Goal: Task Accomplishment & Management: Manage account settings

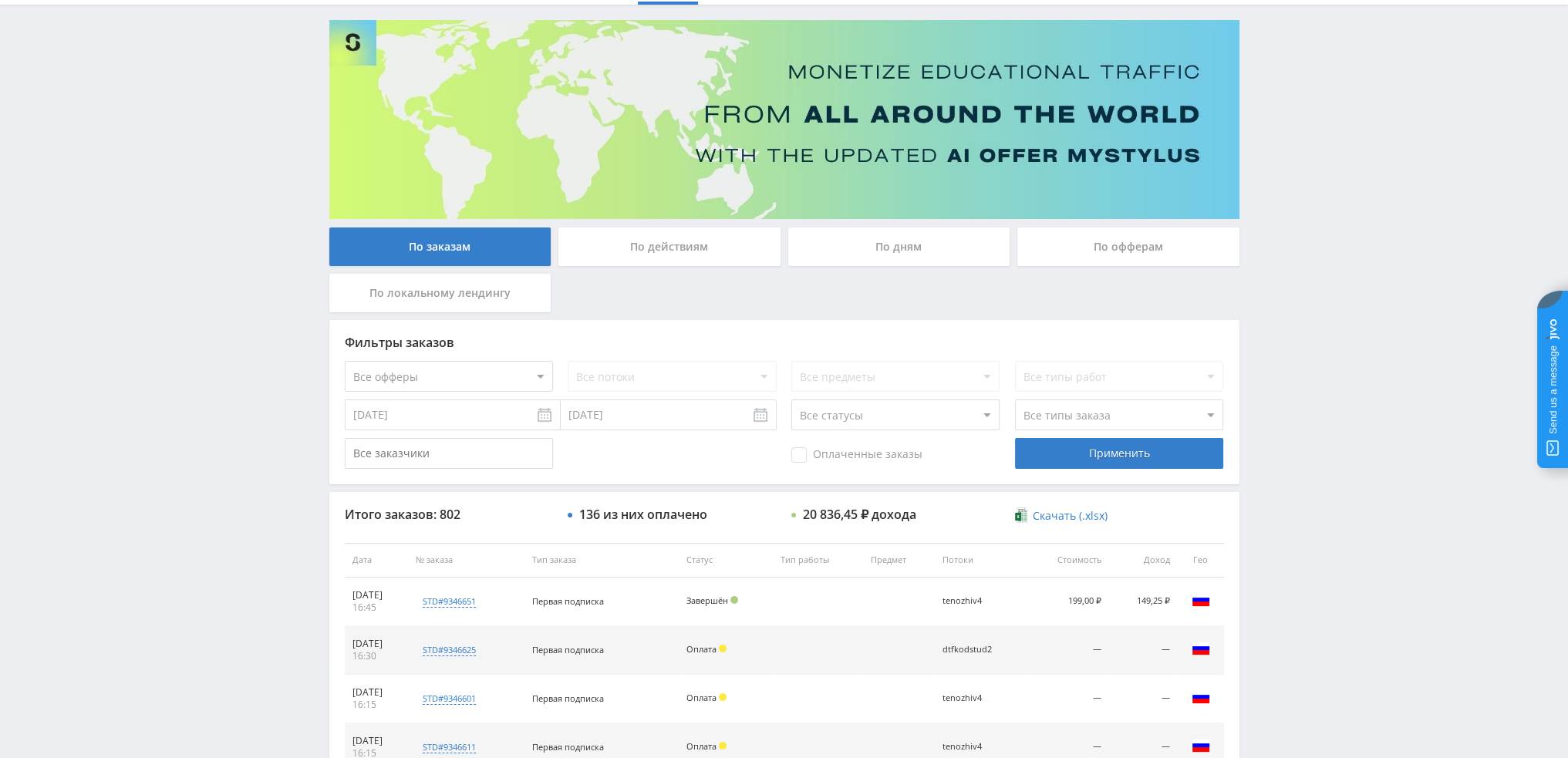
scroll to position [77, 0]
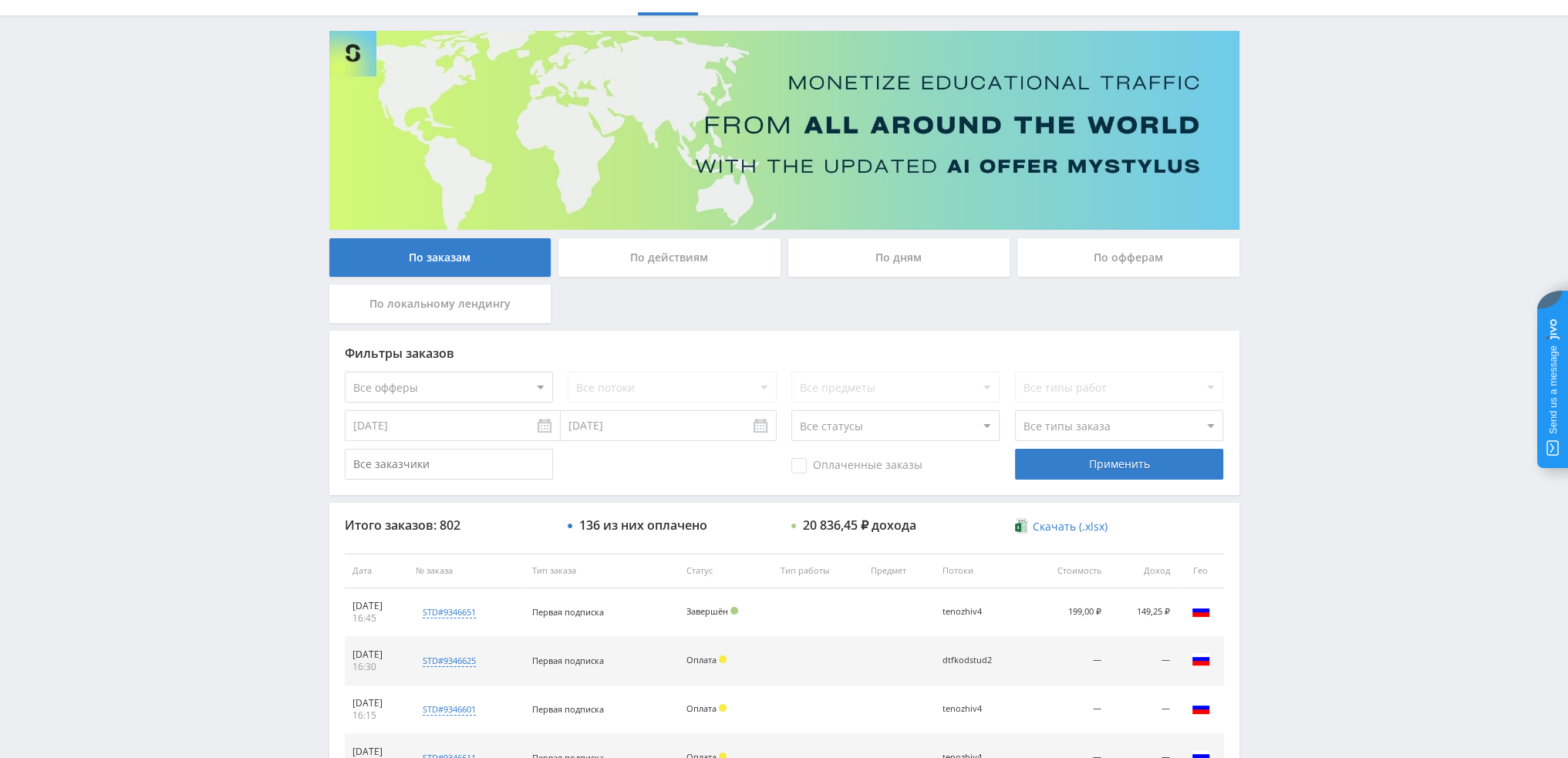
click at [861, 257] on div "По дням" at bounding box center [899, 257] width 222 height 39
click at [0, 0] on input "По дням" at bounding box center [0, 0] width 0 height 0
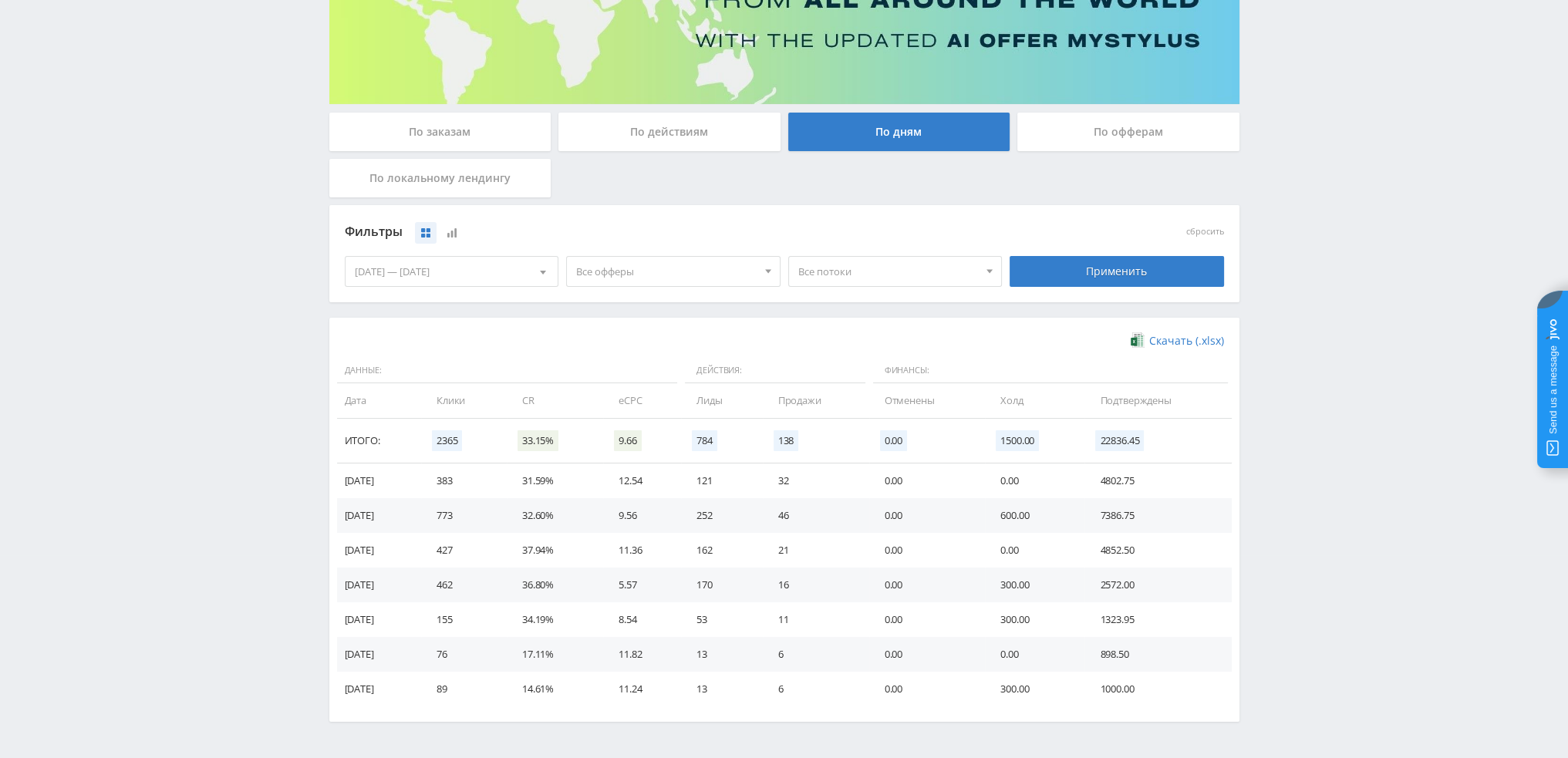
scroll to position [250, 0]
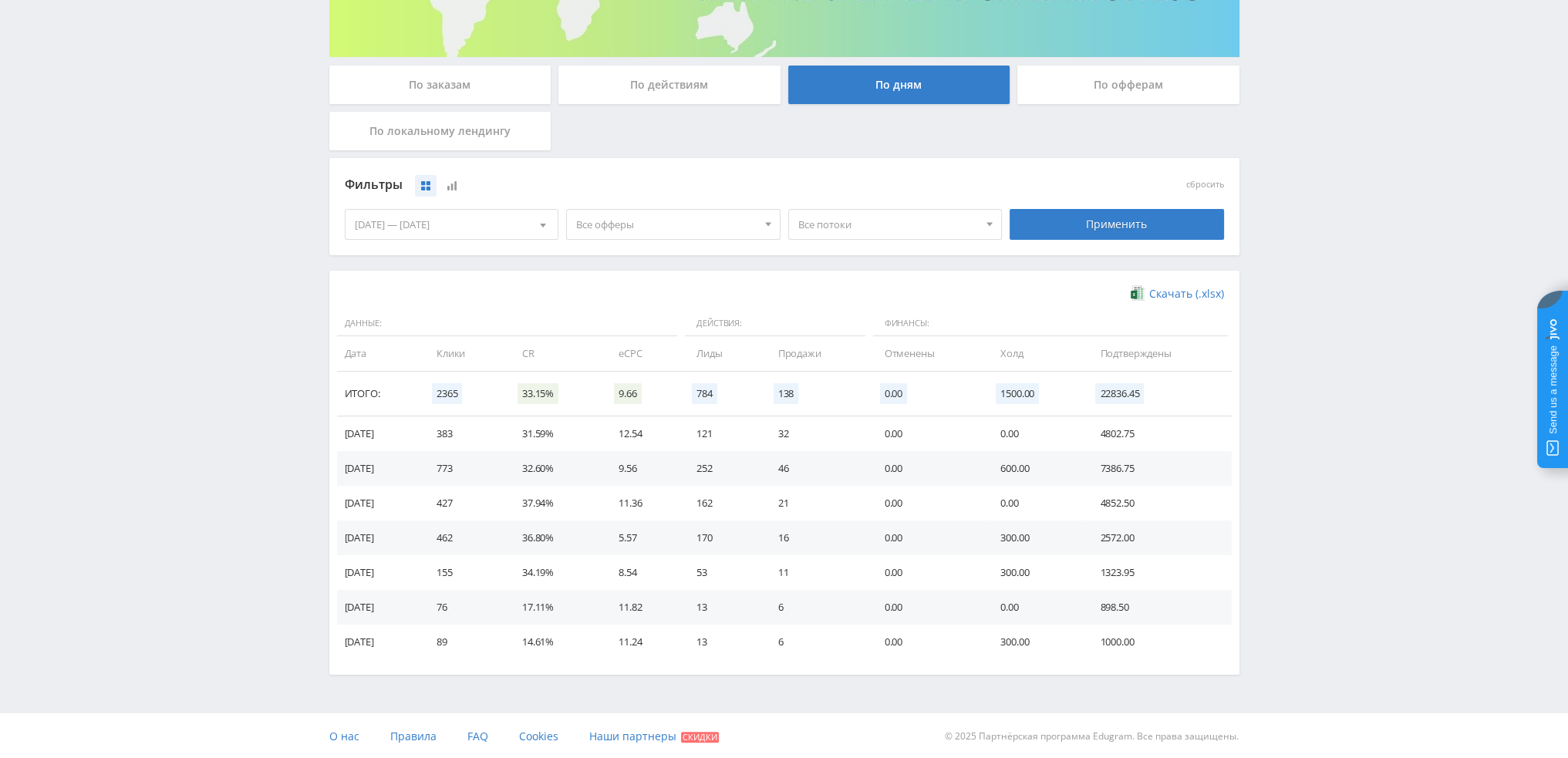
click at [854, 221] on span "Все потоки" at bounding box center [888, 224] width 181 height 29
click at [692, 225] on span "Все офферы" at bounding box center [666, 224] width 181 height 29
click at [633, 387] on button "Study AI (RevShare)" at bounding box center [673, 386] width 213 height 22
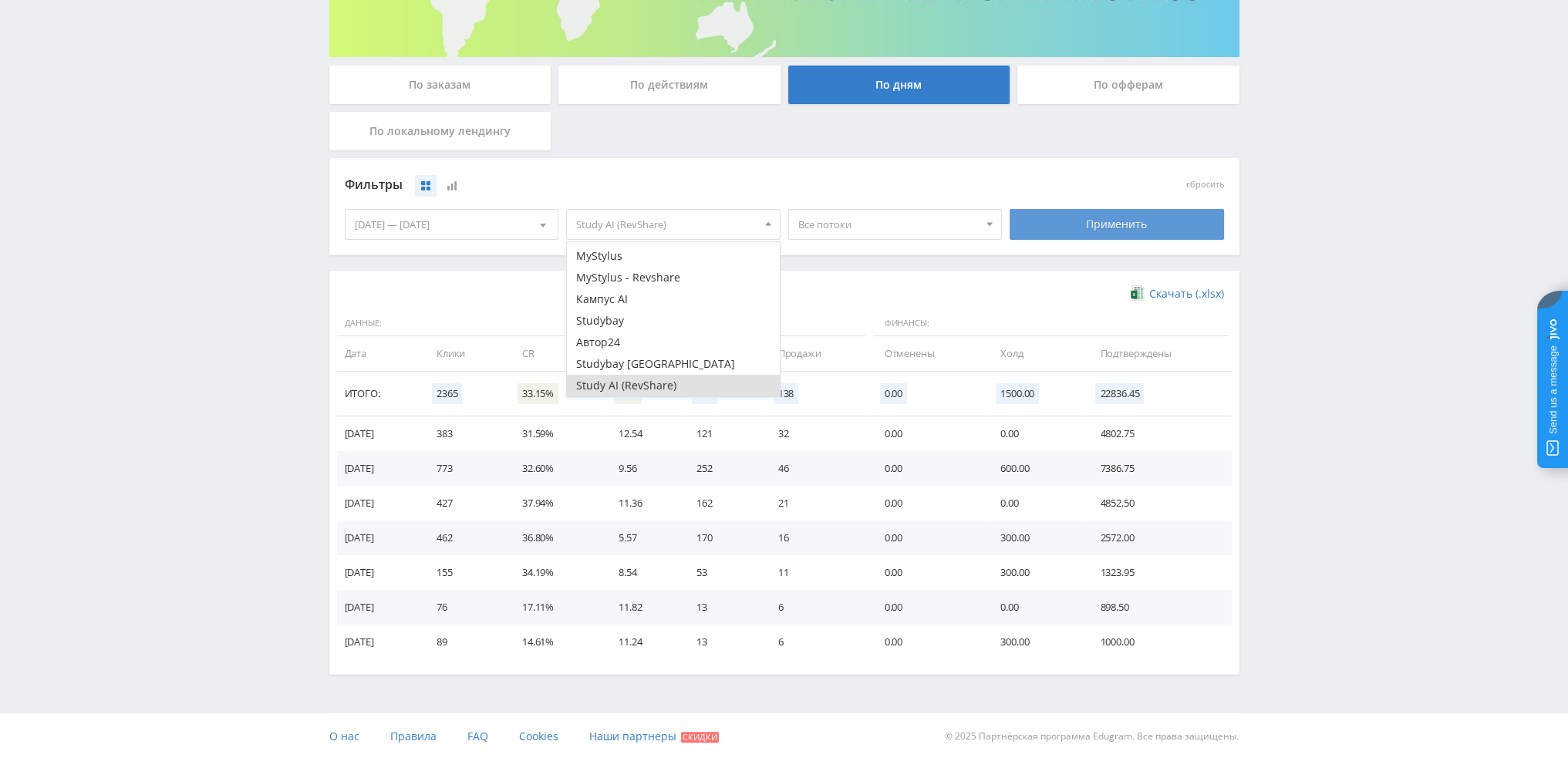
click at [1115, 230] on div "Применить" at bounding box center [1116, 224] width 215 height 31
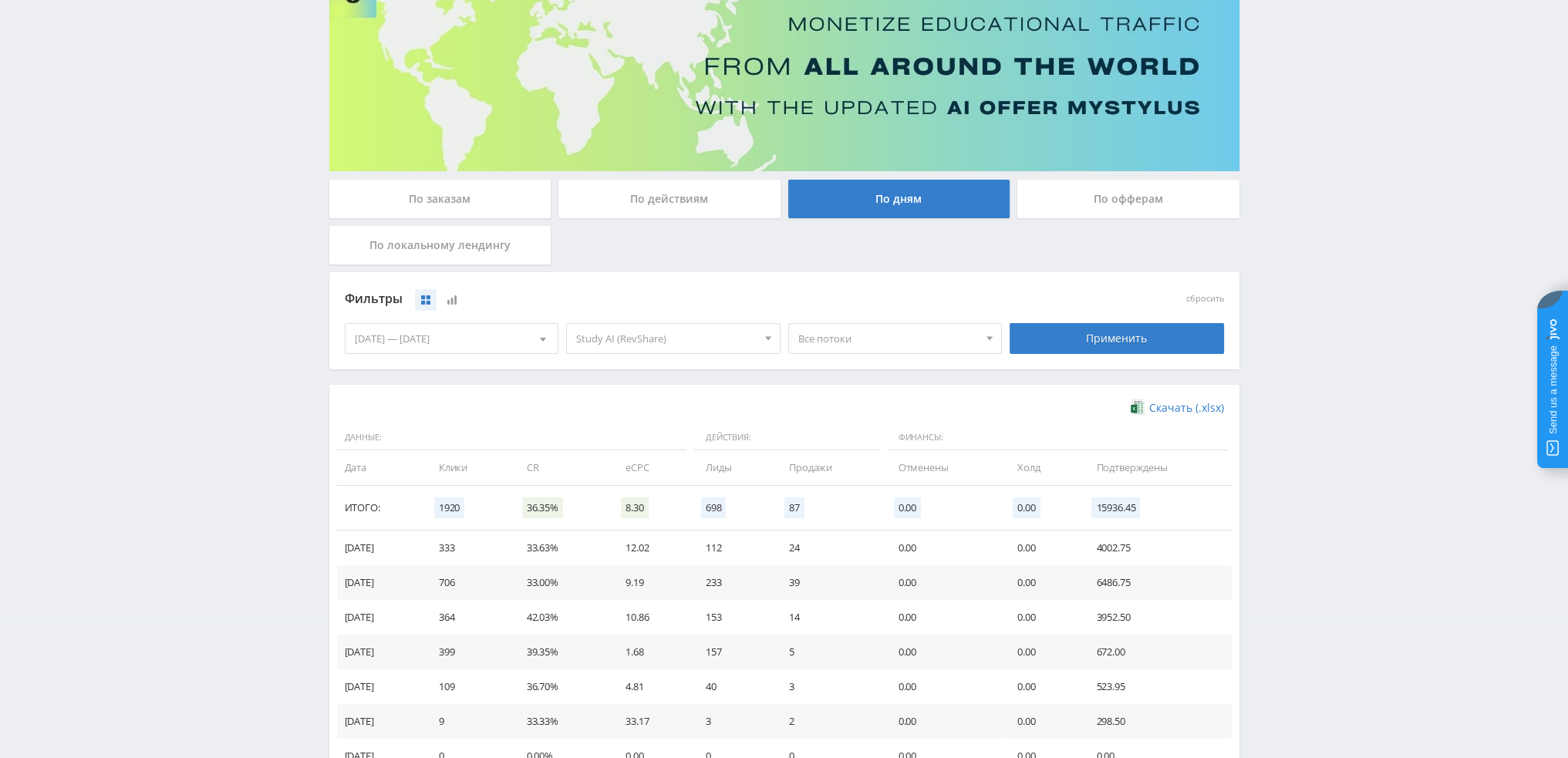
scroll to position [250, 0]
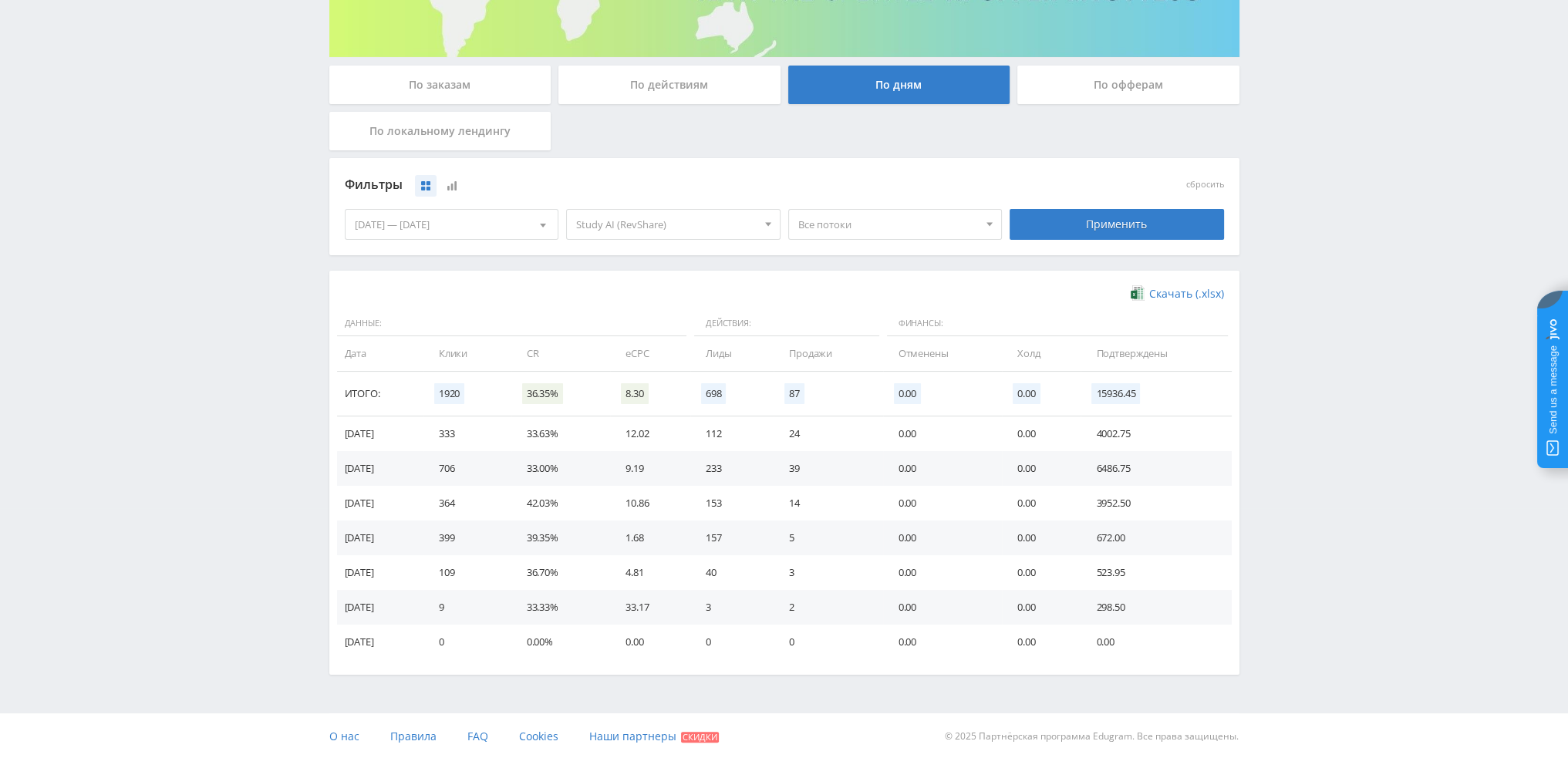
click at [850, 229] on span "Все потоки" at bounding box center [888, 224] width 181 height 29
click at [850, 323] on button "dtfvideo1" at bounding box center [895, 325] width 213 height 22
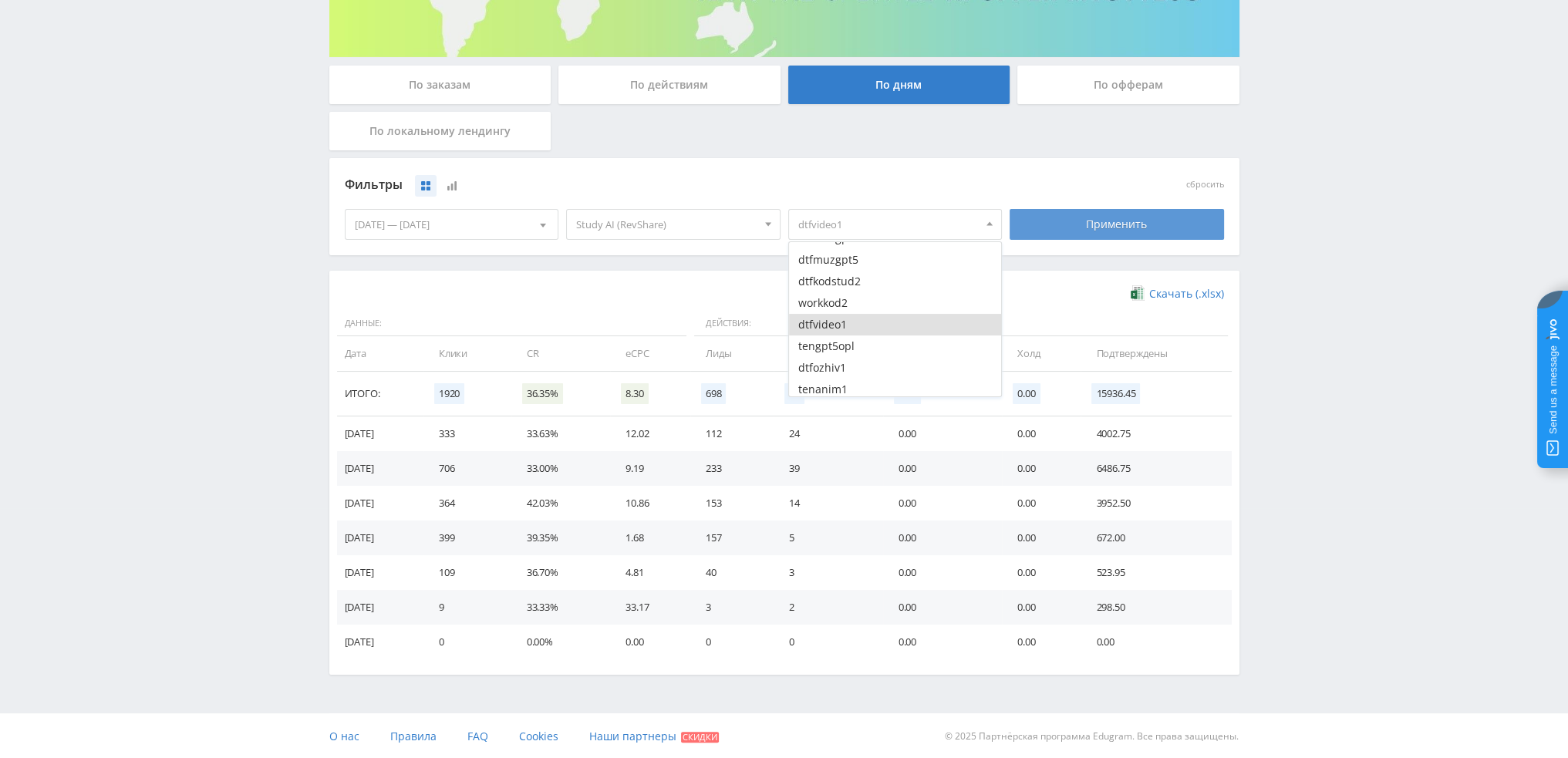
click at [1096, 228] on div "Применить" at bounding box center [1116, 224] width 215 height 31
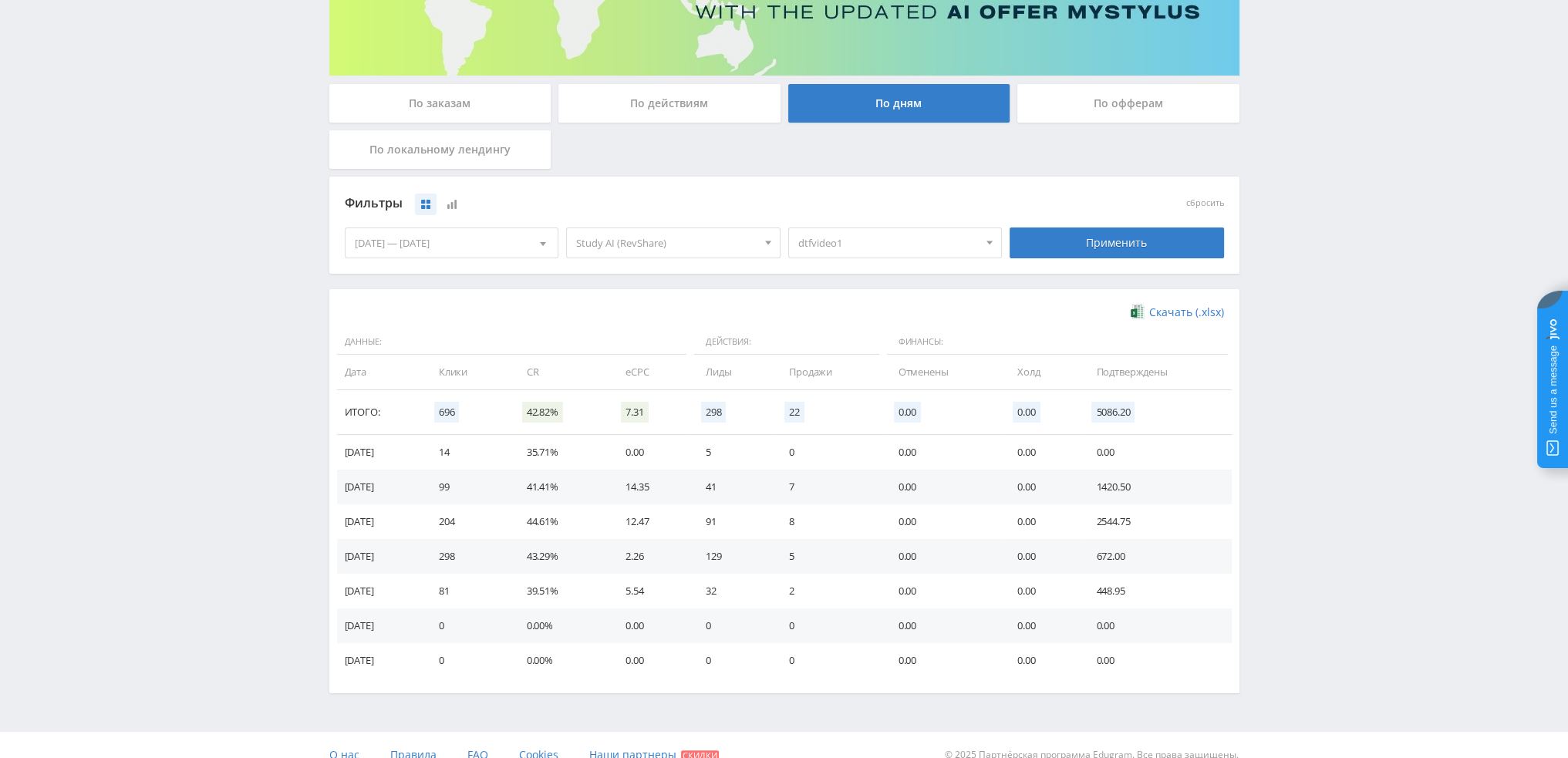
click at [857, 245] on span "dtfvideo1" at bounding box center [888, 242] width 181 height 29
click at [694, 321] on div "Скачать (.xlsx) Данные: Действия: Финансы: Дата Клики CR eCPC Лиды Продажи Отме…" at bounding box center [784, 491] width 879 height 374
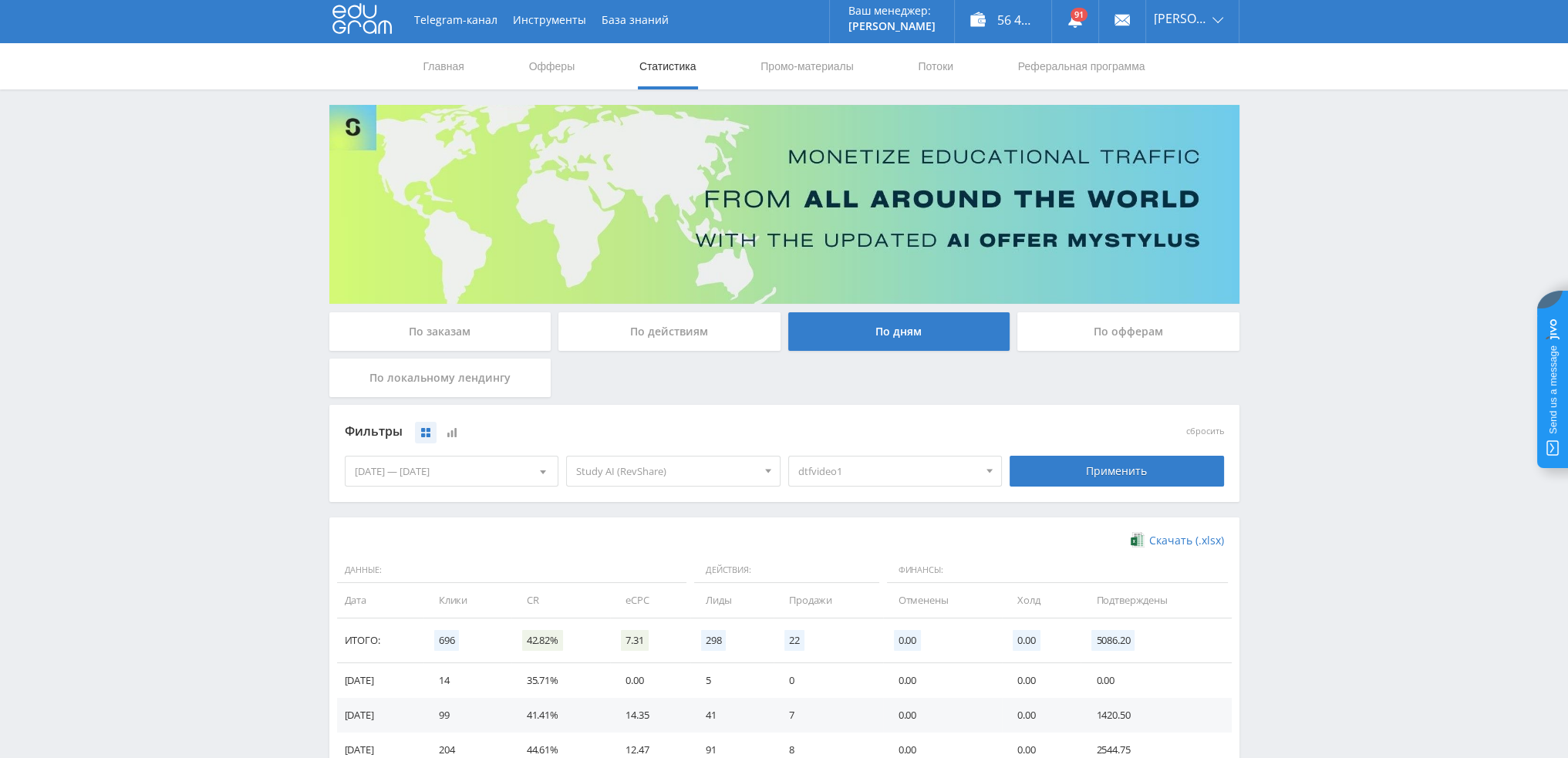
scroll to position [0, 0]
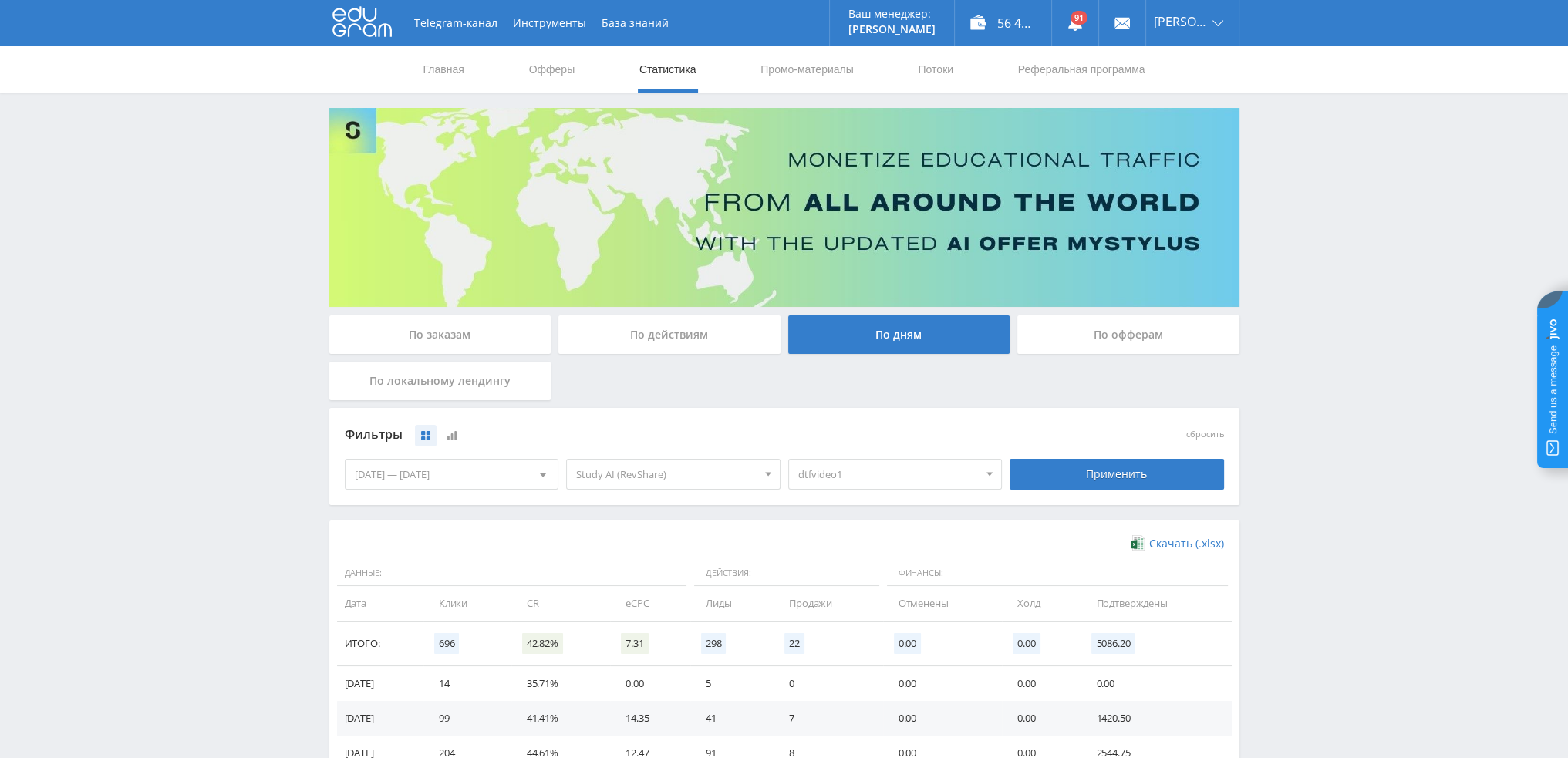
click at [864, 468] on span "dtfvideo1" at bounding box center [888, 474] width 181 height 29
click at [861, 468] on span "dtfvideo1" at bounding box center [888, 474] width 181 height 29
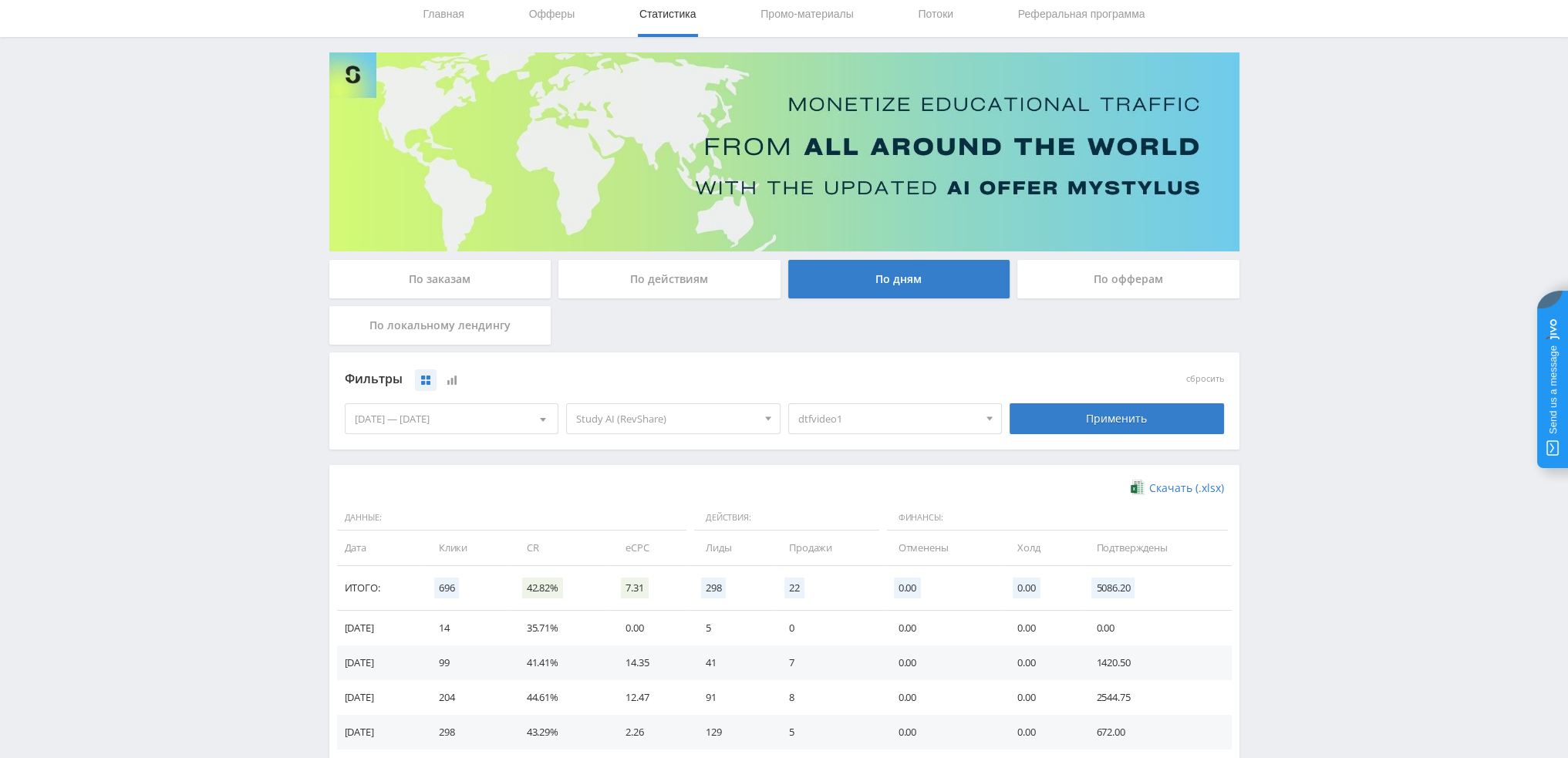
scroll to position [19, 0]
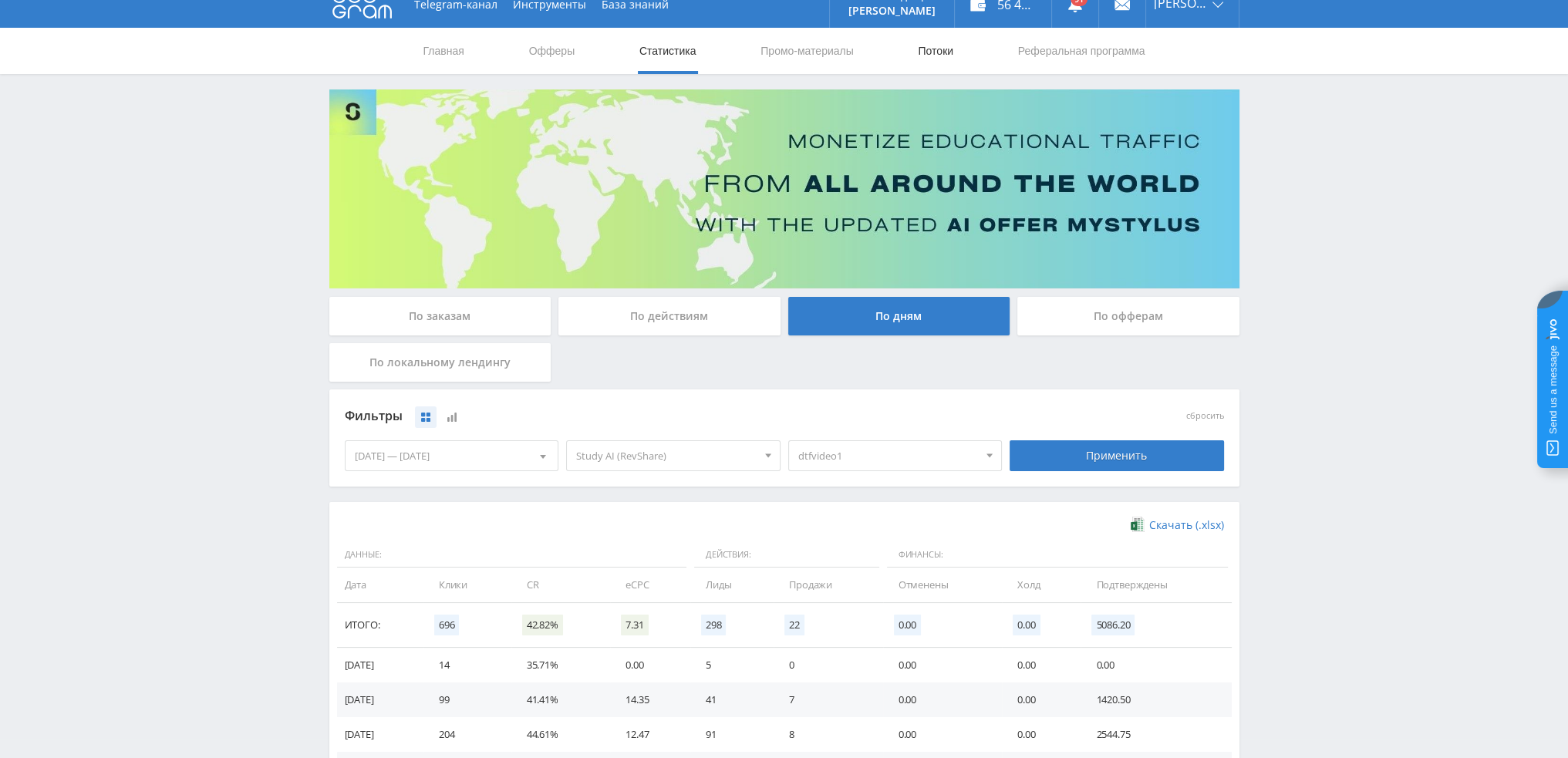
click at [924, 47] on link "Потоки" at bounding box center [935, 50] width 39 height 46
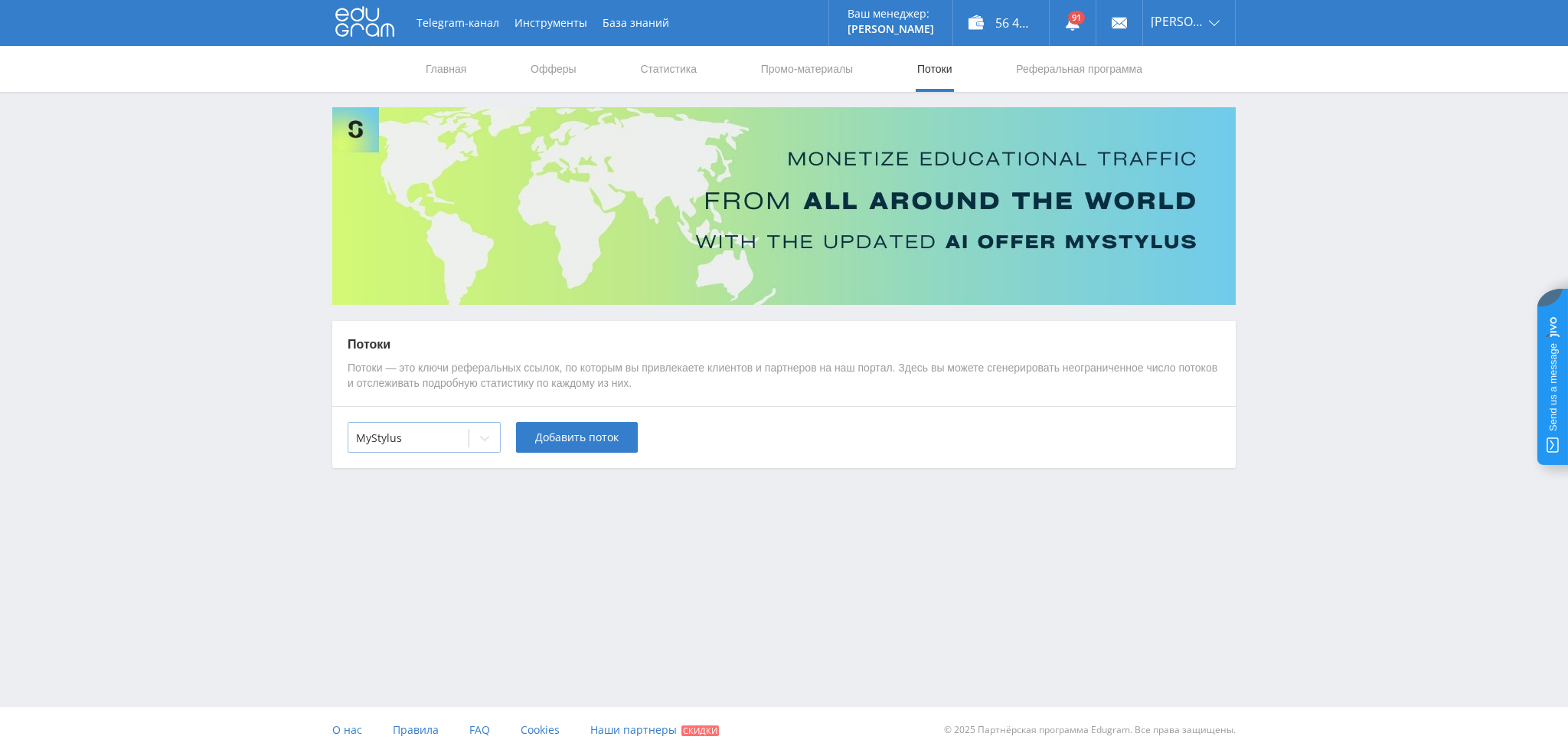
click at [454, 435] on div at bounding box center [408, 438] width 105 height 15
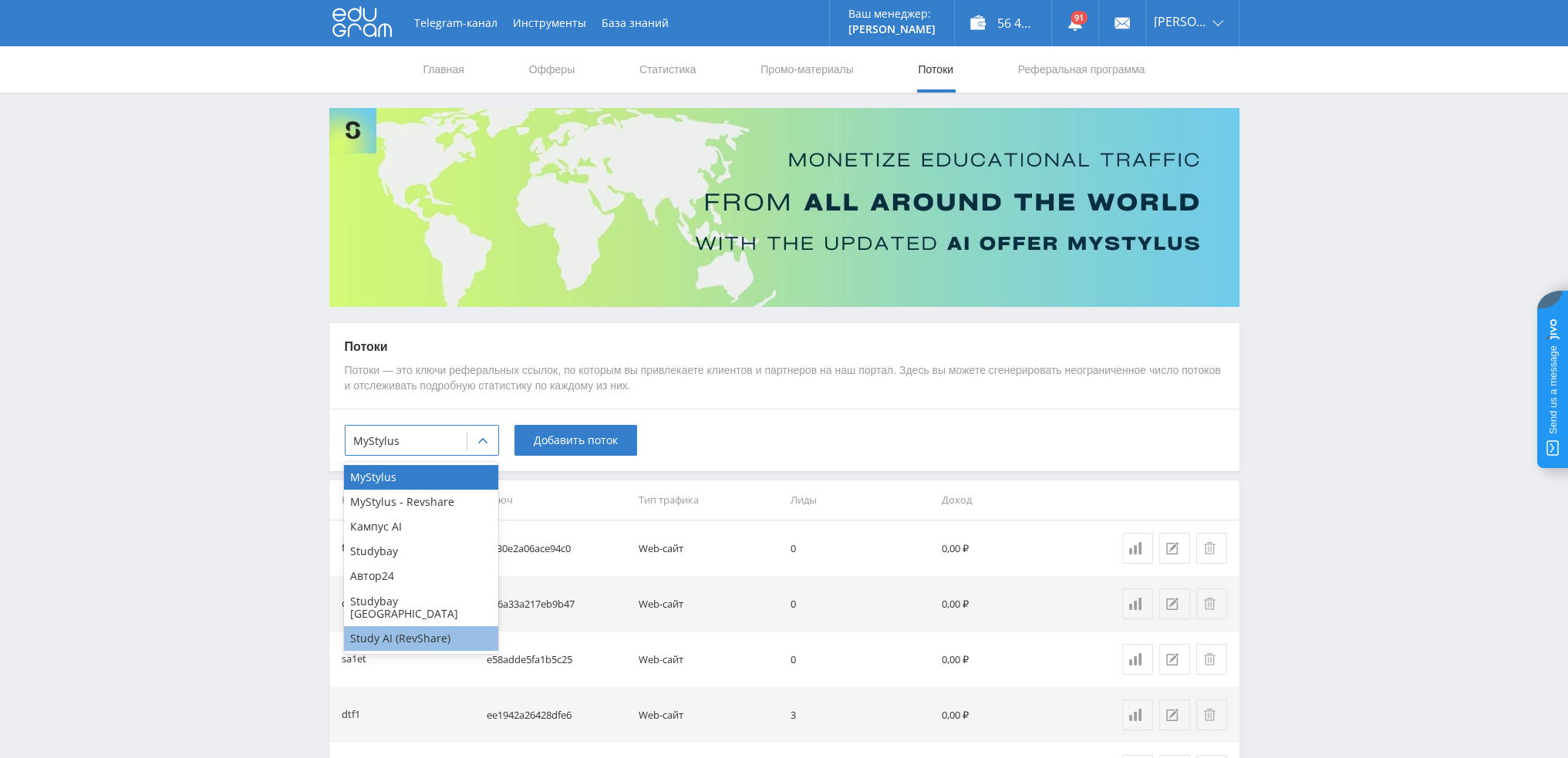
click at [405, 626] on div "Study AI (RevShare)" at bounding box center [421, 638] width 154 height 24
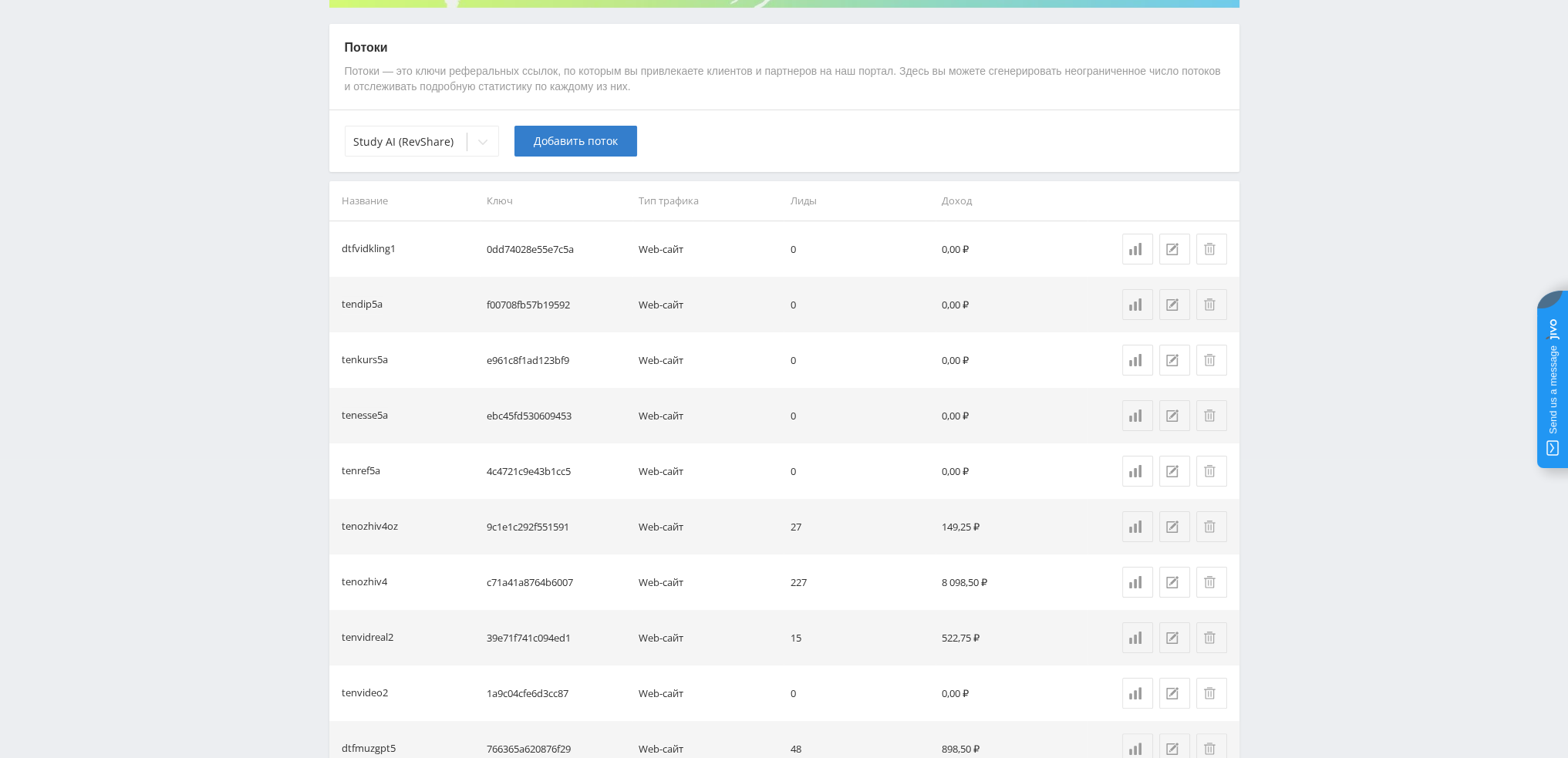
scroll to position [463, 0]
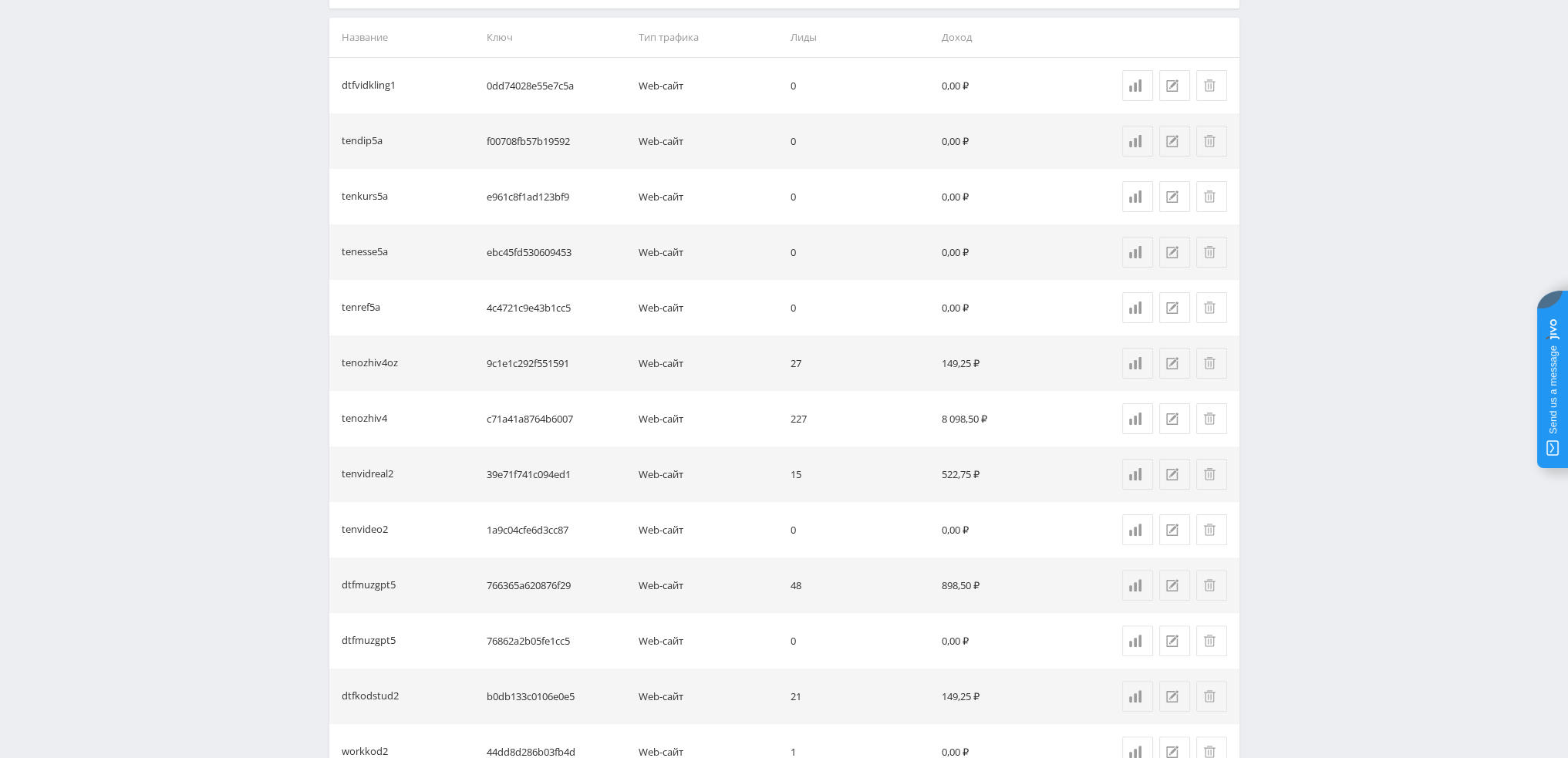
click at [241, 268] on div "Telegram-канал Инструменты База знаний Ваш менеджер: [PERSON_NAME] [PERSON_NAME…" at bounding box center [784, 414] width 1568 height 1754
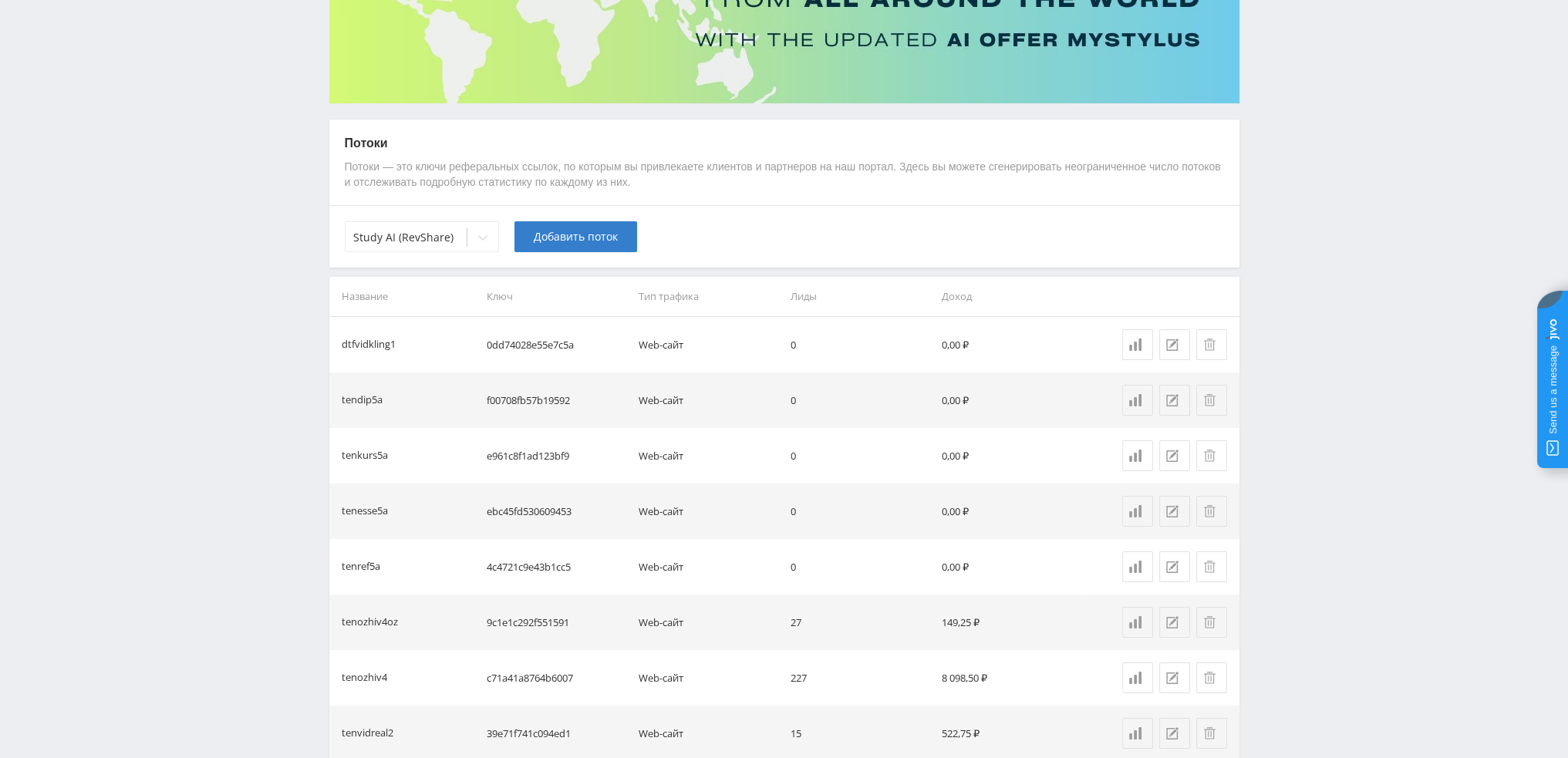
scroll to position [0, 0]
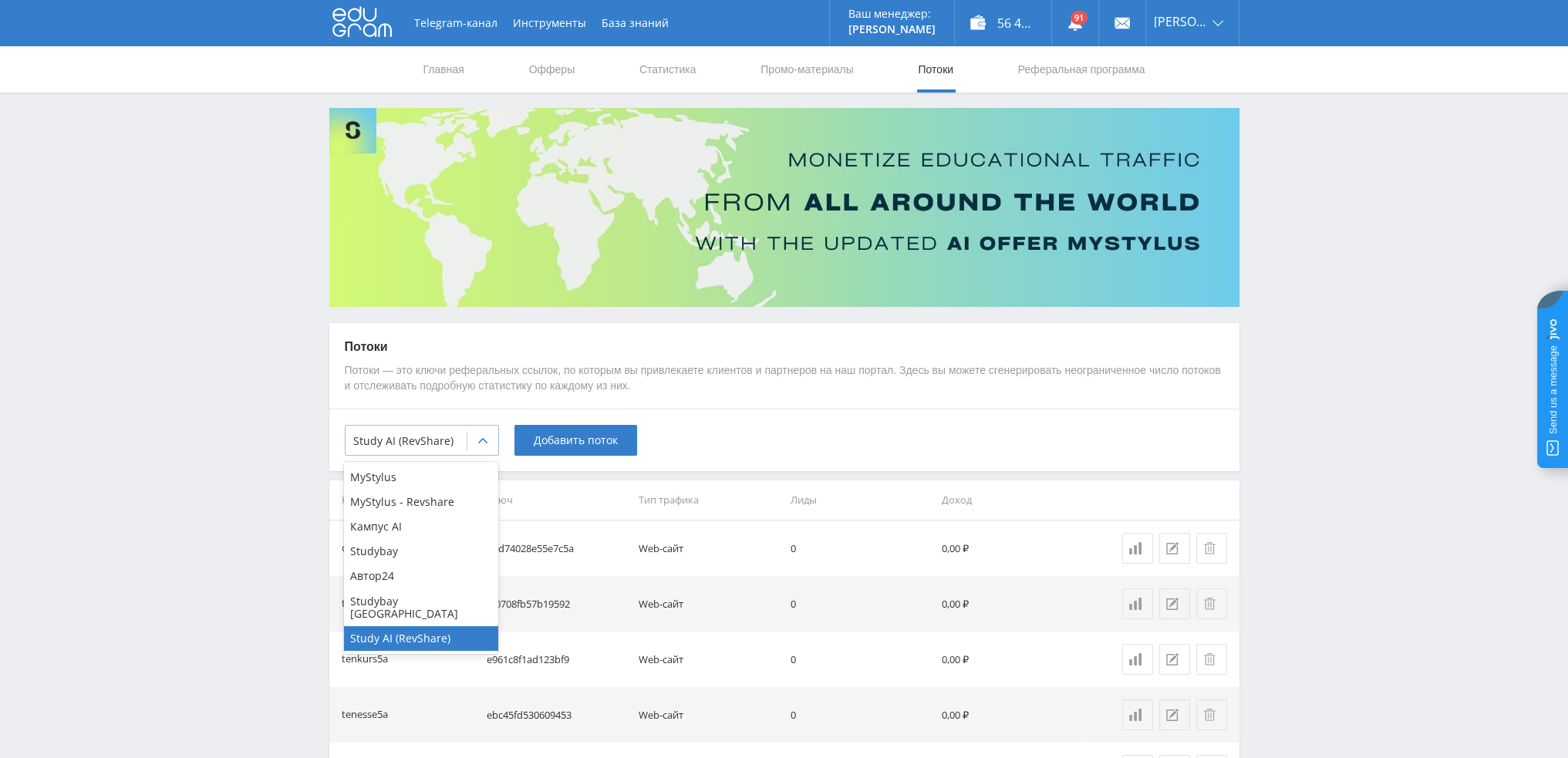
click at [421, 452] on div "Study AI (RevShare)" at bounding box center [421, 440] width 154 height 31
click at [397, 527] on div "Кампус AI" at bounding box center [421, 526] width 154 height 24
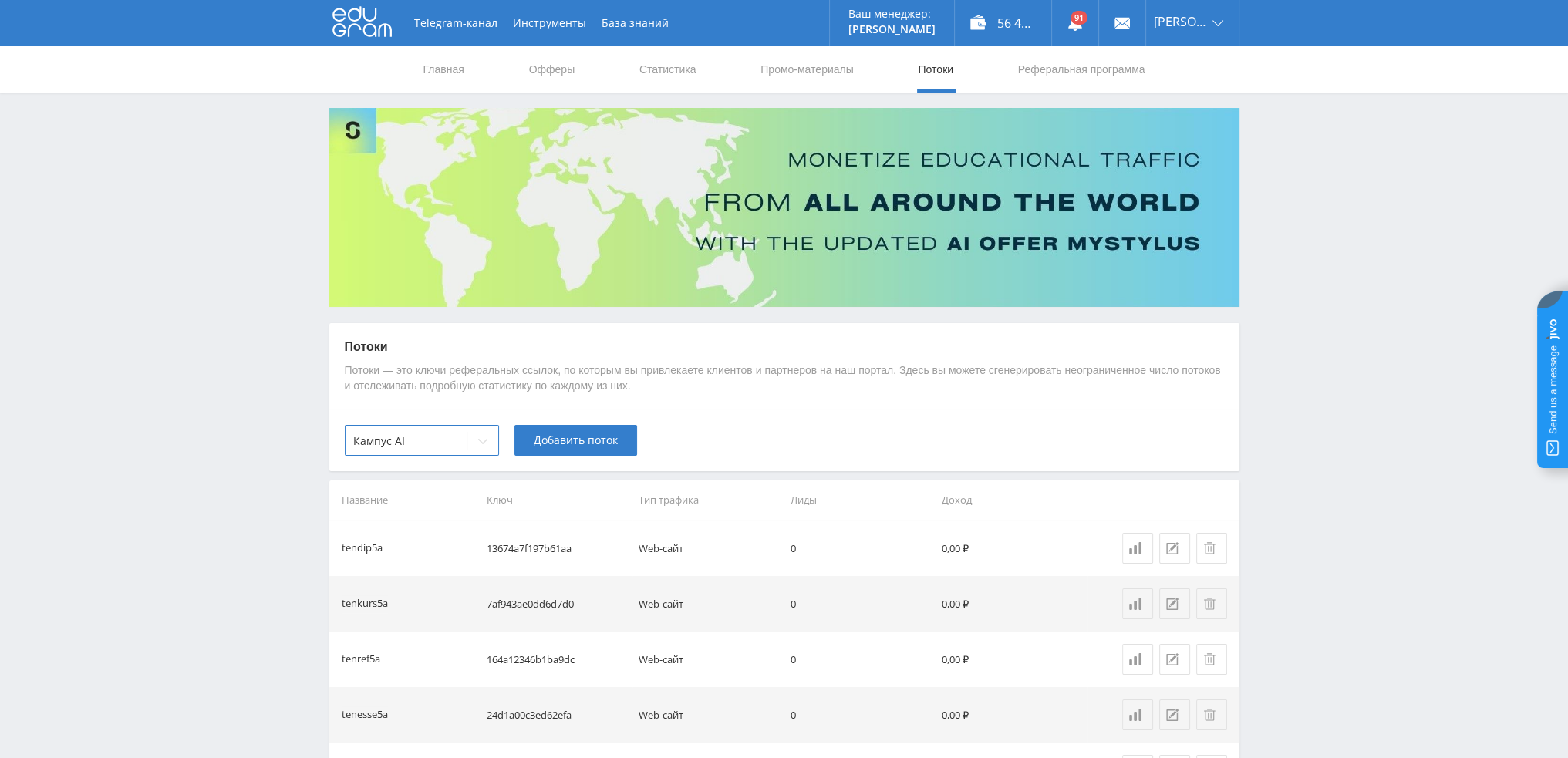
scroll to position [309, 0]
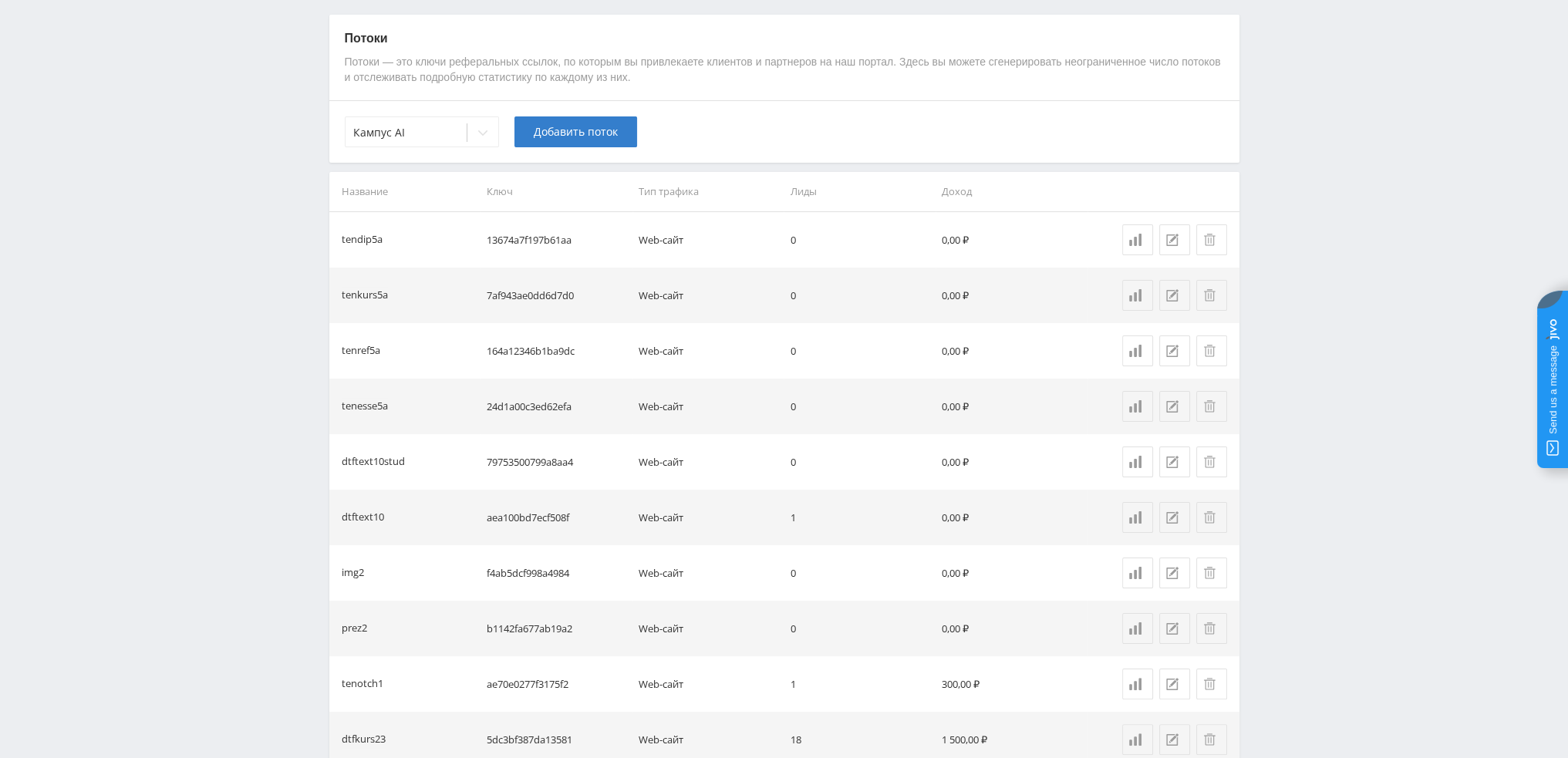
click at [1317, 357] on div "Telegram-канал Инструменты База знаний Ваш менеджер: [PERSON_NAME] [PERSON_NAME…" at bounding box center [784, 568] width 1568 height 1754
click at [478, 127] on icon at bounding box center [483, 132] width 13 height 13
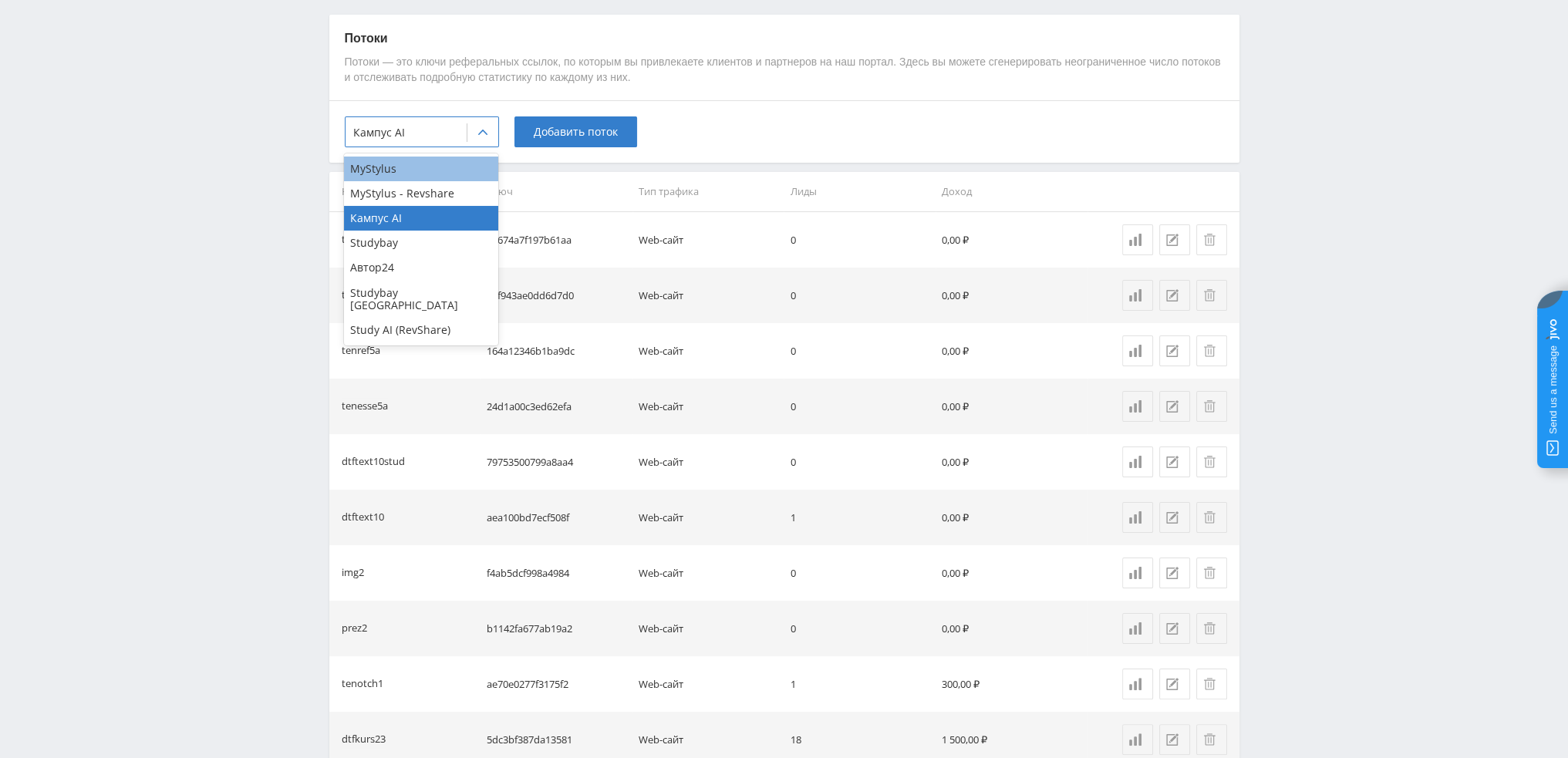
click at [432, 174] on div "MyStylus" at bounding box center [421, 168] width 154 height 24
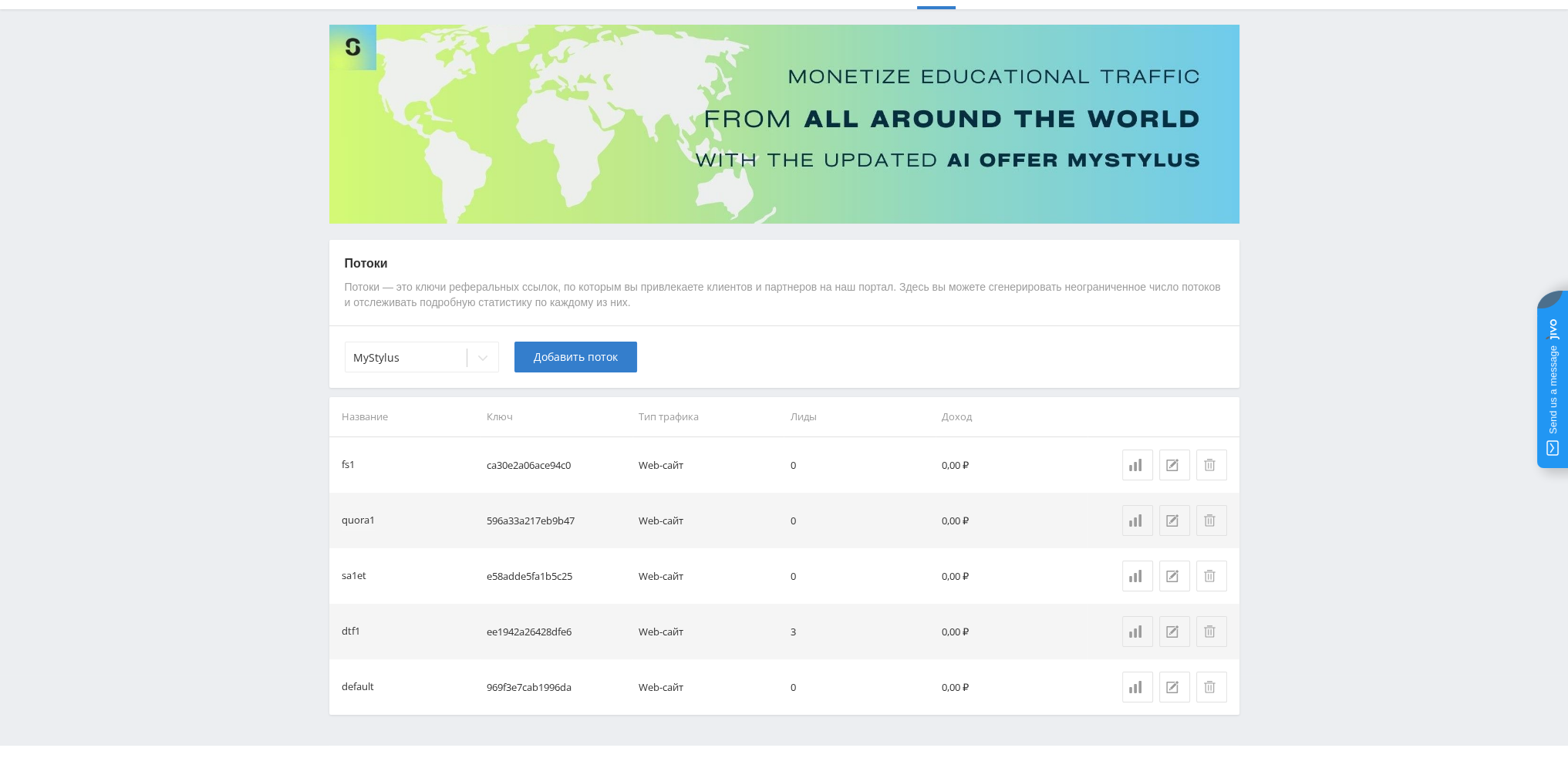
scroll to position [116, 0]
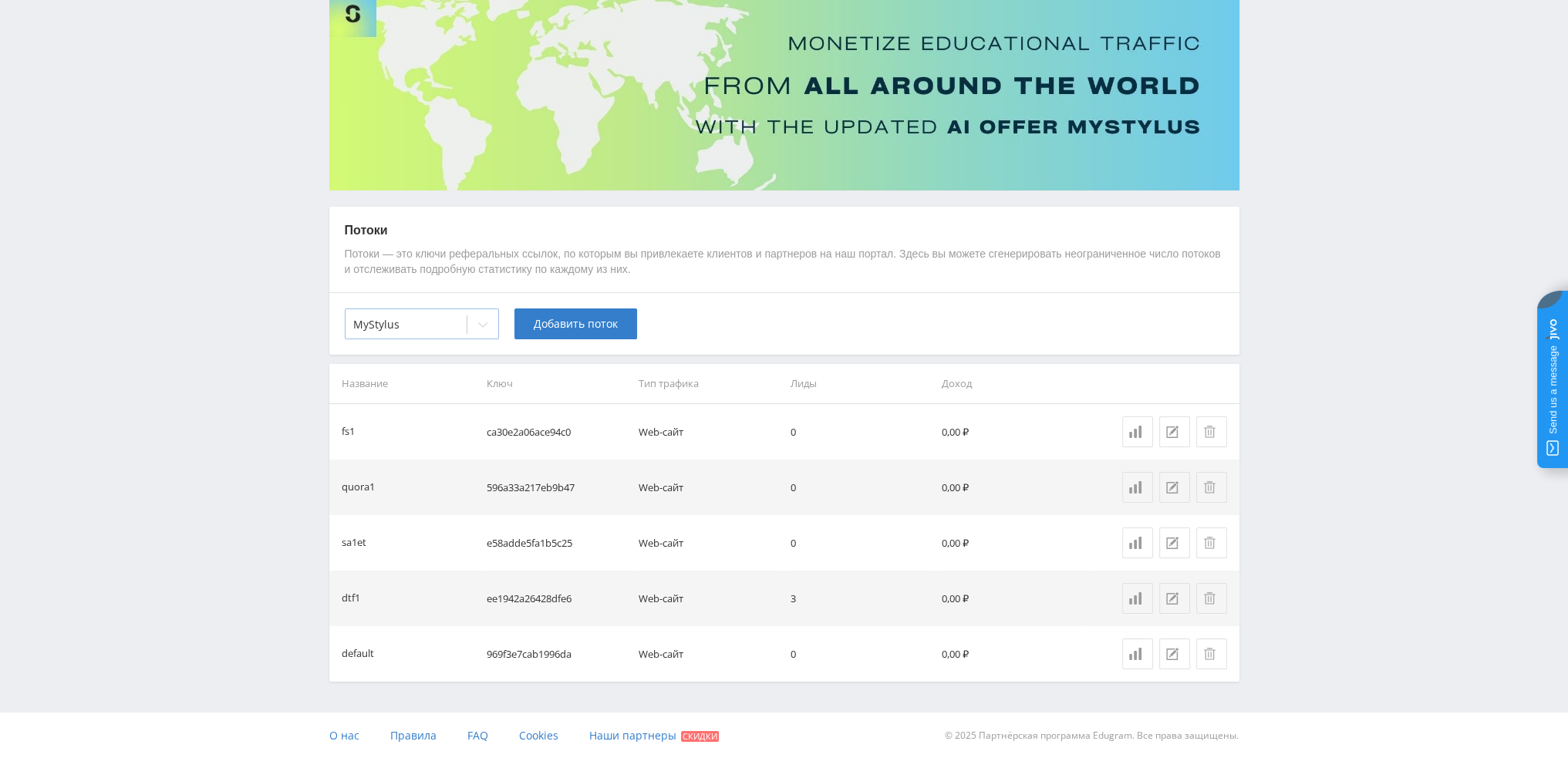
click at [459, 328] on div "MyStylus" at bounding box center [406, 325] width 121 height 22
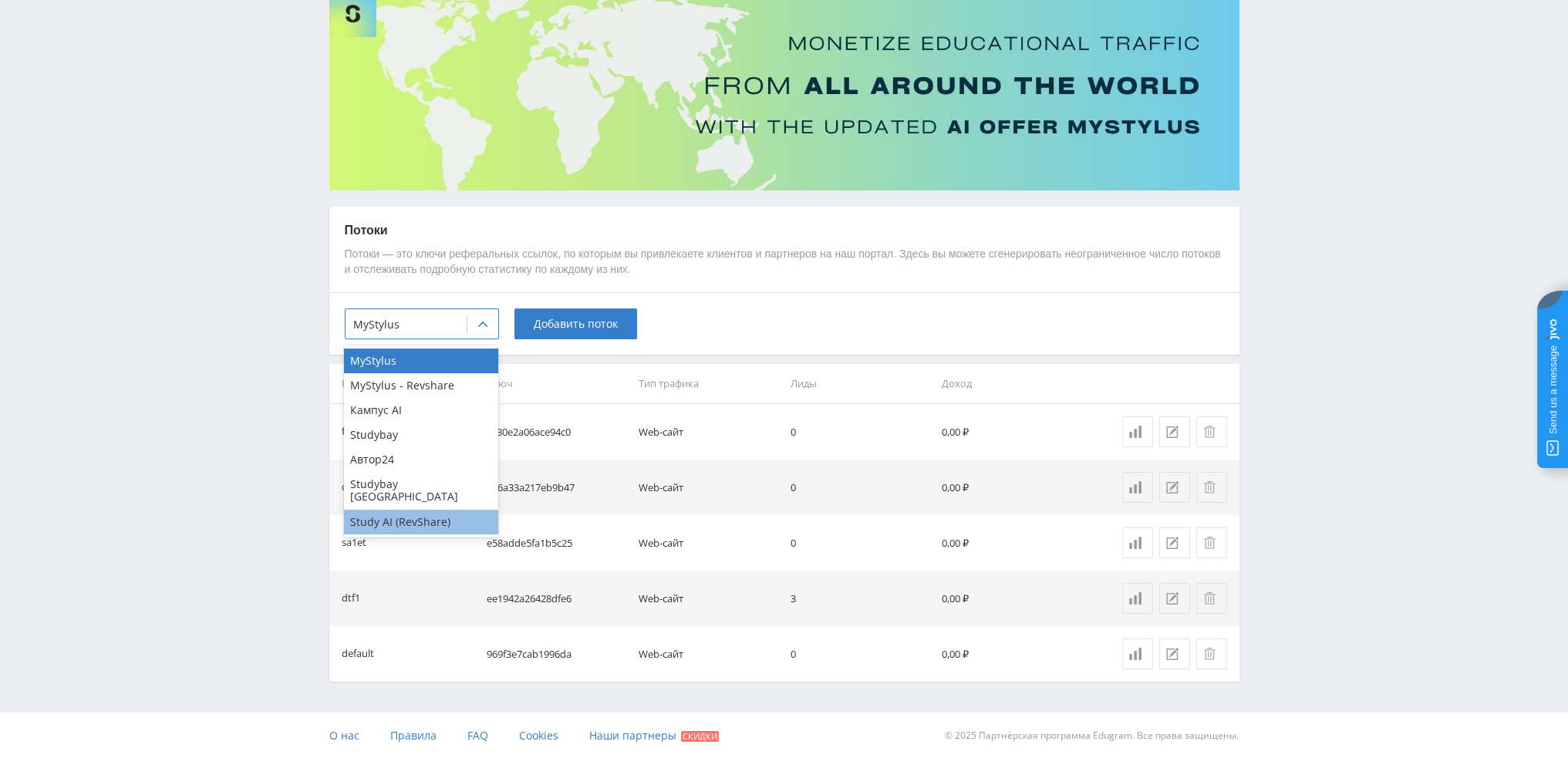
click at [410, 510] on div "Study AI (RevShare)" at bounding box center [421, 522] width 154 height 24
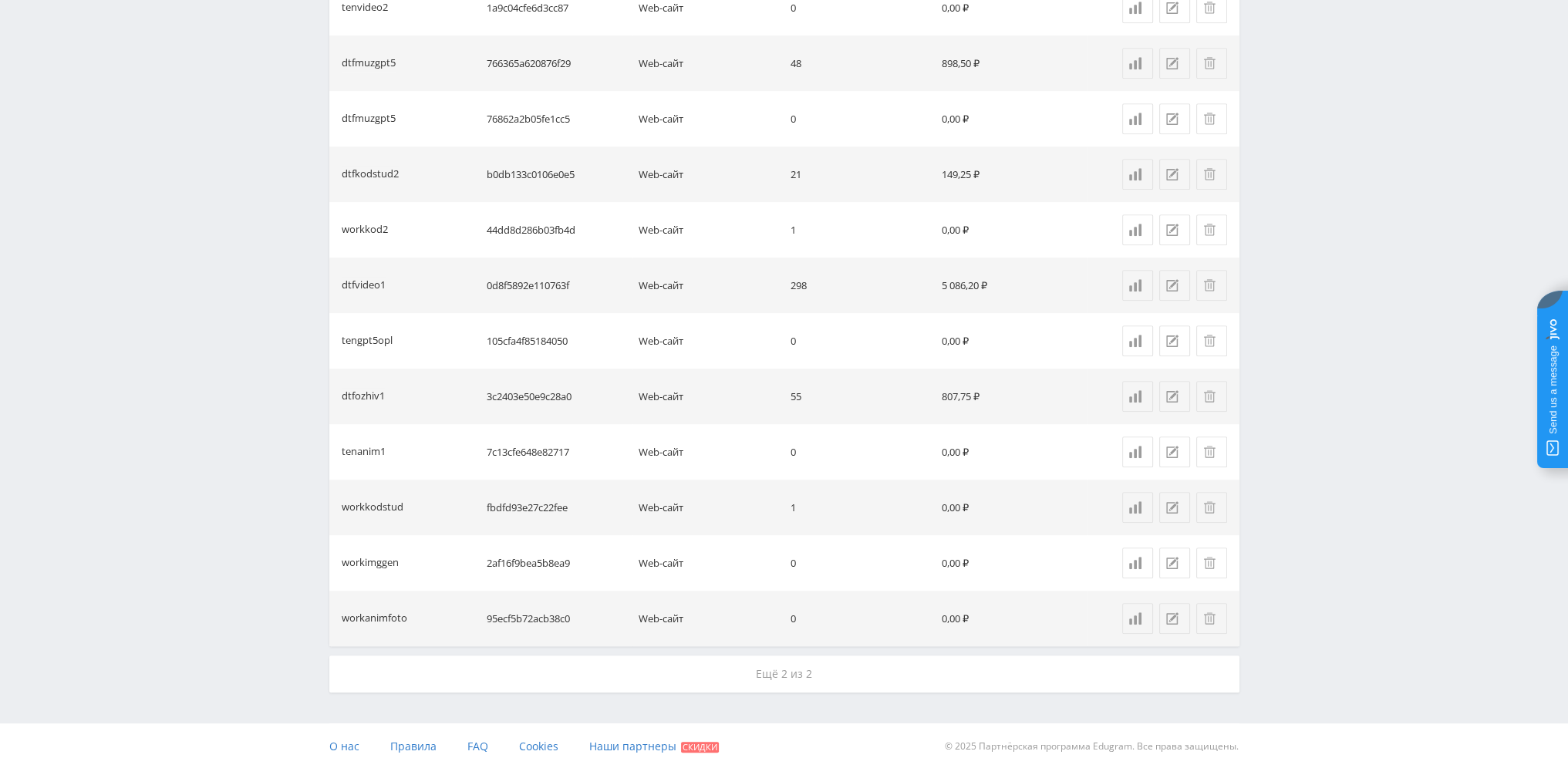
scroll to position [995, 0]
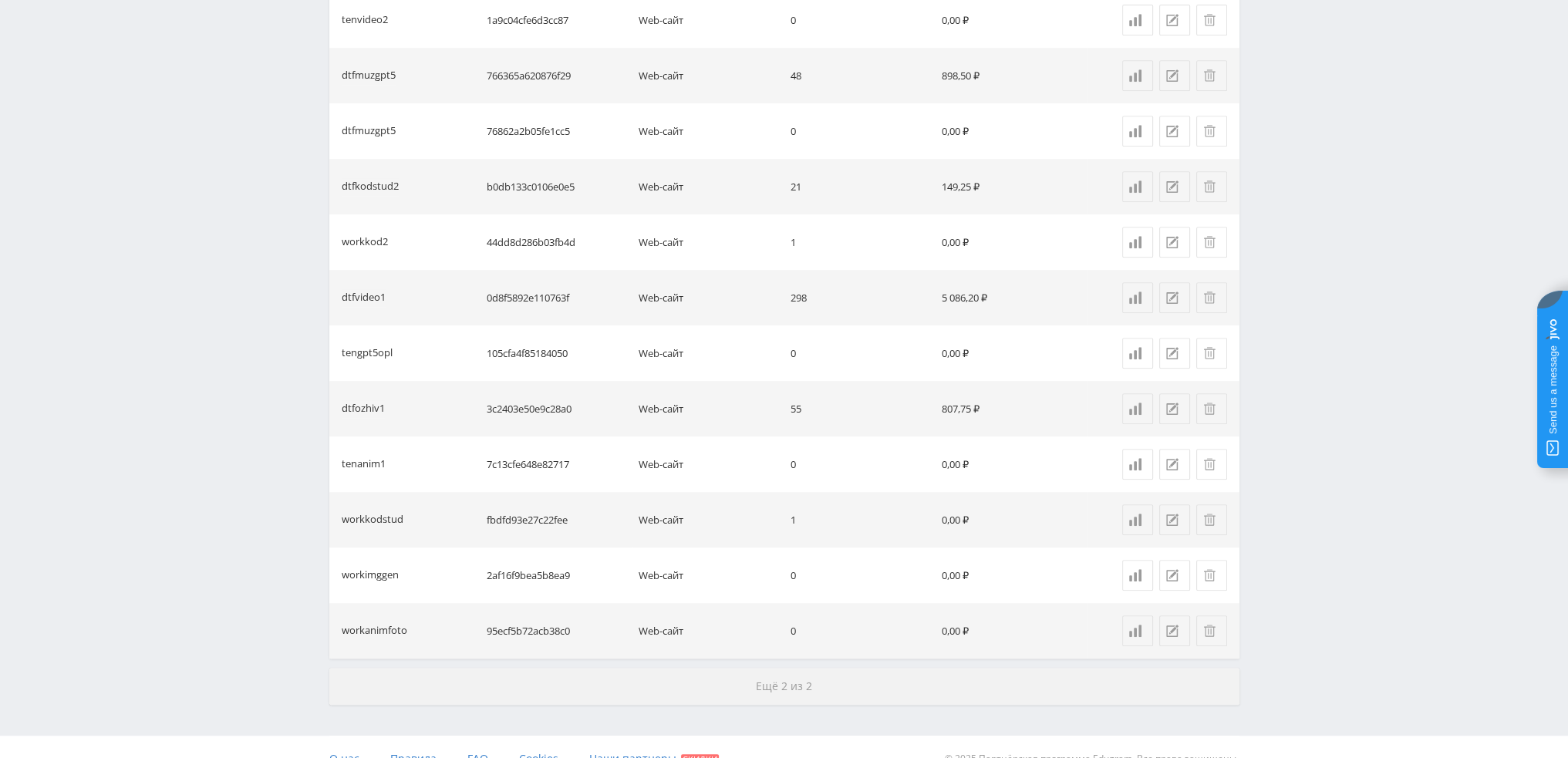
click at [693, 664] on div "Потоки Потоки — это ключи реферальных ссылок, по которым вы привлекаете клиенто…" at bounding box center [784, 28] width 910 height 1354
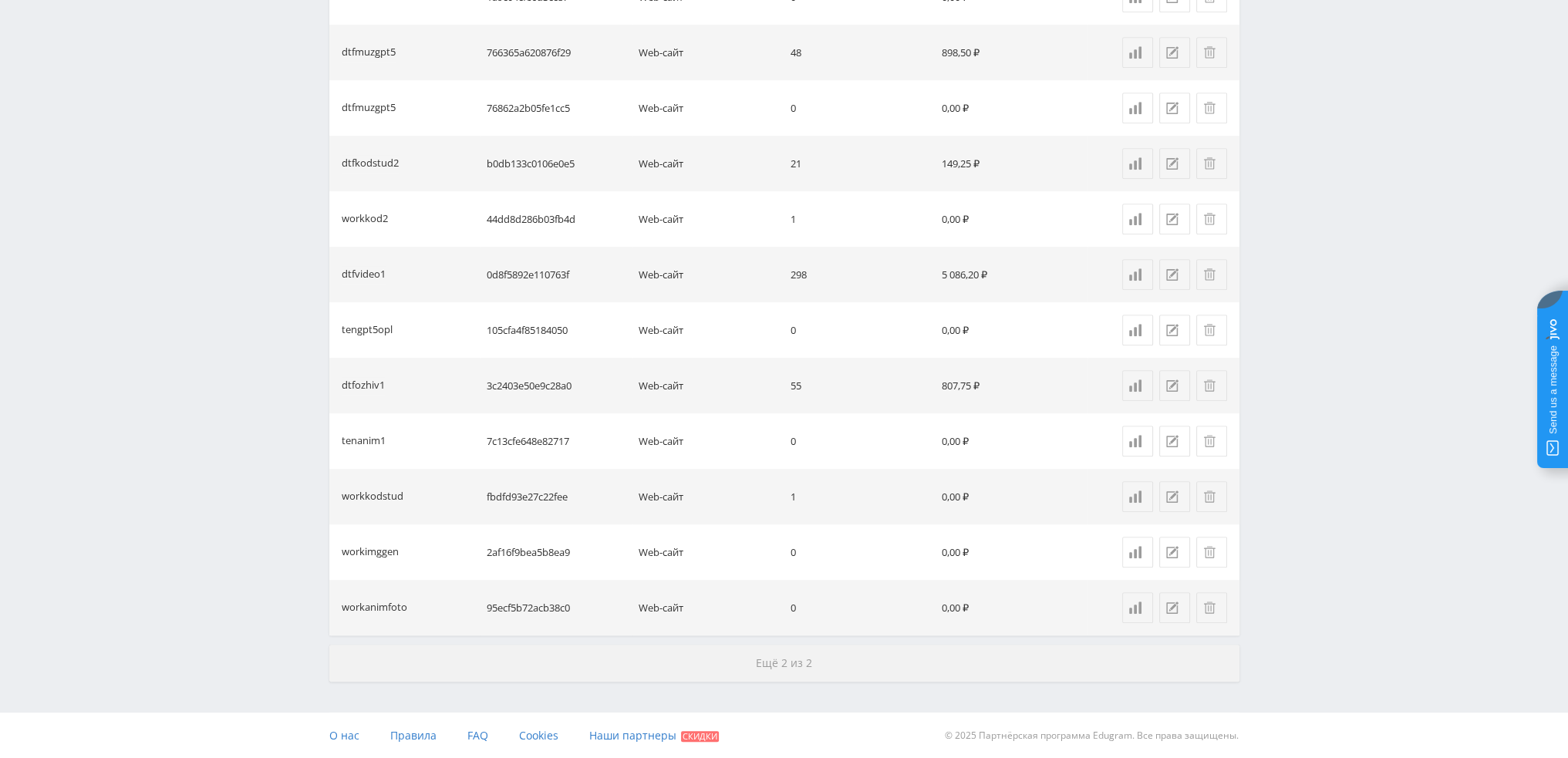
click at [731, 665] on button "Ещё 2 из 2" at bounding box center [784, 663] width 910 height 37
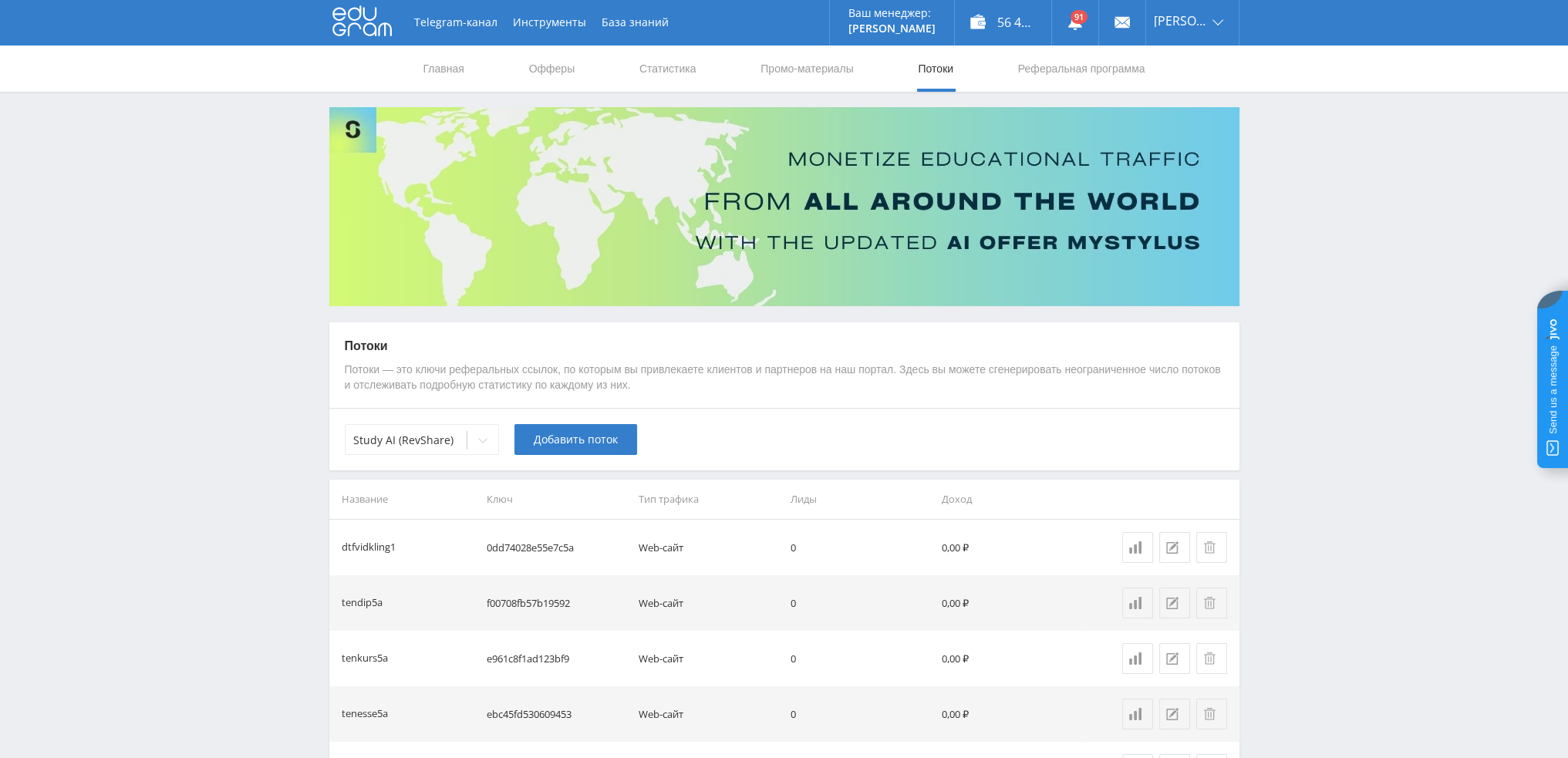
scroll to position [0, 0]
click at [774, 73] on link "Промо-материалы" at bounding box center [807, 69] width 96 height 46
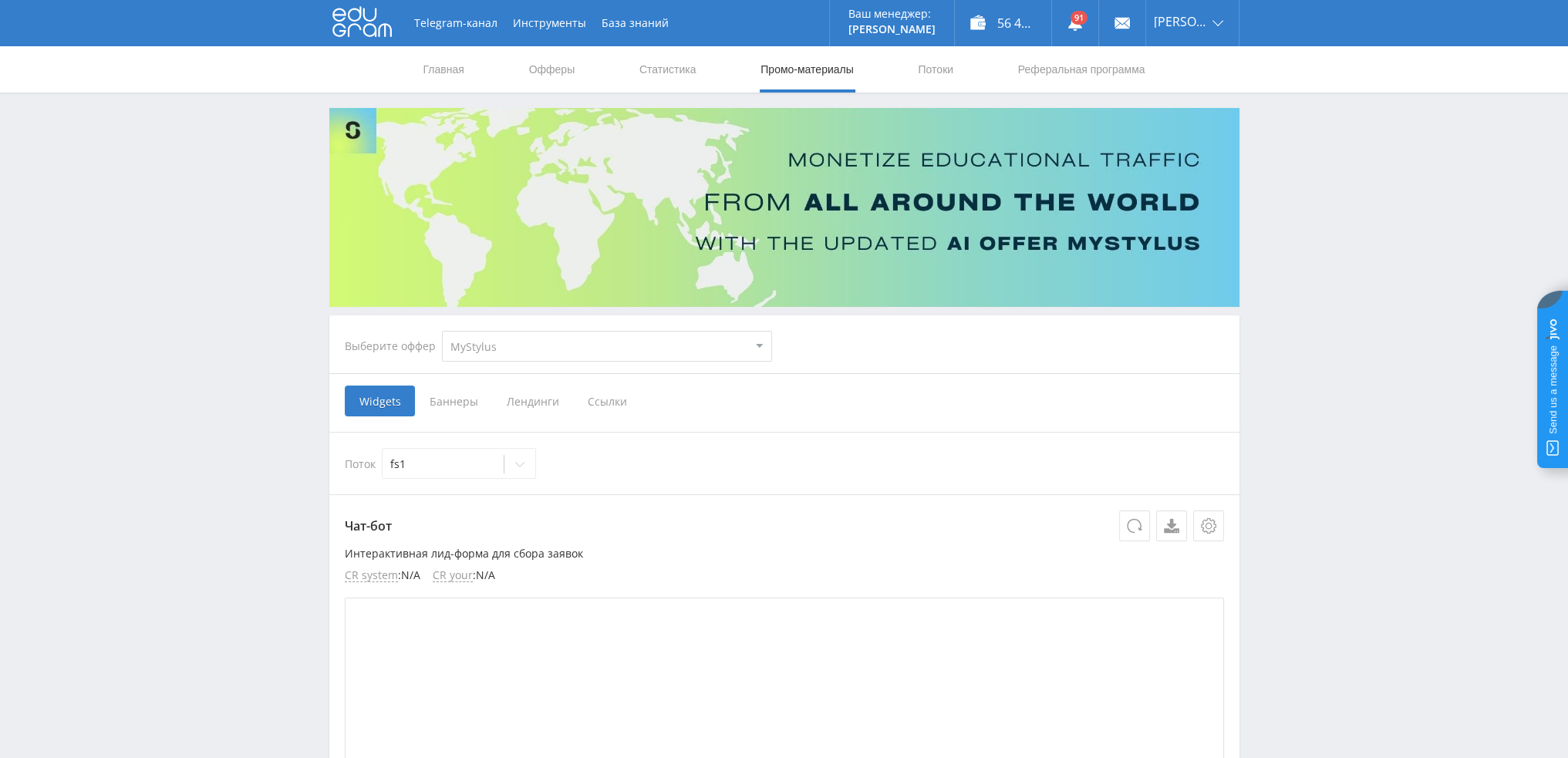
click at [587, 395] on span "Ссылки" at bounding box center [607, 400] width 69 height 31
click at [0, 0] on input "Ссылки" at bounding box center [0, 0] width 0 height 0
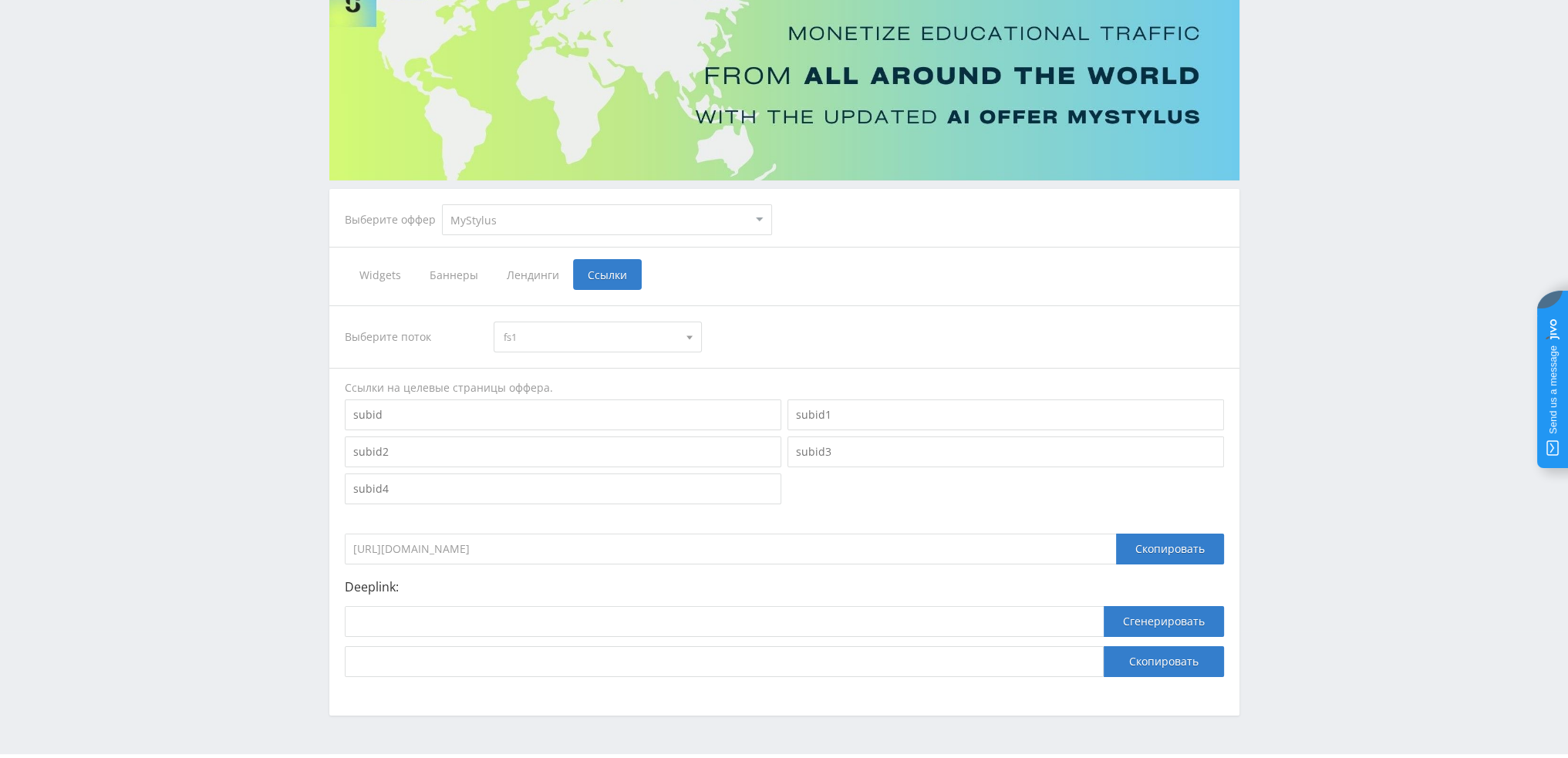
scroll to position [168, 0]
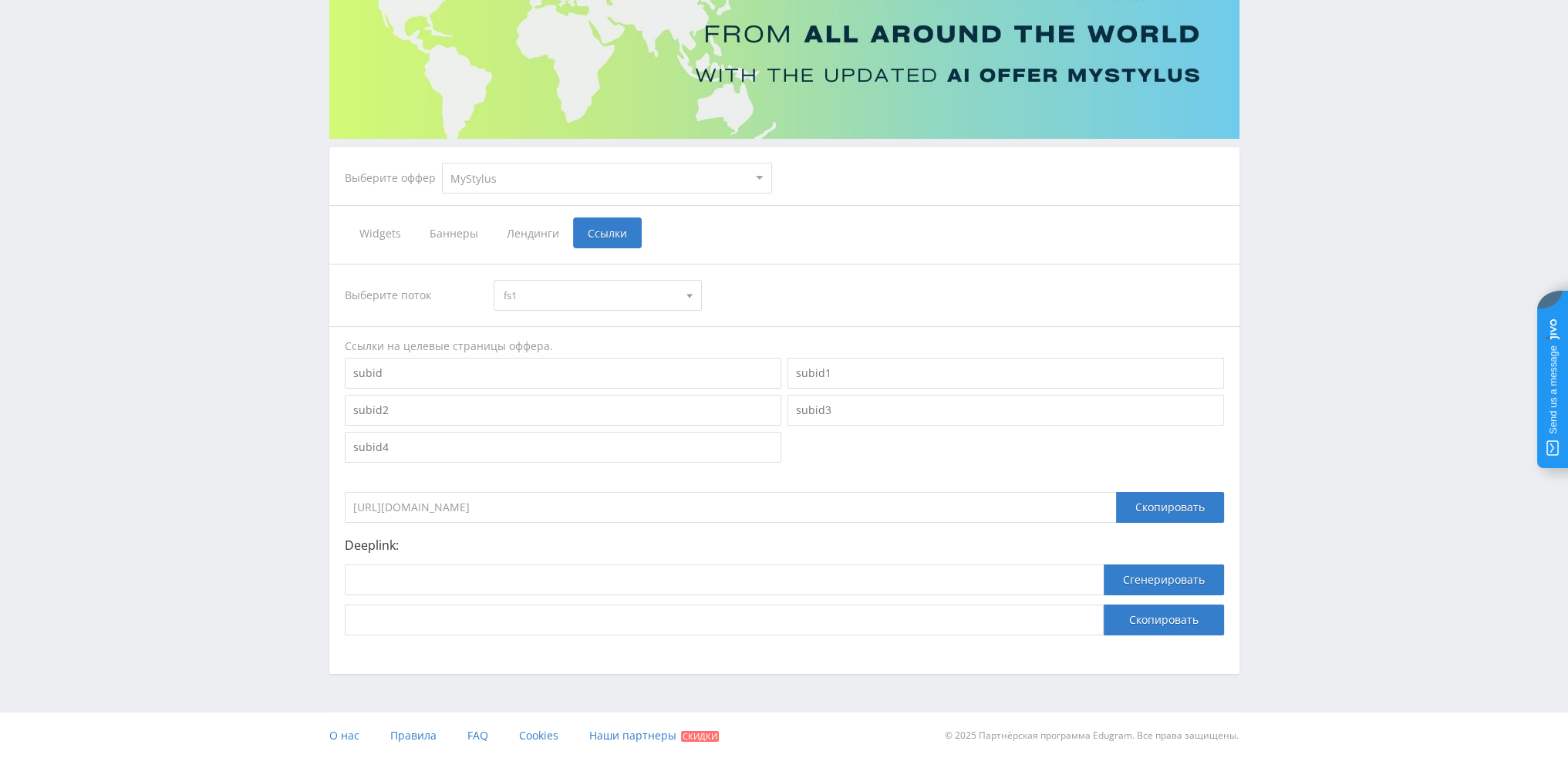
click at [651, 175] on select "MyStylus MyStylus - Revshare Кампус AI Studybay Автор24 Studybay [GEOGRAPHIC_DA…" at bounding box center [607, 178] width 330 height 31
select select "340"
click at [442, 162] on select "MyStylus MyStylus - Revshare Кампус AI Studybay Автор24 Studybay [GEOGRAPHIC_DA…" at bounding box center [607, 178] width 330 height 31
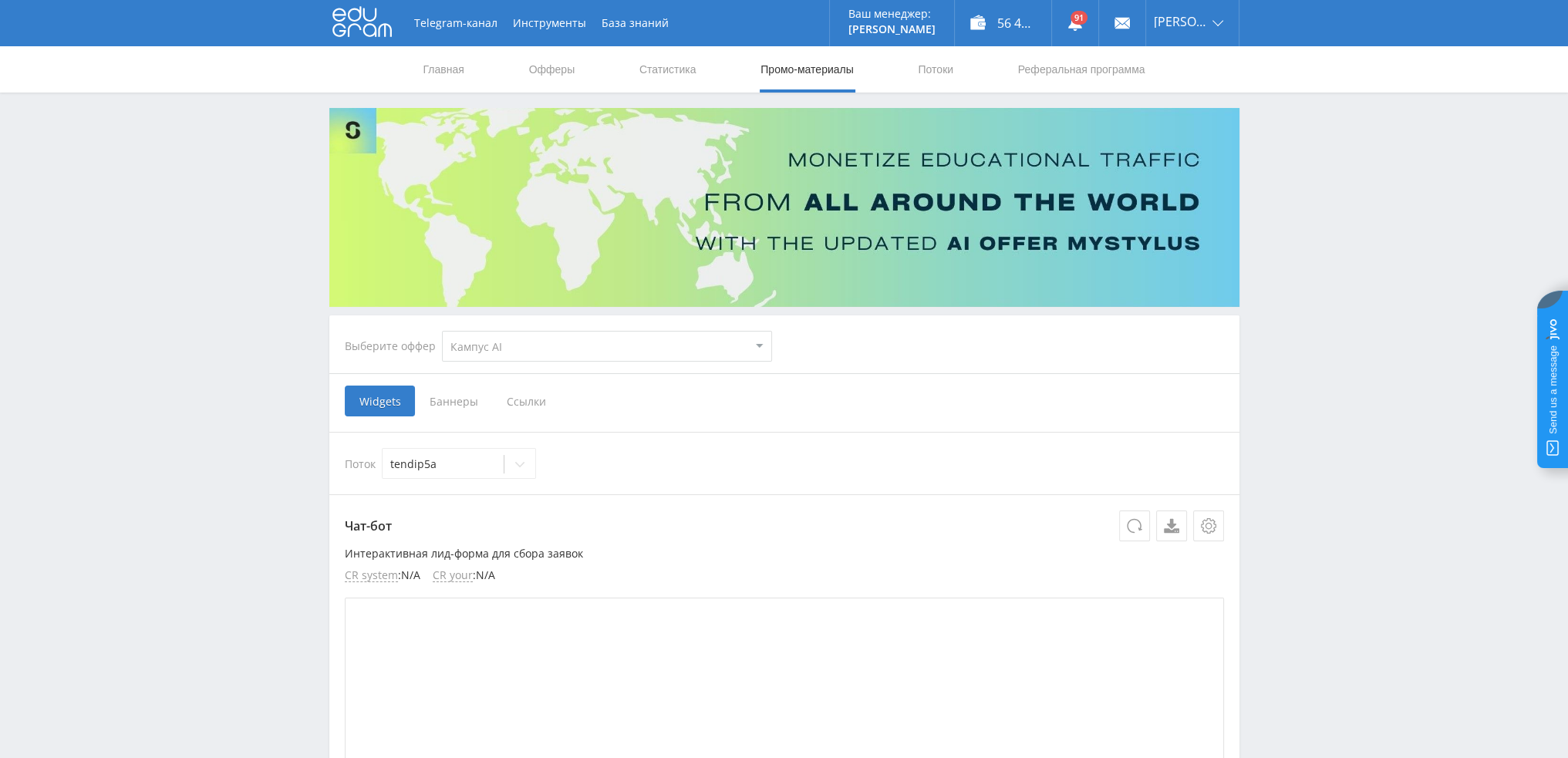
click at [533, 402] on span "Ссылки" at bounding box center [527, 400] width 69 height 31
click at [0, 0] on input "Ссылки" at bounding box center [0, 0] width 0 height 0
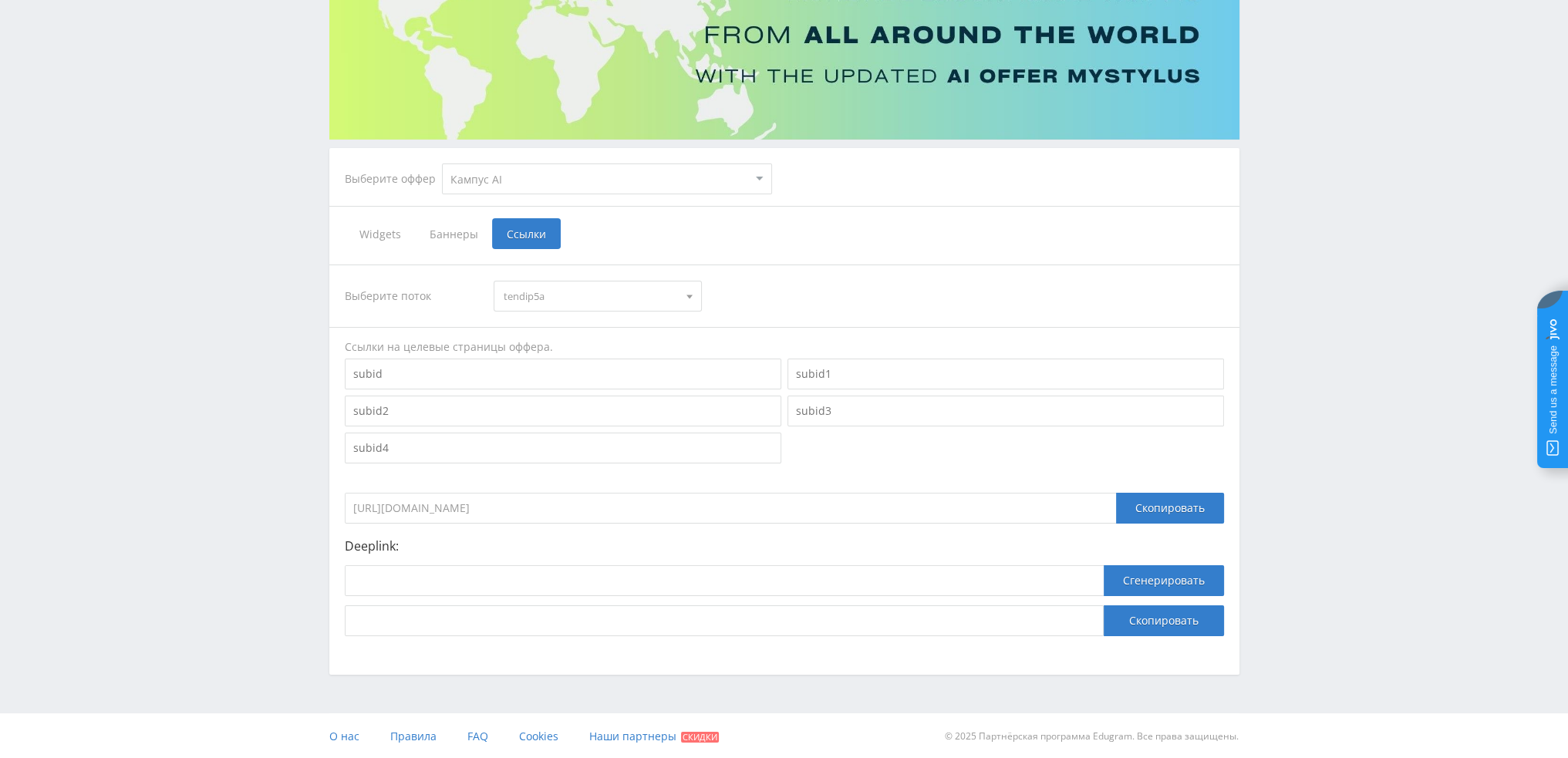
scroll to position [168, 0]
click at [623, 301] on span "tendip5a" at bounding box center [591, 295] width 174 height 29
click at [605, 435] on button "dtftext10" at bounding box center [598, 432] width 207 height 22
click at [569, 188] on select "MyStylus MyStylus - Revshare Кампус AI Studybay Автор24 Studybay [GEOGRAPHIC_DA…" at bounding box center [607, 178] width 330 height 31
select select "376"
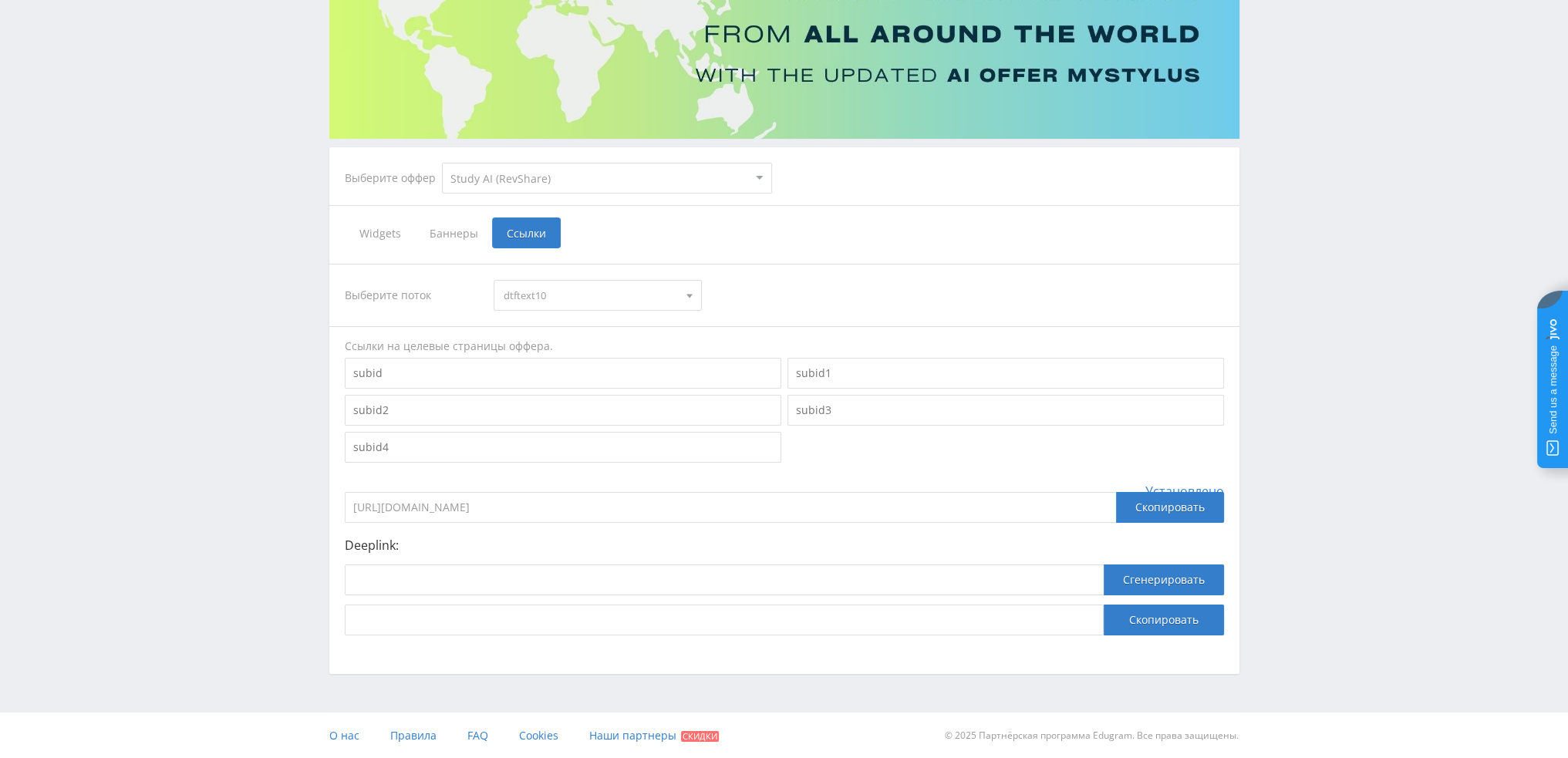
click at [442, 162] on select "MyStylus MyStylus - Revshare Кампус AI Studybay Автор24 Studybay [GEOGRAPHIC_DA…" at bounding box center [607, 178] width 330 height 31
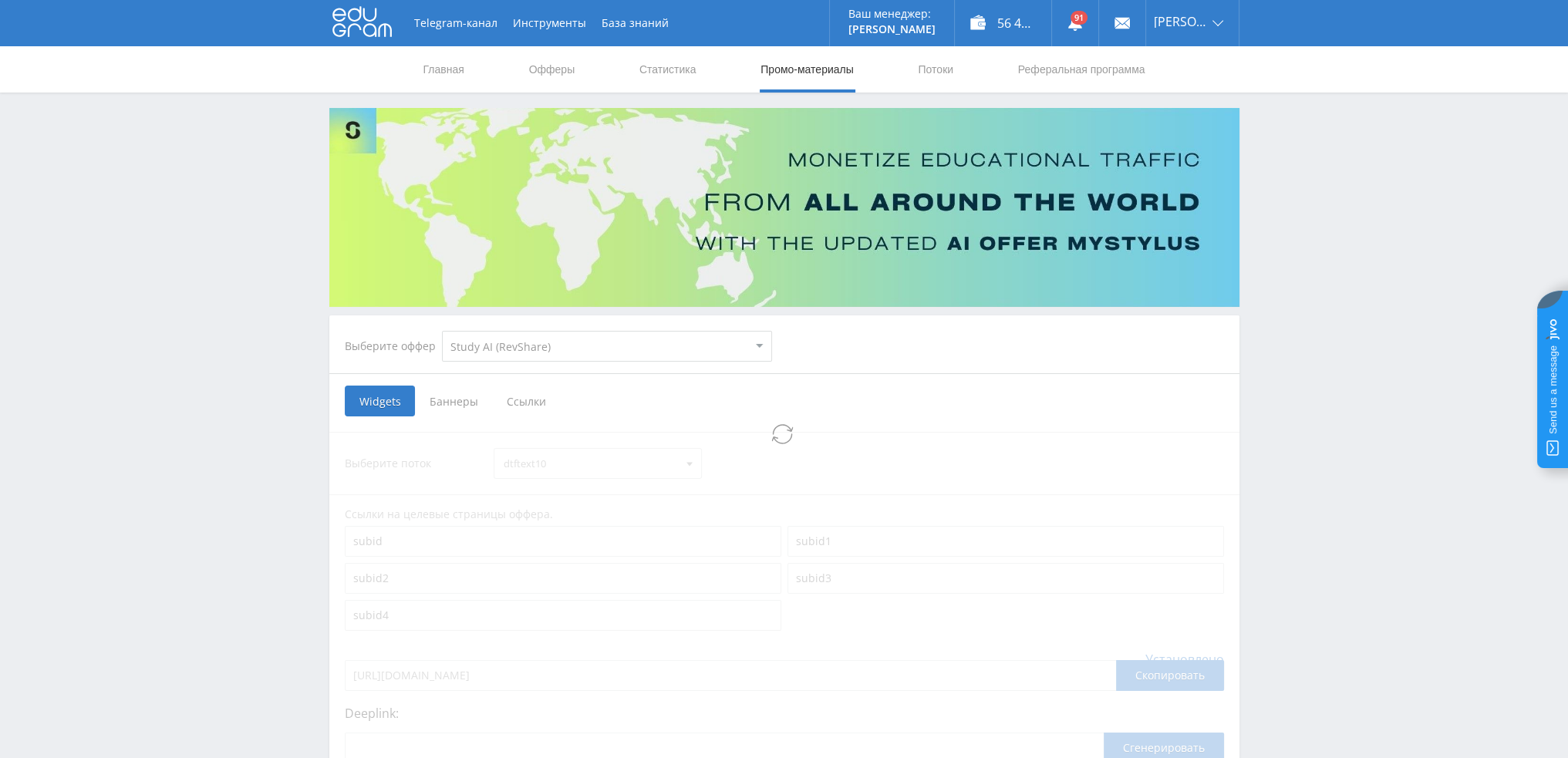
select select "376"
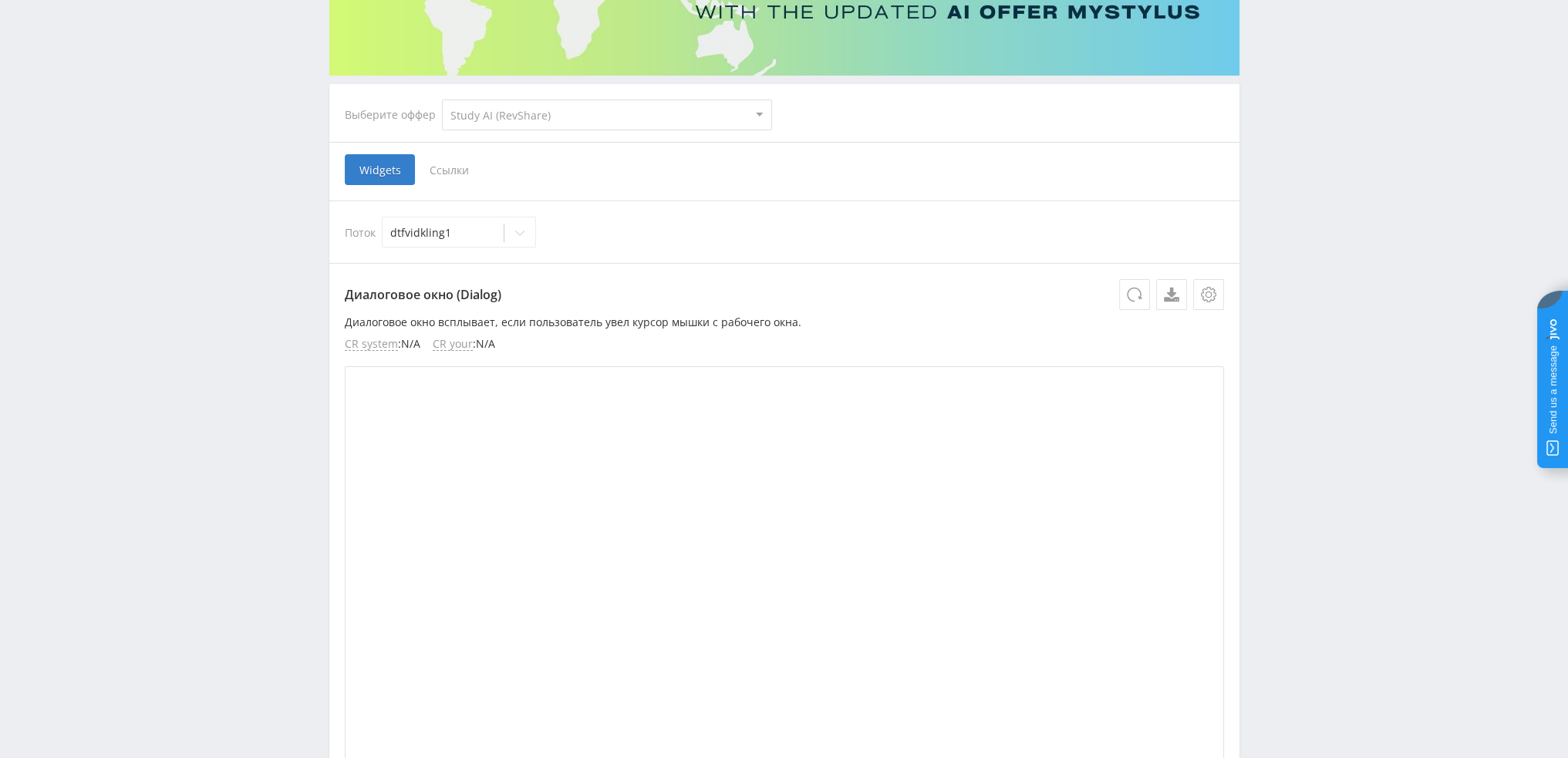
click at [464, 177] on span "Ссылки" at bounding box center [449, 169] width 69 height 31
click at [0, 0] on input "Ссылки" at bounding box center [0, 0] width 0 height 0
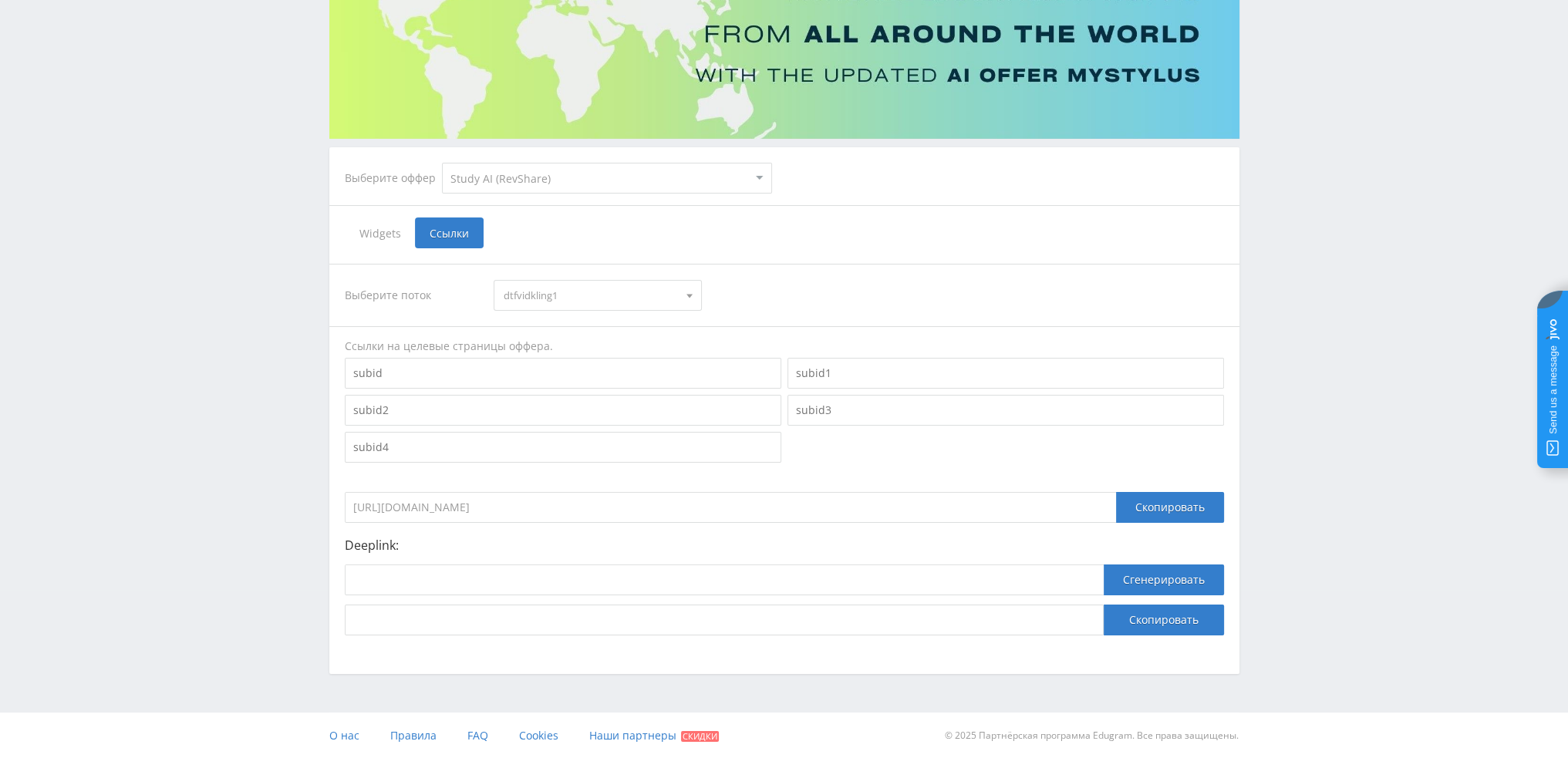
click at [651, 295] on span "dtfvidkling1" at bounding box center [591, 295] width 174 height 29
click at [600, 409] on button "dtfozhiv1" at bounding box center [598, 417] width 207 height 22
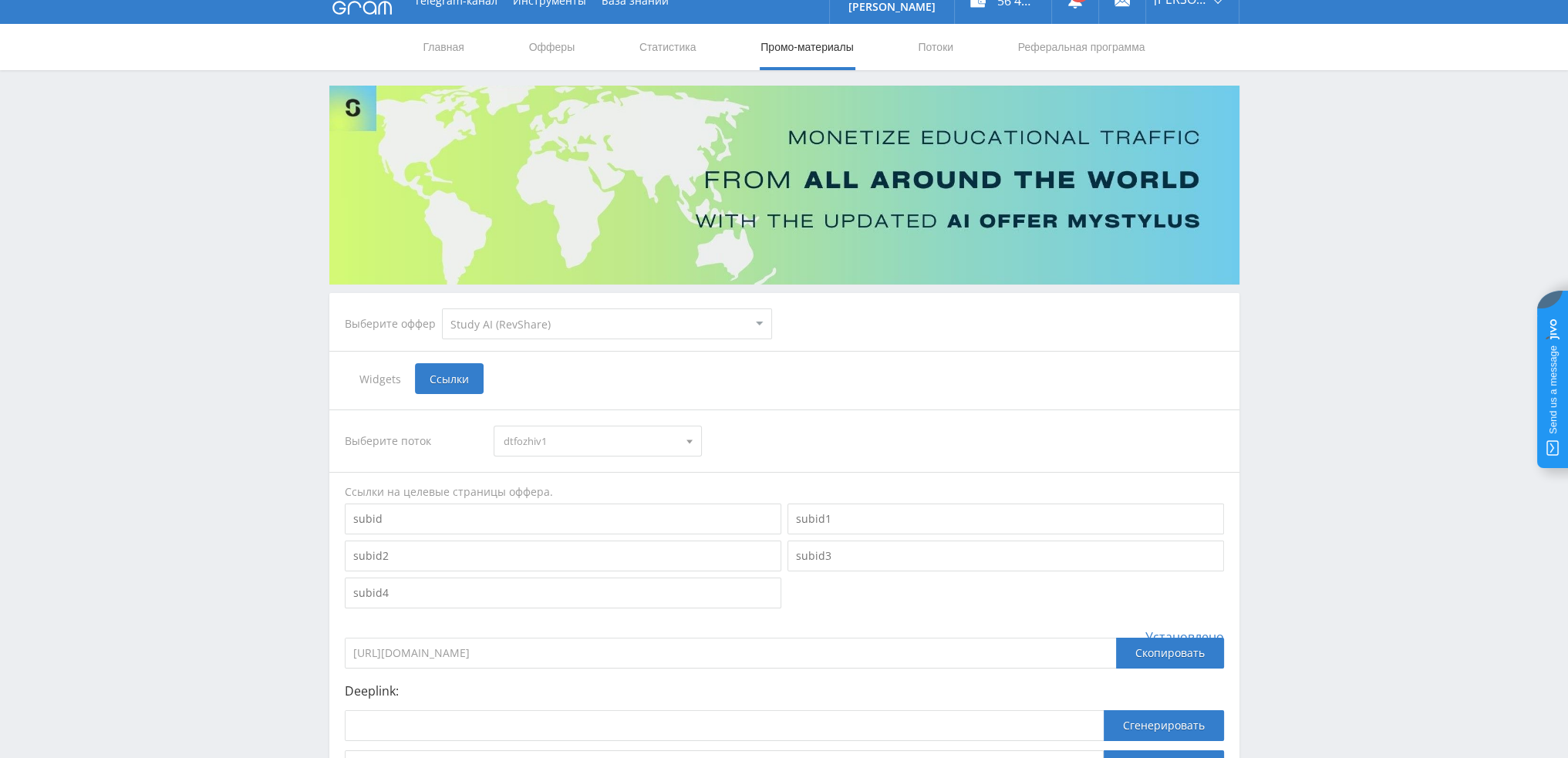
scroll to position [0, 0]
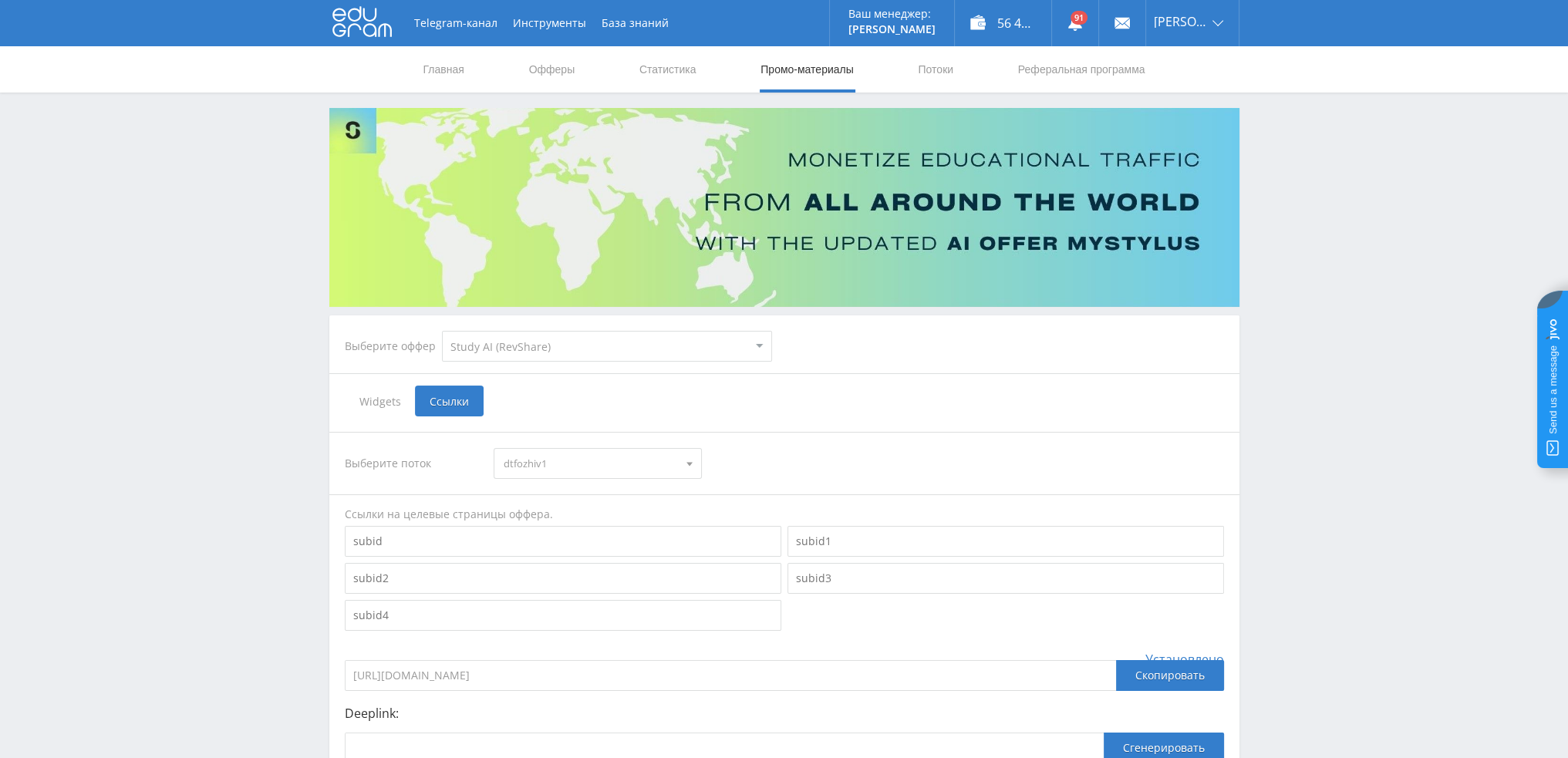
click at [915, 76] on nav "Главная Офферы Статистика Промо-материалы Потоки Реферальная программа" at bounding box center [784, 69] width 725 height 46
click at [931, 70] on link "Потоки" at bounding box center [935, 69] width 39 height 46
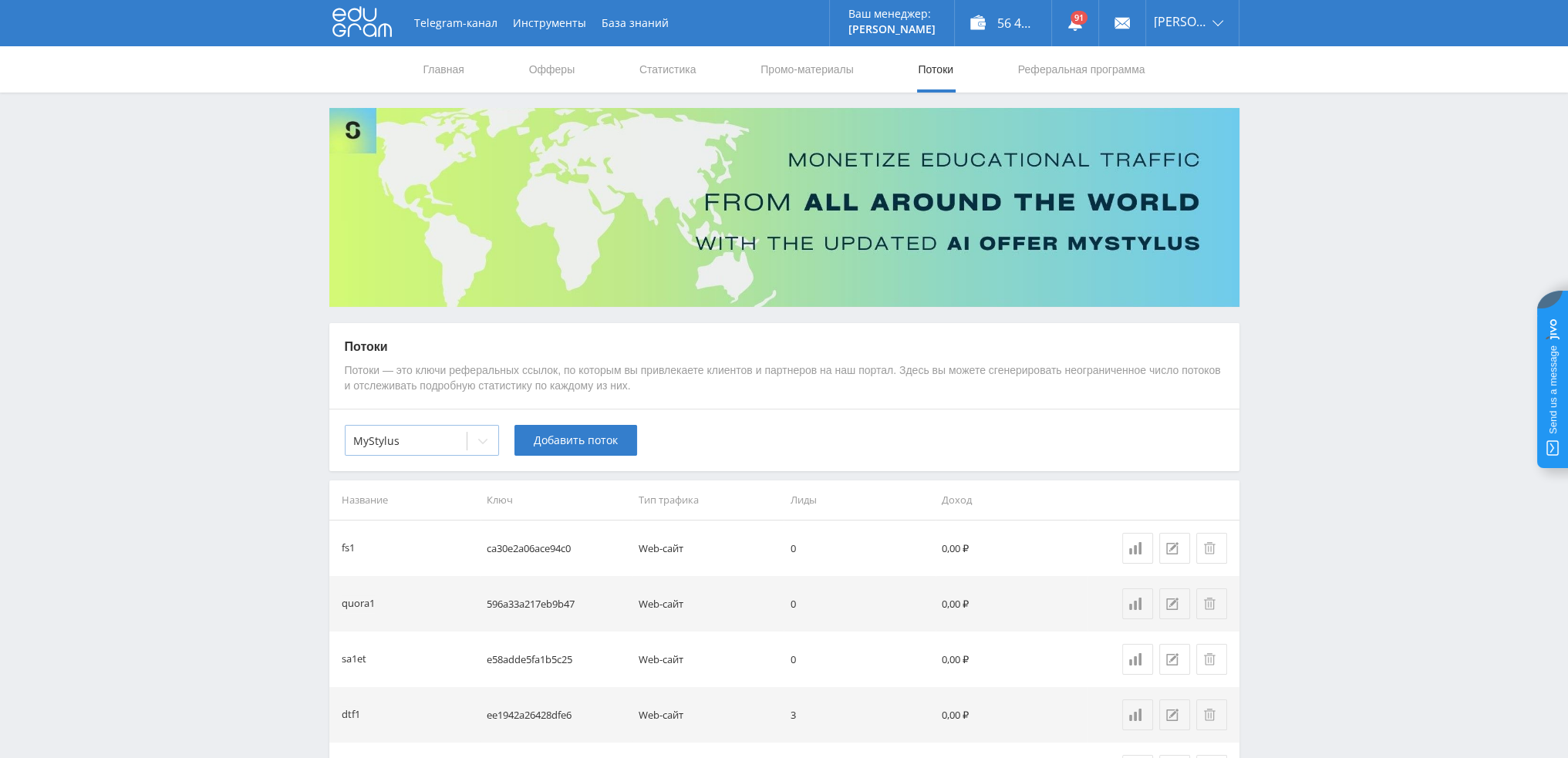
click at [481, 453] on div at bounding box center [483, 441] width 31 height 31
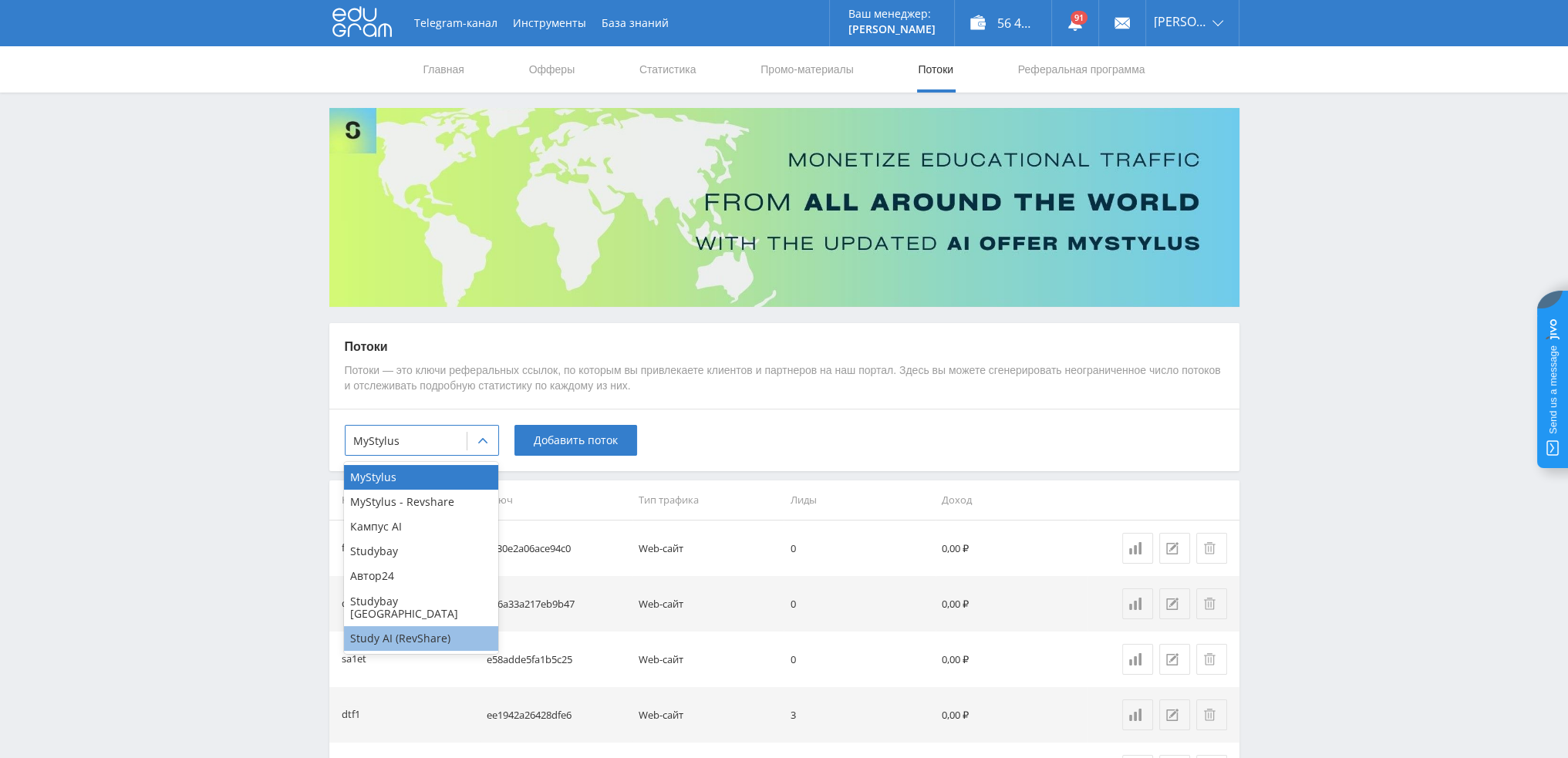
click at [413, 626] on div "Study AI (RevShare)" at bounding box center [421, 638] width 154 height 24
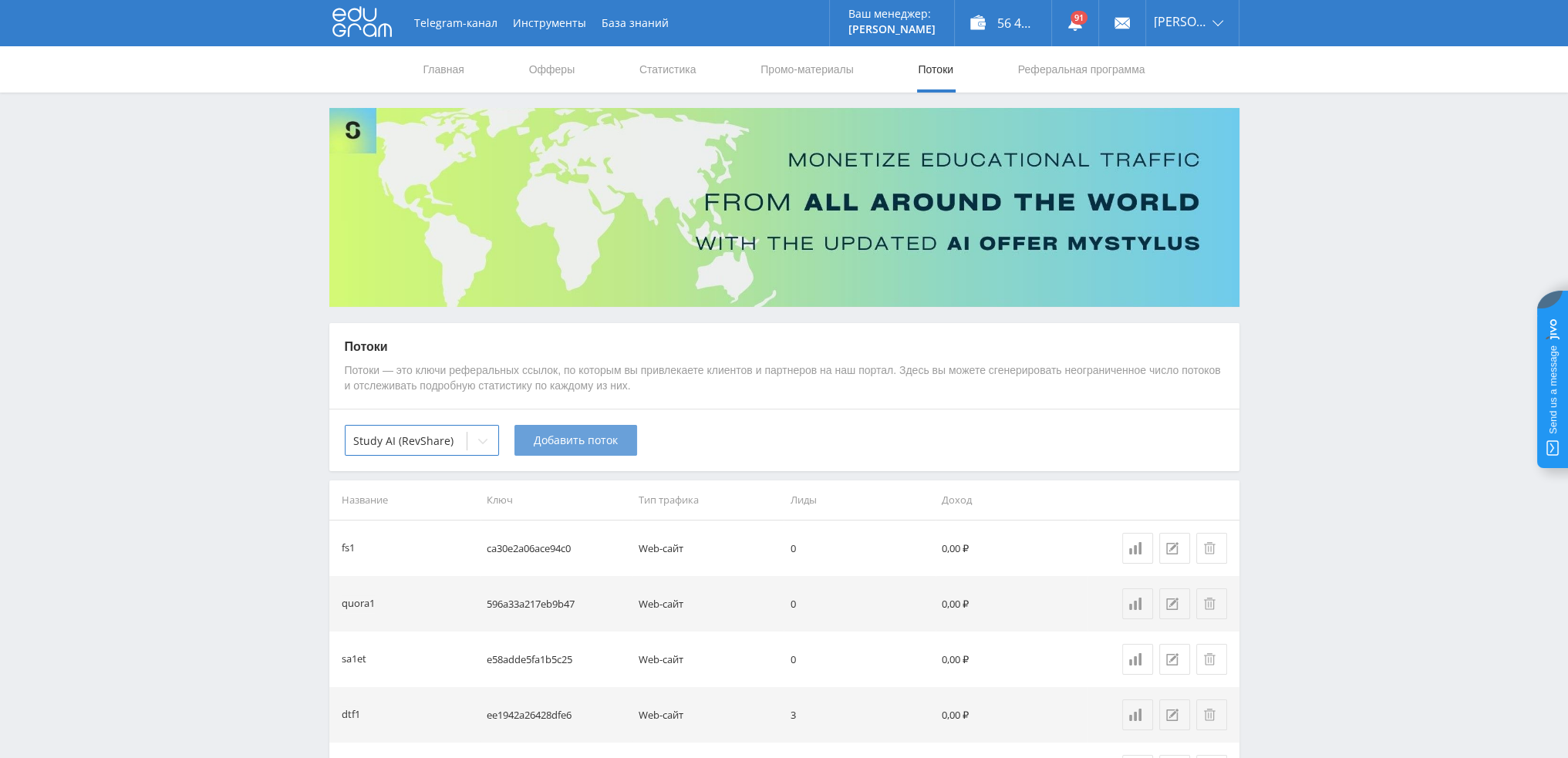
click at [566, 445] on span "Добавить поток" at bounding box center [575, 440] width 84 height 13
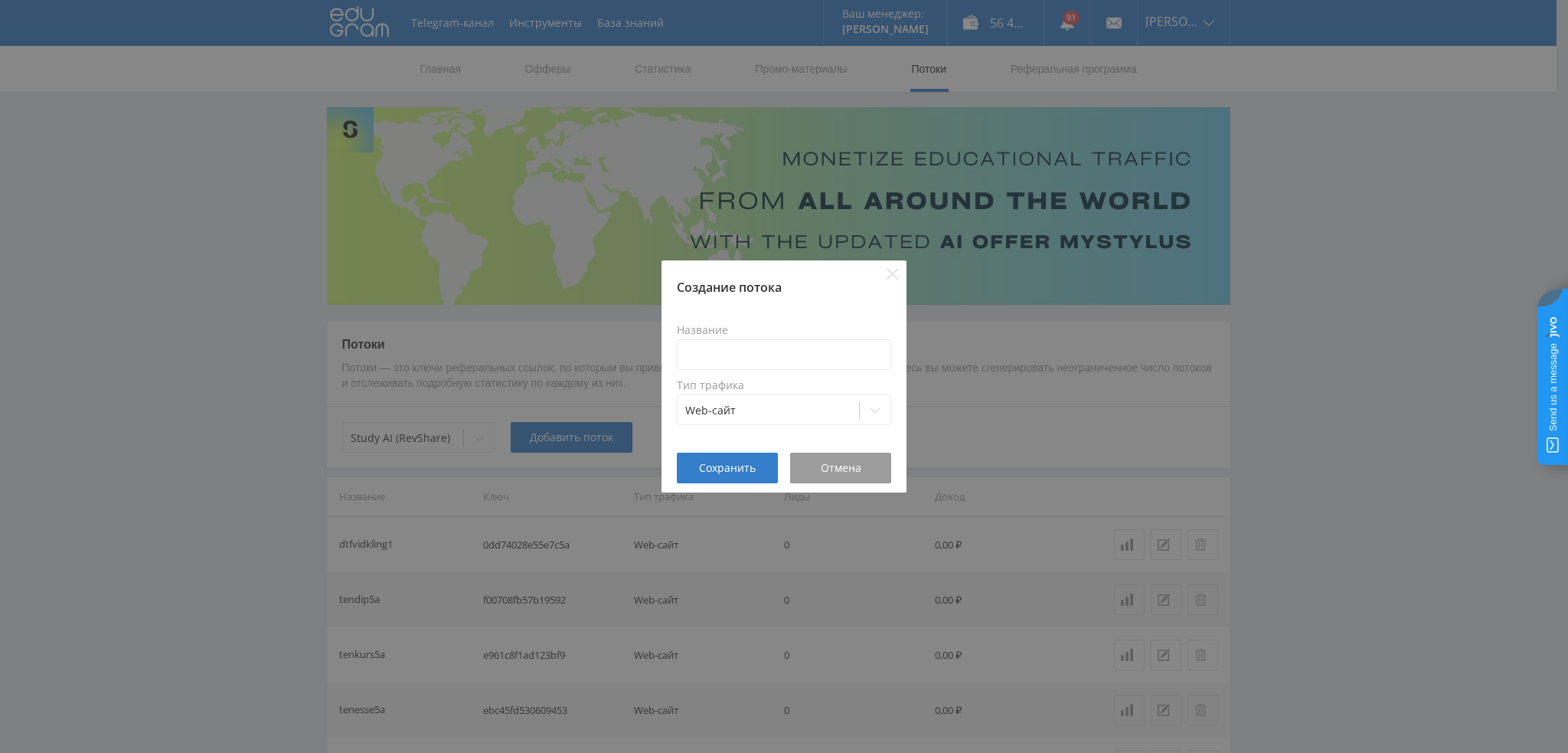
click at [925, 389] on div "Создание потока Название Тип трафика Web-сайт Сохранить Отмена" at bounding box center [784, 376] width 1568 height 753
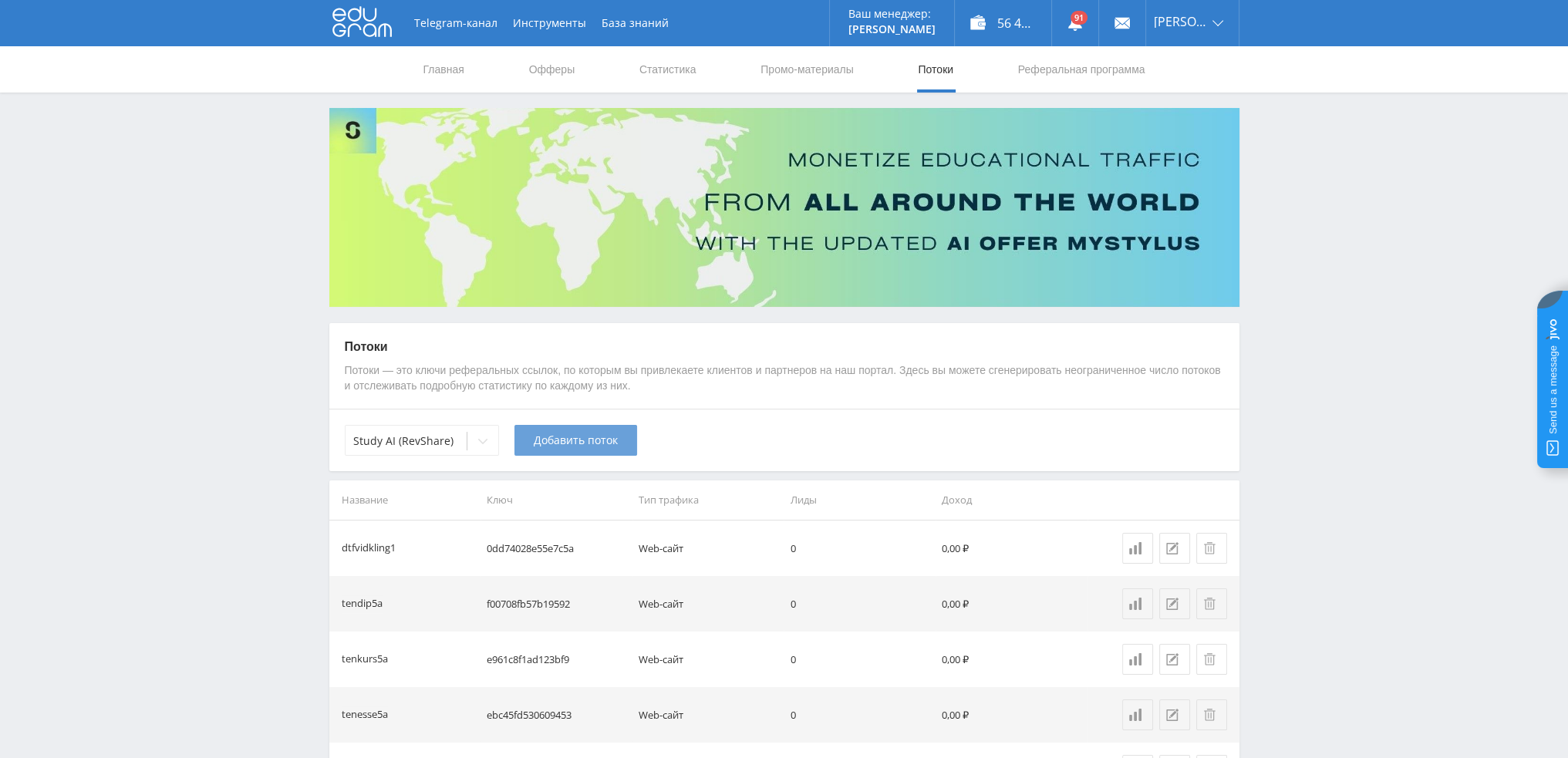
click at [579, 432] on button "Добавить поток" at bounding box center [575, 440] width 123 height 31
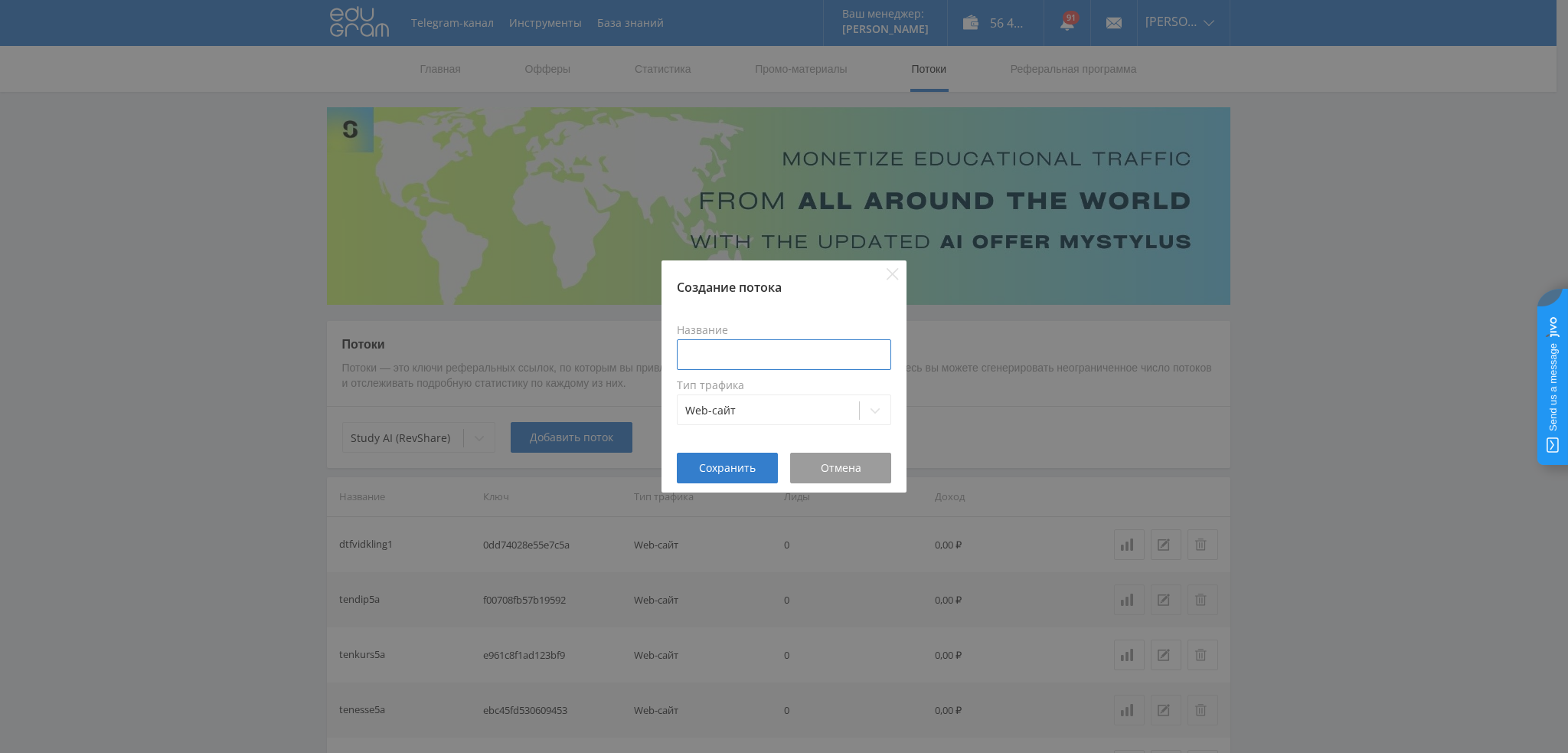
click at [795, 352] on input at bounding box center [784, 354] width 215 height 31
type input "d"
type input "dtfimgtest1"
click at [722, 468] on span "Сохранить" at bounding box center [728, 468] width 57 height 13
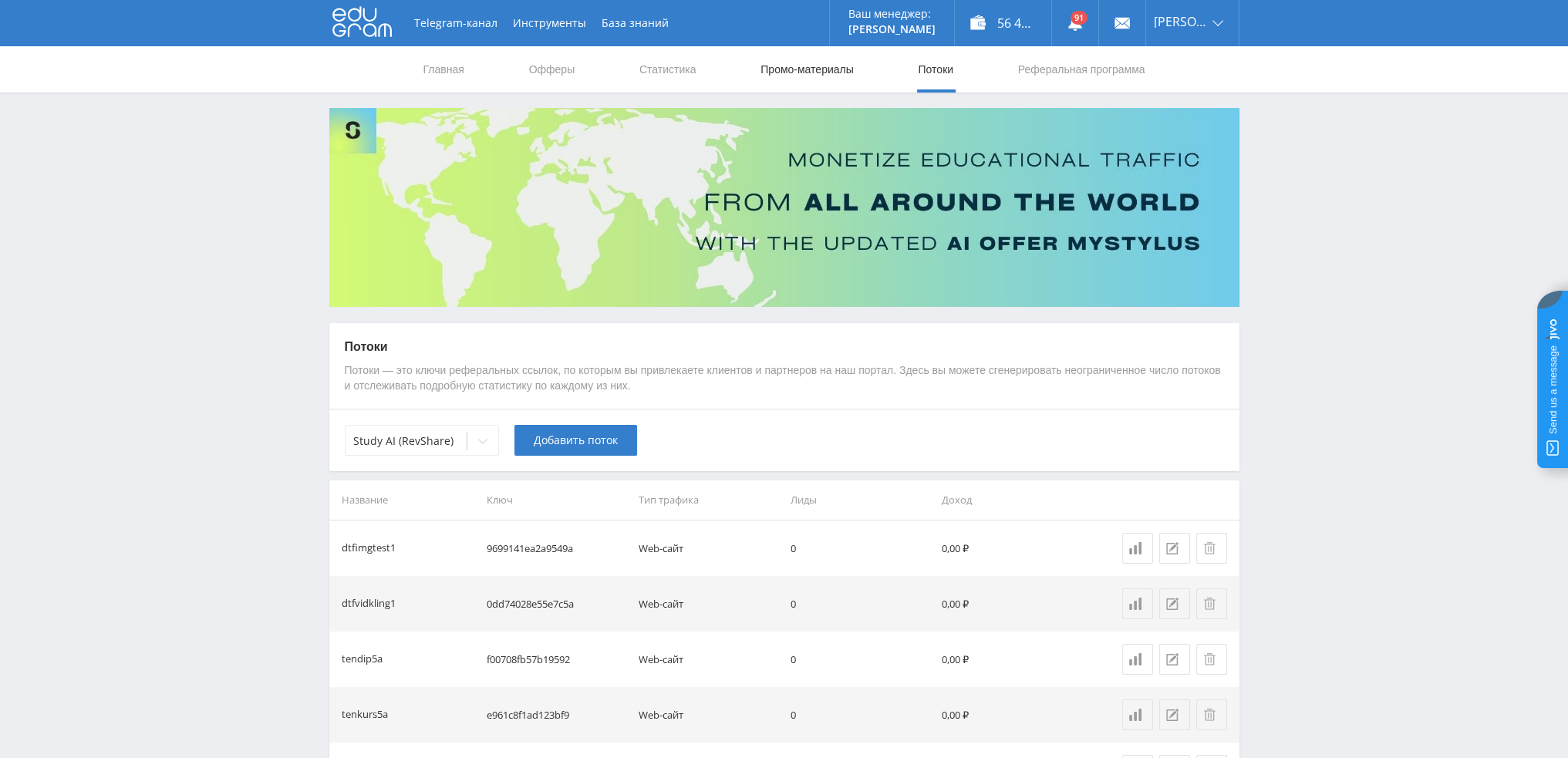
click at [810, 65] on link "Промо-материалы" at bounding box center [807, 69] width 96 height 46
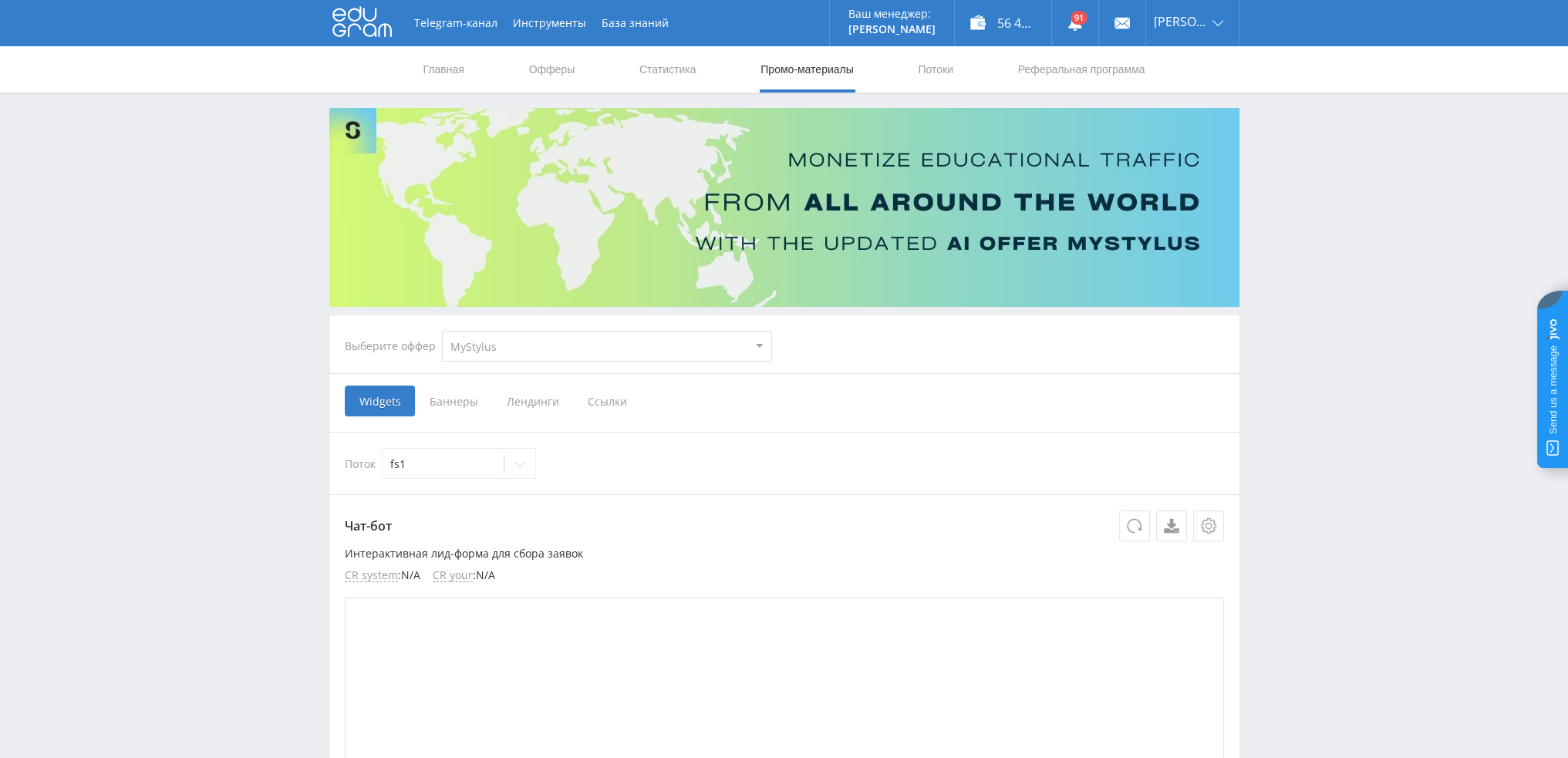
click at [611, 357] on select "MyStylus MyStylus - Revshare Кампус AI Studybay Автор24 Studybay [GEOGRAPHIC_DA…" at bounding box center [607, 346] width 330 height 31
click at [660, 343] on select "MyStylus MyStylus - Revshare Кампус AI Studybay Автор24 Studybay [GEOGRAPHIC_DA…" at bounding box center [607, 346] width 330 height 31
click at [617, 402] on span "Ссылки" at bounding box center [607, 400] width 69 height 31
click at [0, 0] on input "Ссылки" at bounding box center [0, 0] width 0 height 0
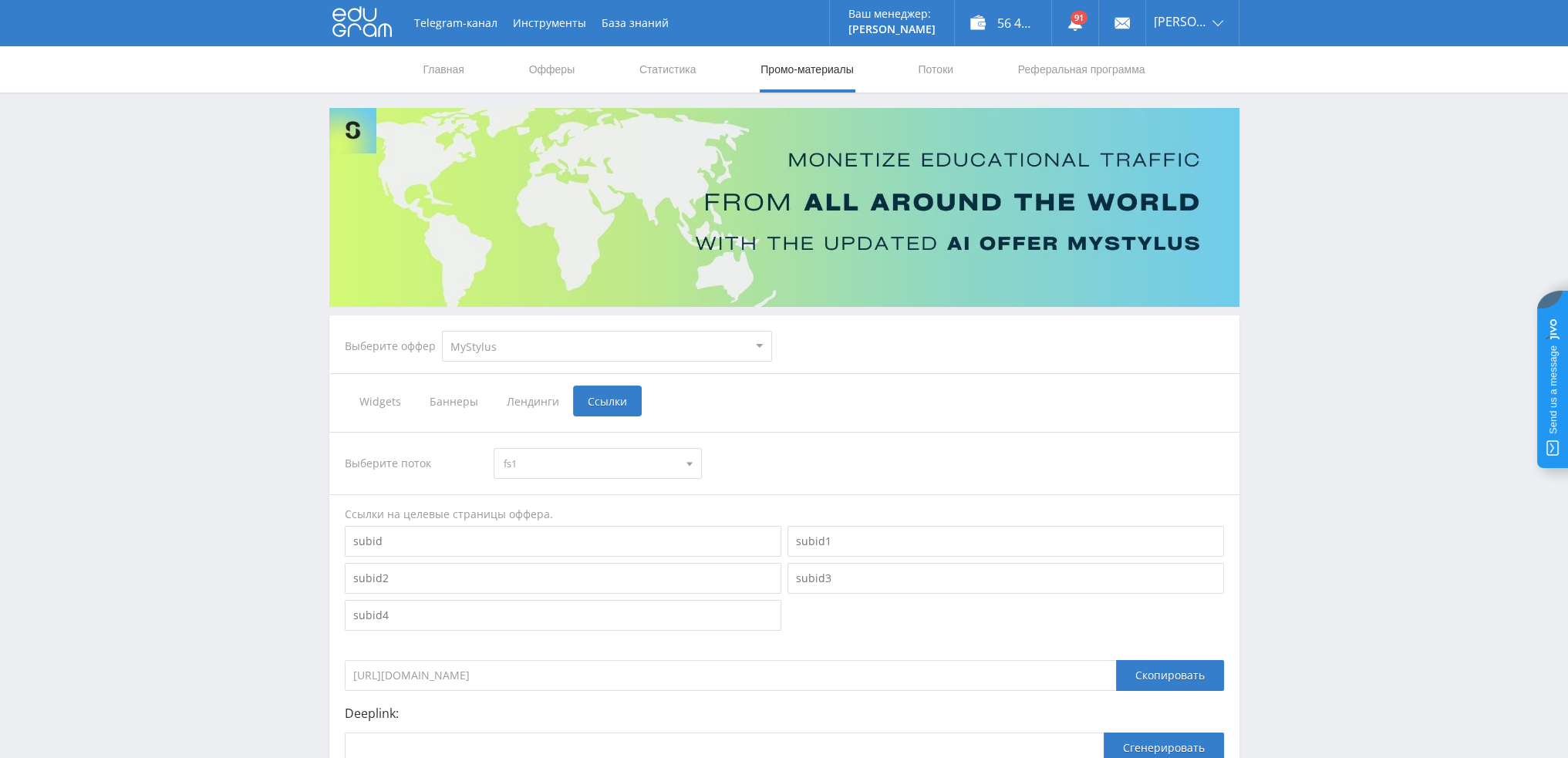
drag, startPoint x: 528, startPoint y: 332, endPoint x: 524, endPoint y: 349, distance: 17.5
click at [528, 332] on select "MyStylus MyStylus - Revshare Кампус AI Studybay Автор24 Studybay [GEOGRAPHIC_DA…" at bounding box center [607, 346] width 330 height 31
select select "376"
click at [442, 331] on select "MyStylus MyStylus - Revshare Кампус AI Studybay Автор24 Studybay [GEOGRAPHIC_DA…" at bounding box center [607, 346] width 330 height 31
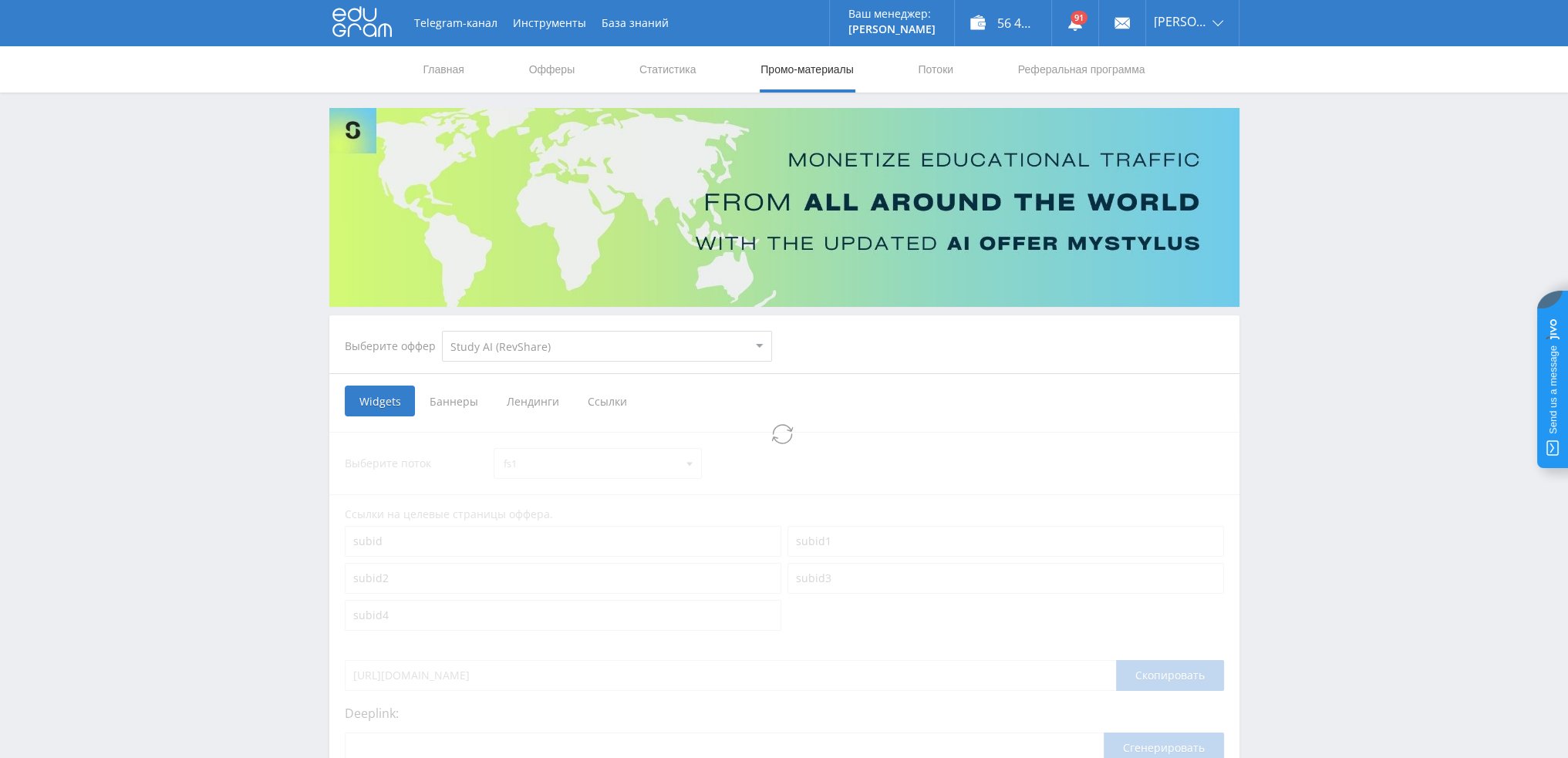
select select "376"
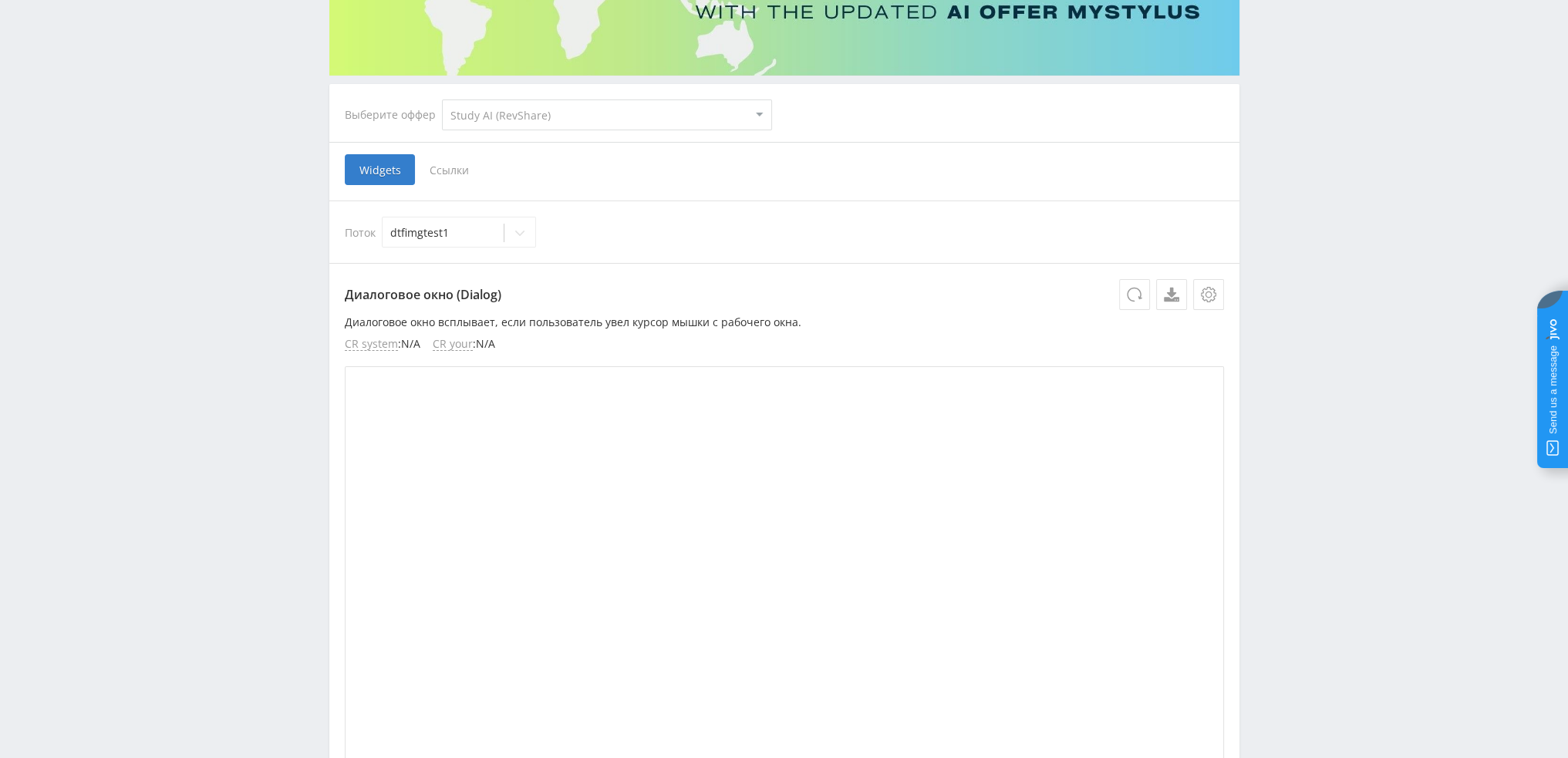
click at [439, 166] on span "Ссылки" at bounding box center [449, 169] width 69 height 31
click at [0, 0] on input "Ссылки" at bounding box center [0, 0] width 0 height 0
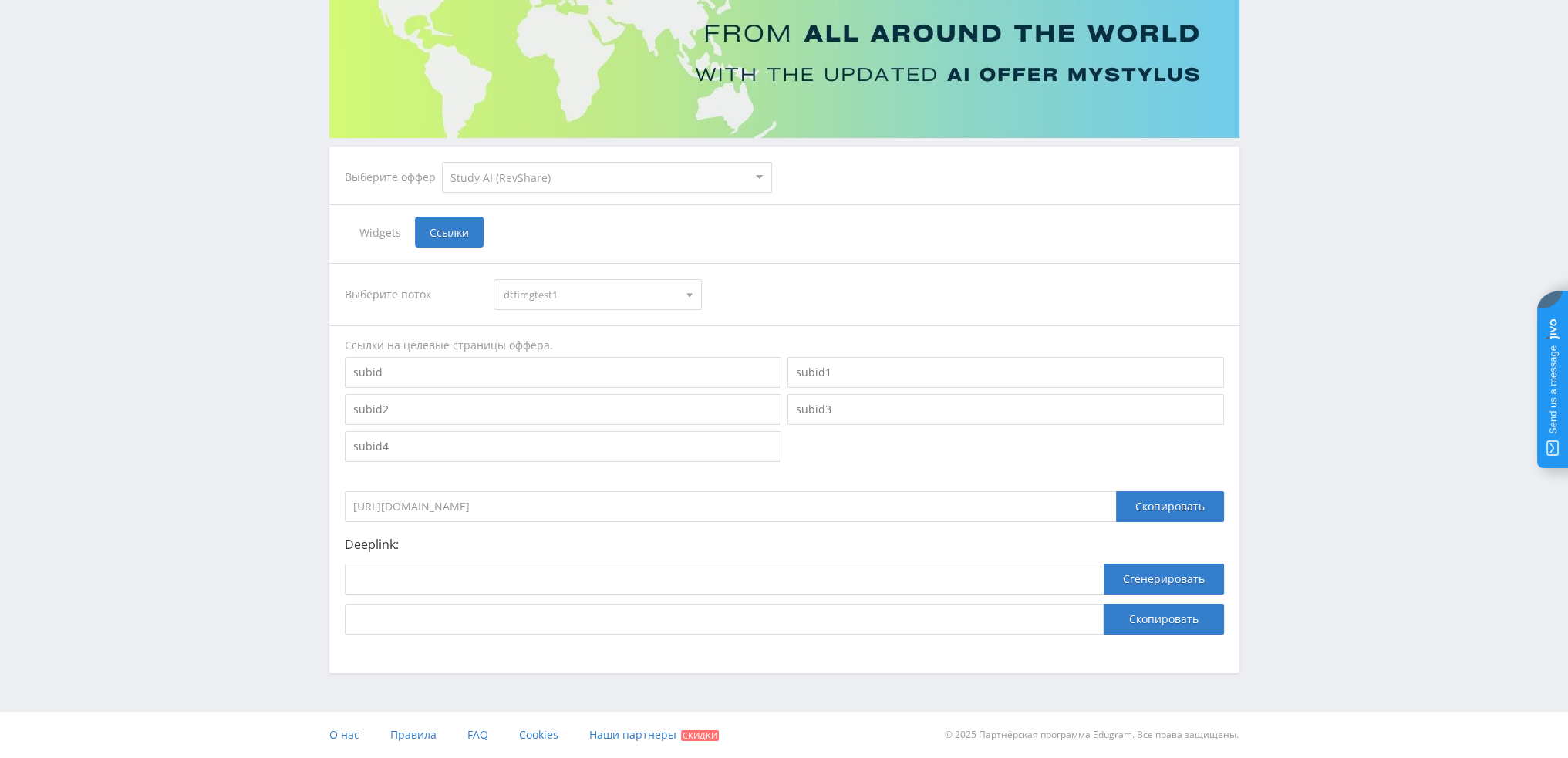
scroll to position [168, 0]
drag, startPoint x: 638, startPoint y: 506, endPoint x: 296, endPoint y: 514, distance: 342.1
click at [296, 514] on div "Telegram-канал Инструменты База знаний Ваш менеджер: [PERSON_NAME] [PERSON_NAME…" at bounding box center [784, 295] width 1568 height 927
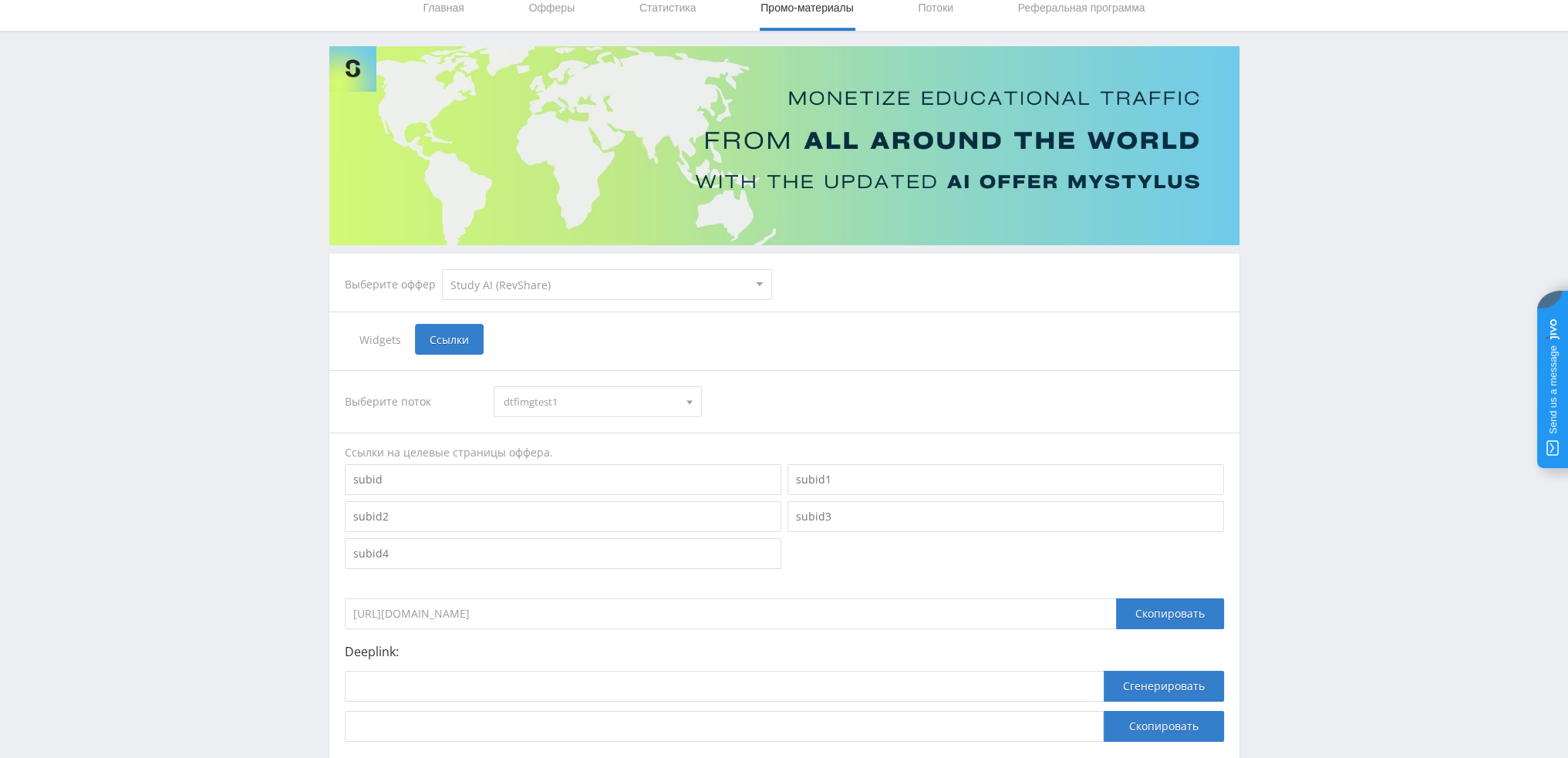
scroll to position [0, 0]
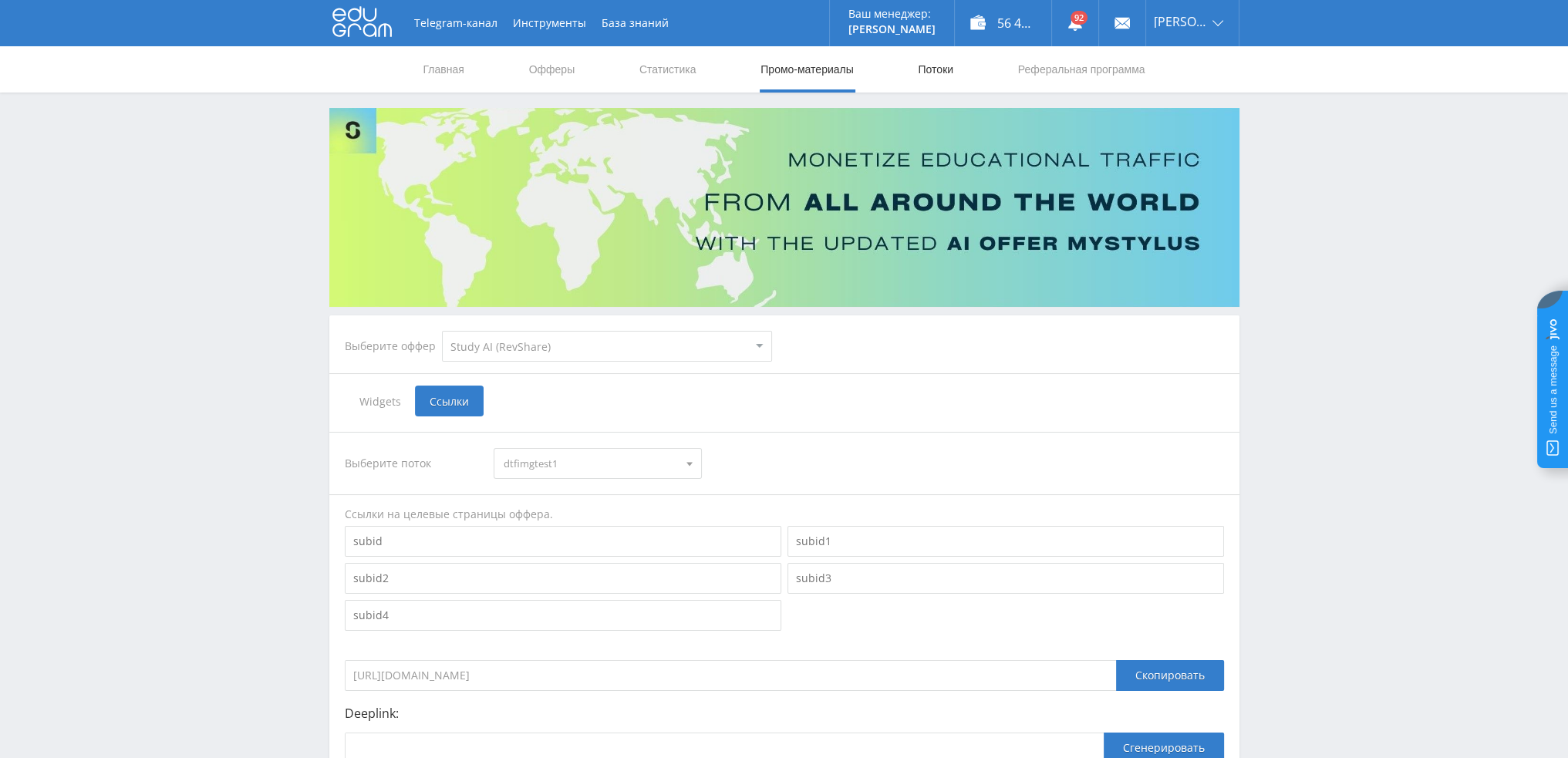
click at [946, 80] on link "Потоки" at bounding box center [935, 69] width 39 height 46
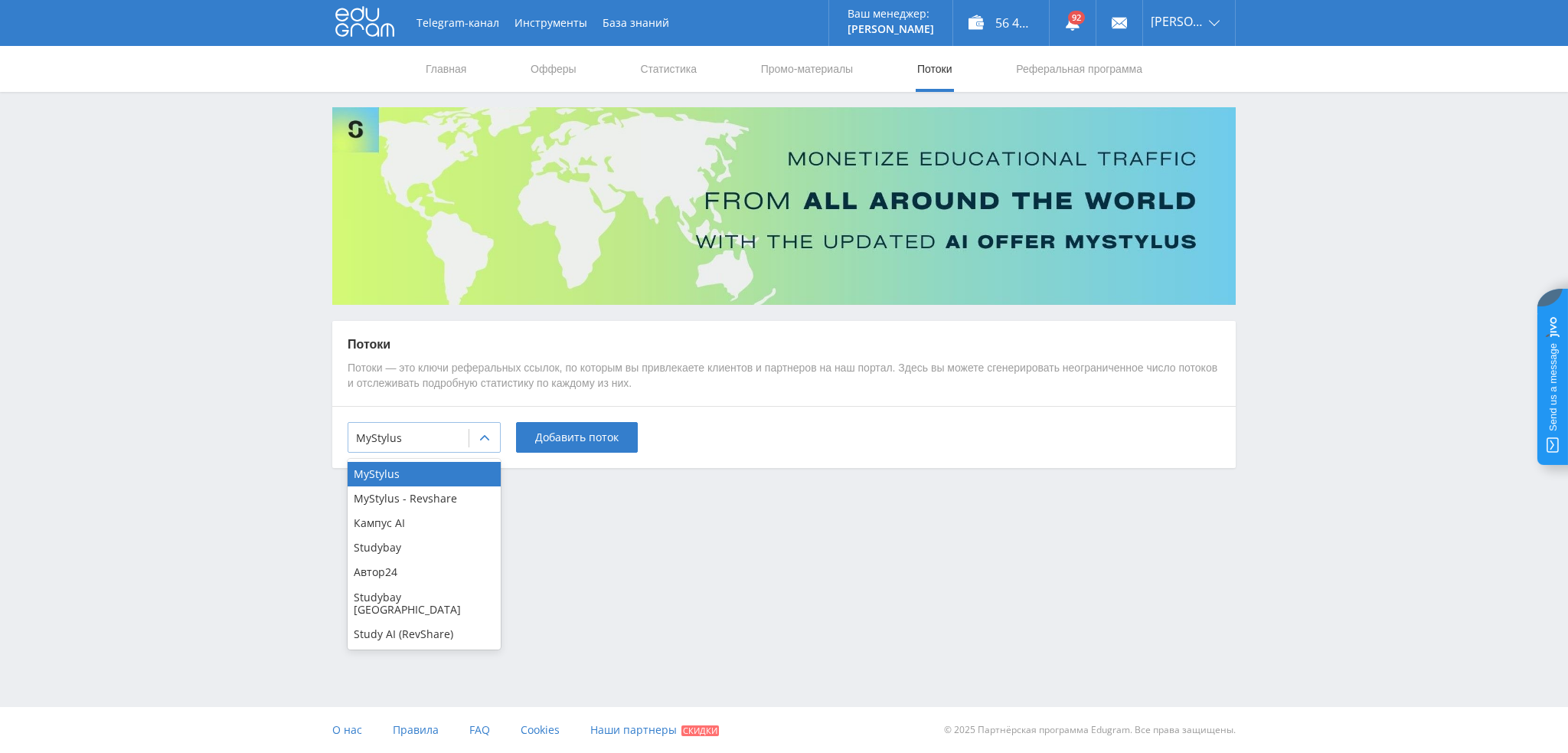
click at [474, 445] on div at bounding box center [485, 438] width 31 height 31
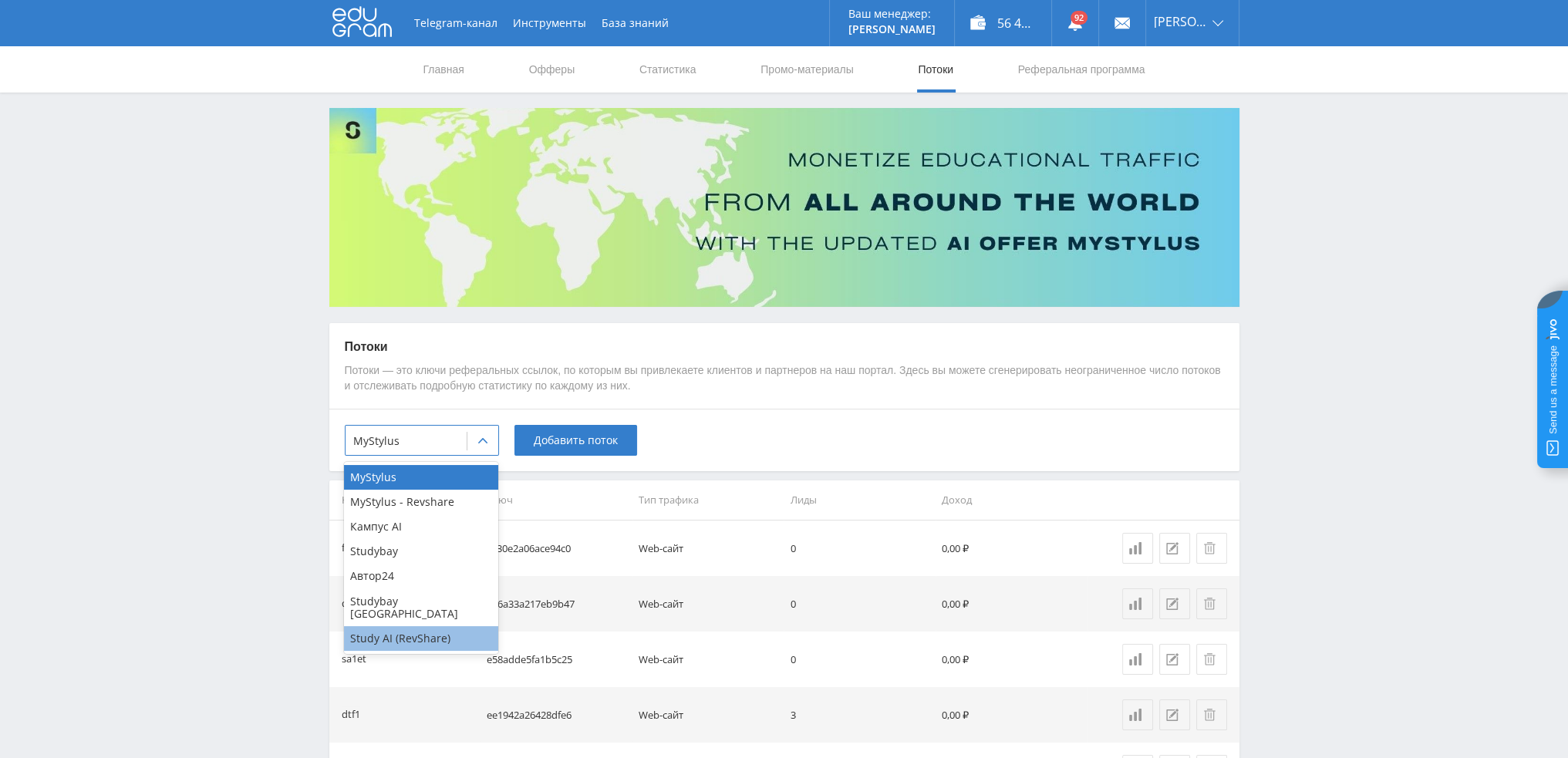
click at [442, 626] on div "Study AI (RevShare)" at bounding box center [421, 638] width 154 height 24
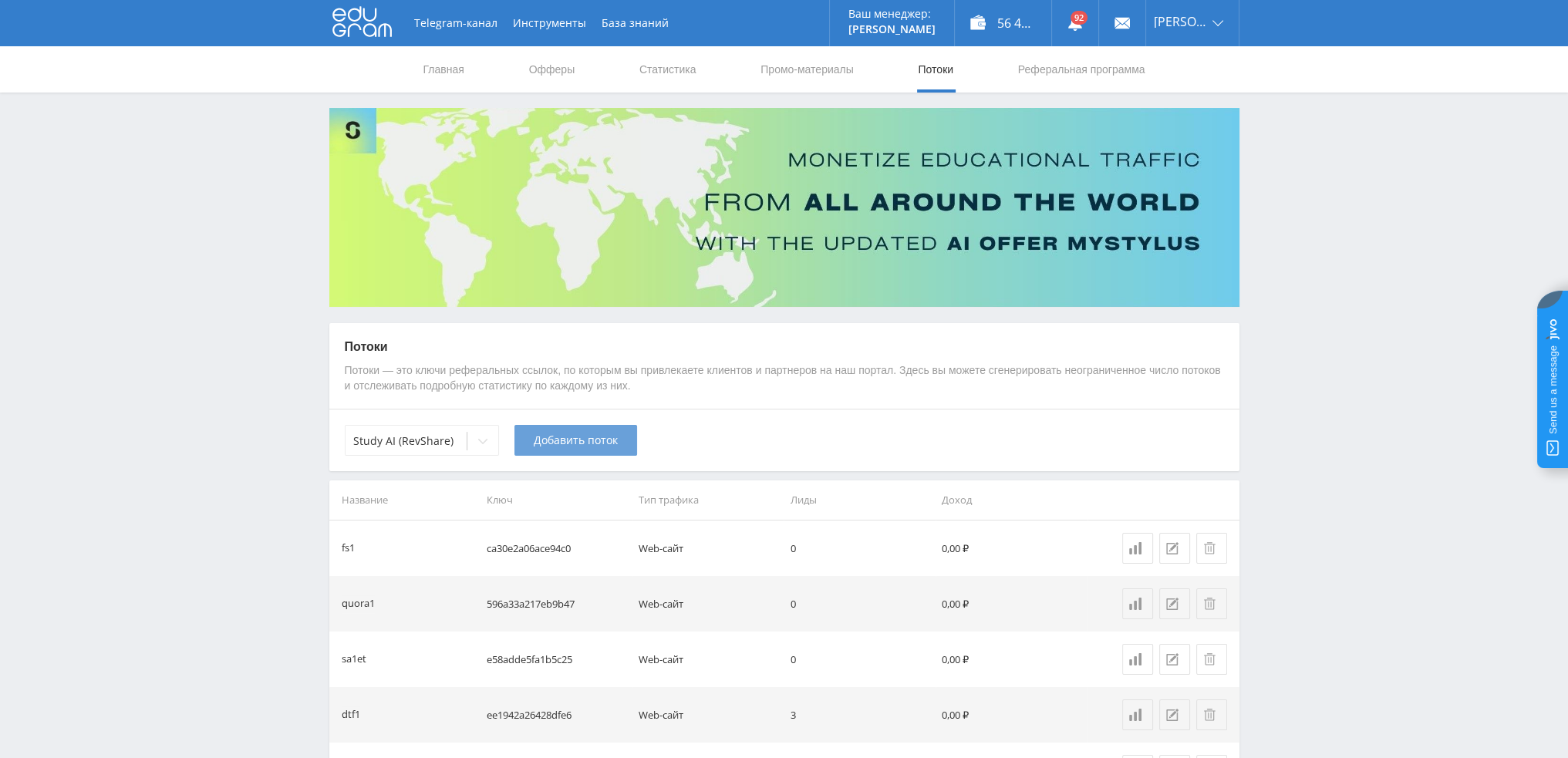
click at [614, 443] on span "Добавить поток" at bounding box center [575, 440] width 84 height 13
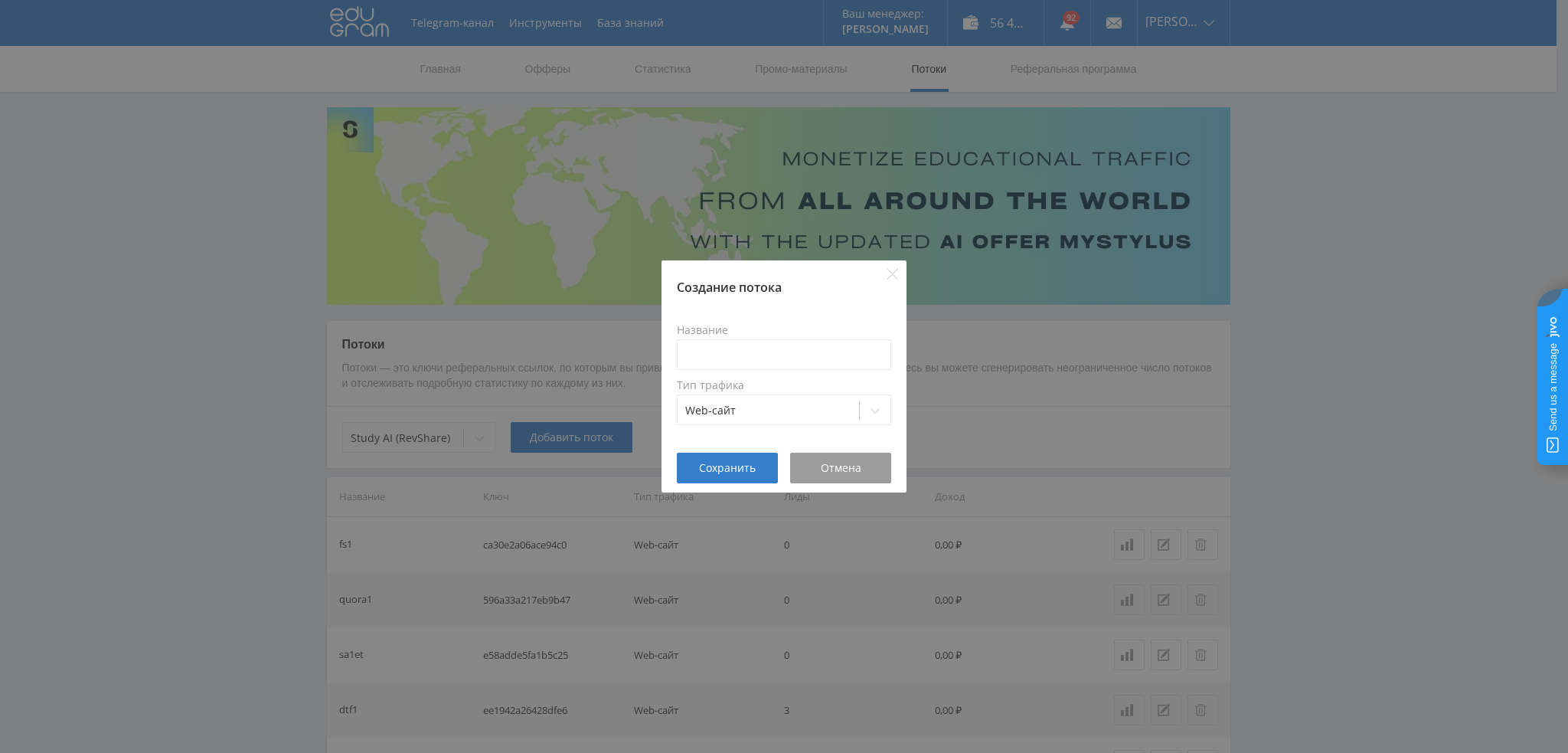
click at [799, 373] on div "Название Тип трафика Web-сайт" at bounding box center [784, 374] width 215 height 120
click at [791, 357] on input at bounding box center [784, 354] width 215 height 31
type input "dtfimgdalee1"
click at [731, 474] on span "Сохранить" at bounding box center [728, 468] width 57 height 13
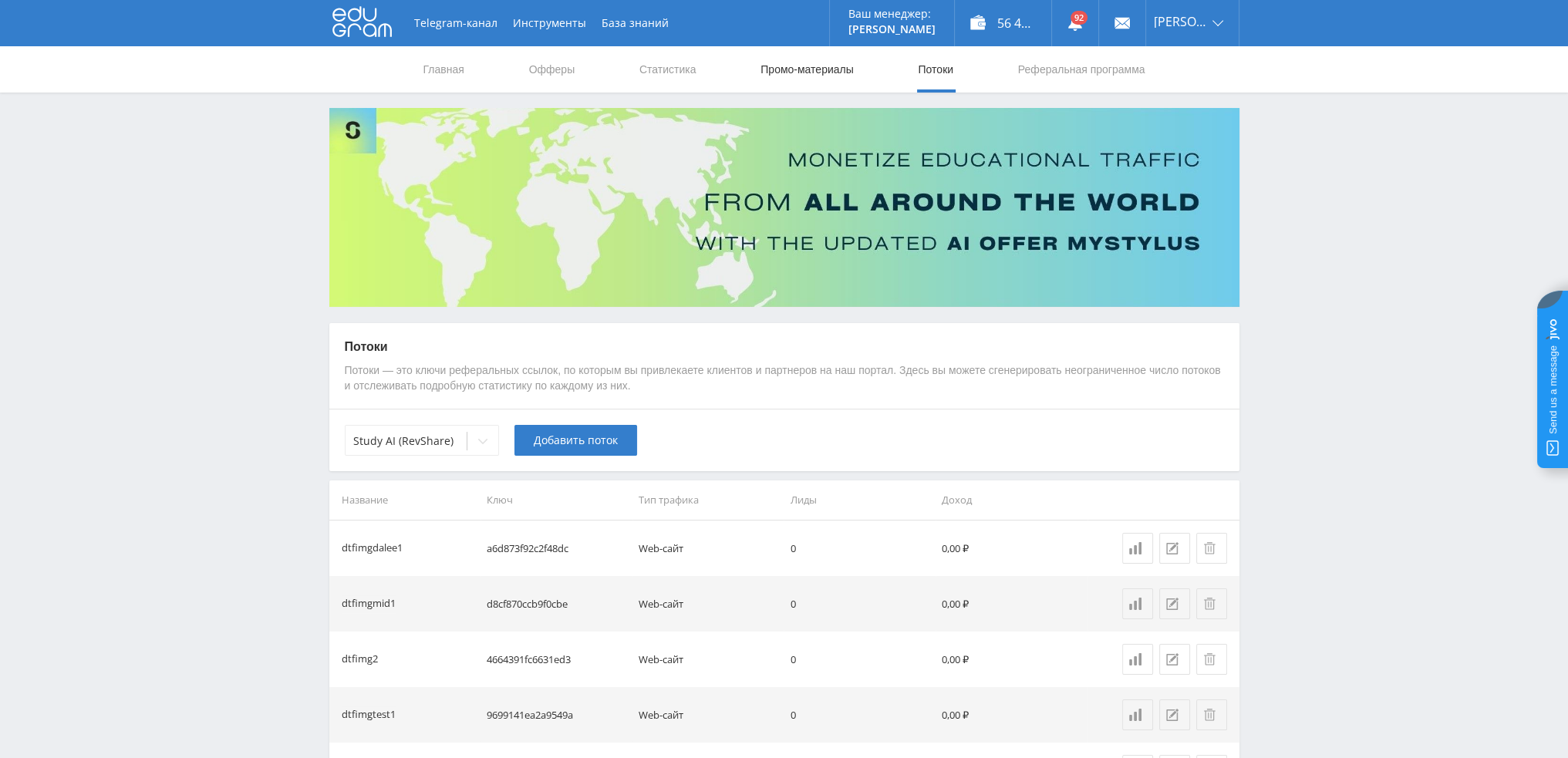
click at [826, 71] on link "Промо-материалы" at bounding box center [807, 69] width 96 height 46
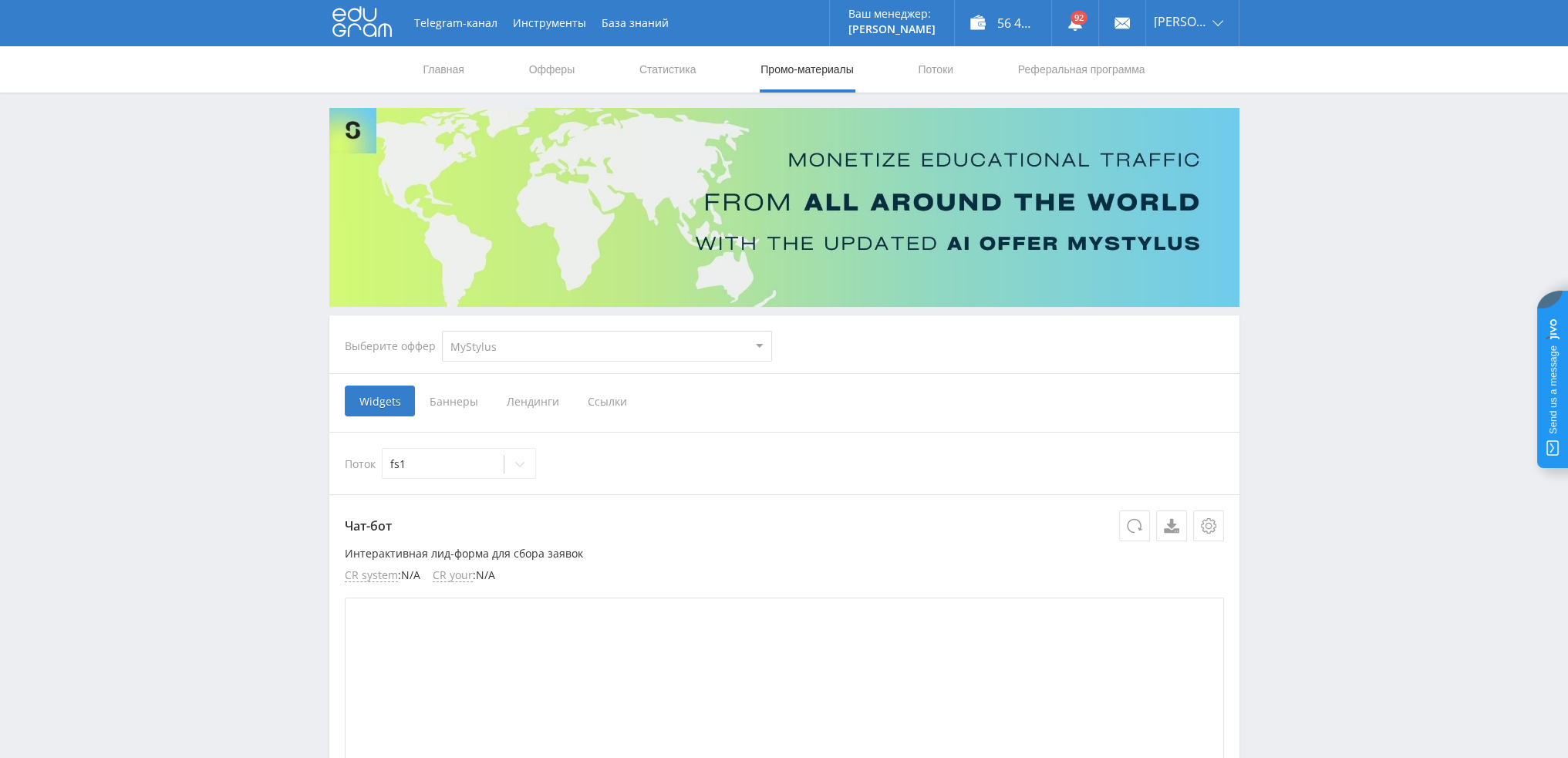
click at [496, 348] on select "MyStylus MyStylus - Revshare Кампус AI Studybay Автор24 Studybay [GEOGRAPHIC_DA…" at bounding box center [607, 346] width 330 height 31
select select "376"
click at [442, 331] on select "MyStylus MyStylus - Revshare Кампус AI Studybay Автор24 Studybay [GEOGRAPHIC_DA…" at bounding box center [607, 346] width 330 height 31
select select "376"
click at [450, 403] on span "Ссылки" at bounding box center [449, 400] width 69 height 31
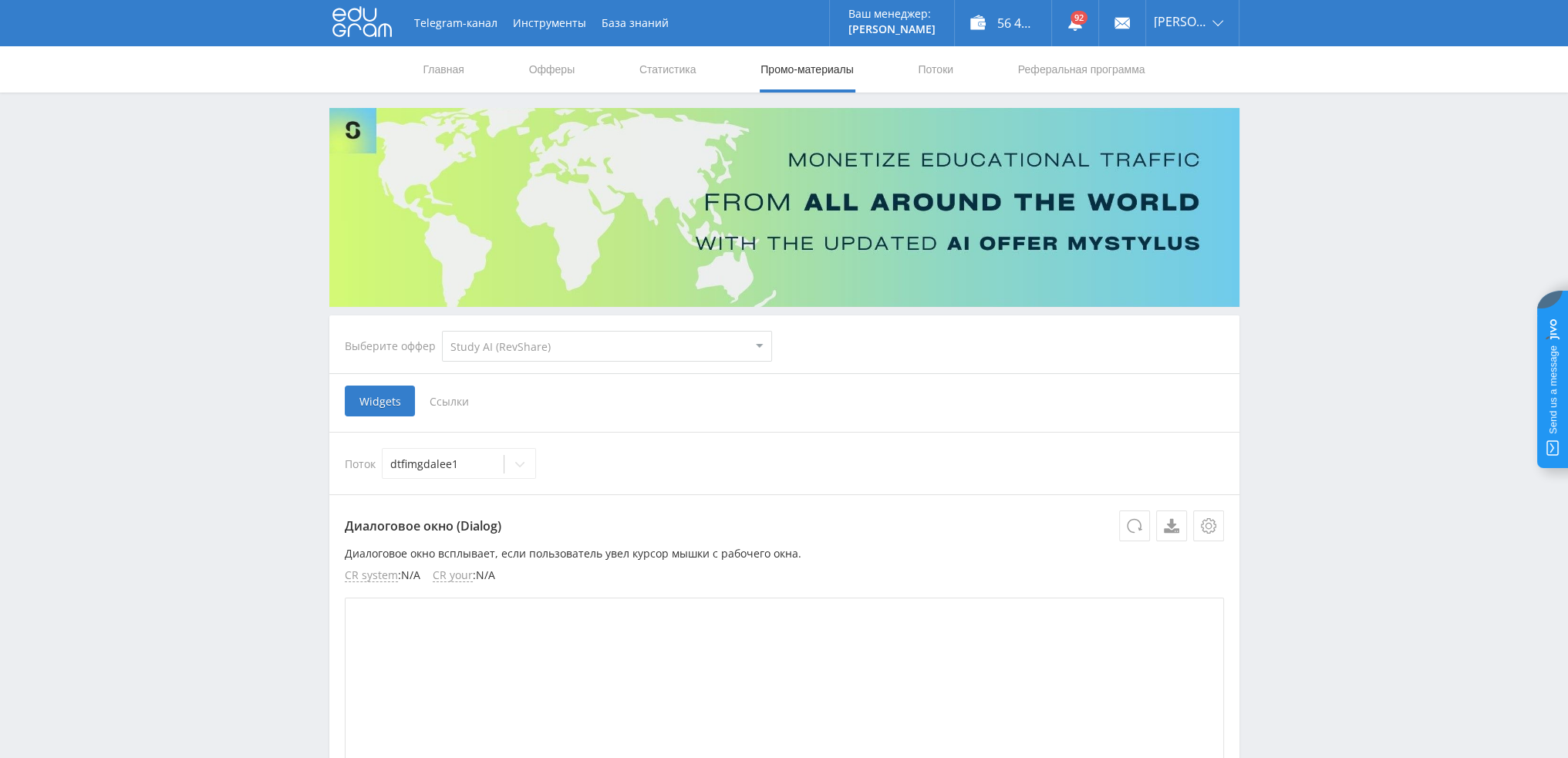
click at [0, 0] on input "Ссылки" at bounding box center [0, 0] width 0 height 0
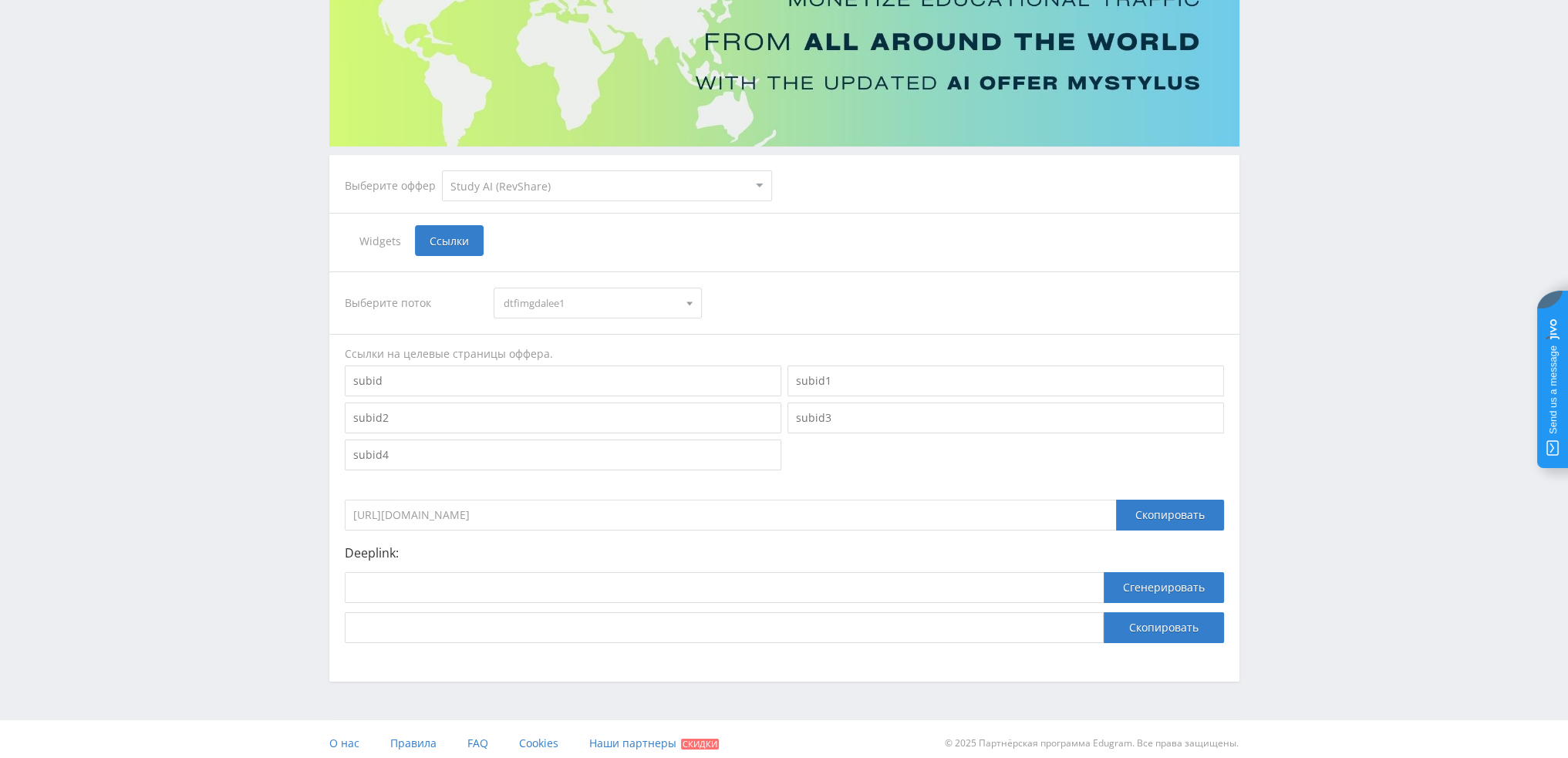
scroll to position [168, 0]
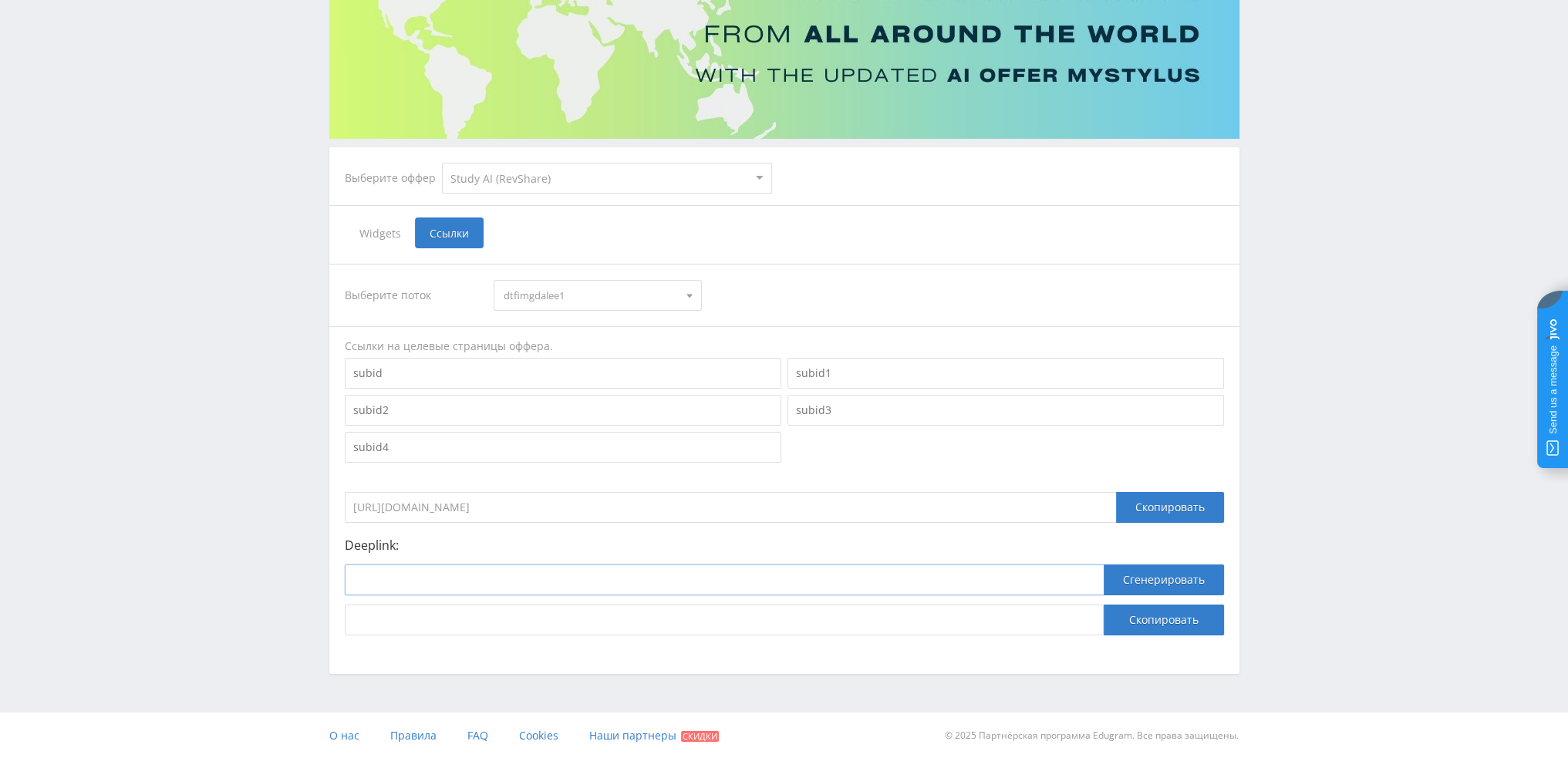
click at [531, 578] on input at bounding box center [724, 580] width 759 height 31
paste input "[URL]"
type input "[URL]"
click at [1147, 573] on button "Сгенерировать" at bounding box center [1163, 580] width 120 height 31
click at [1151, 625] on button "Скопировать" at bounding box center [1163, 620] width 120 height 31
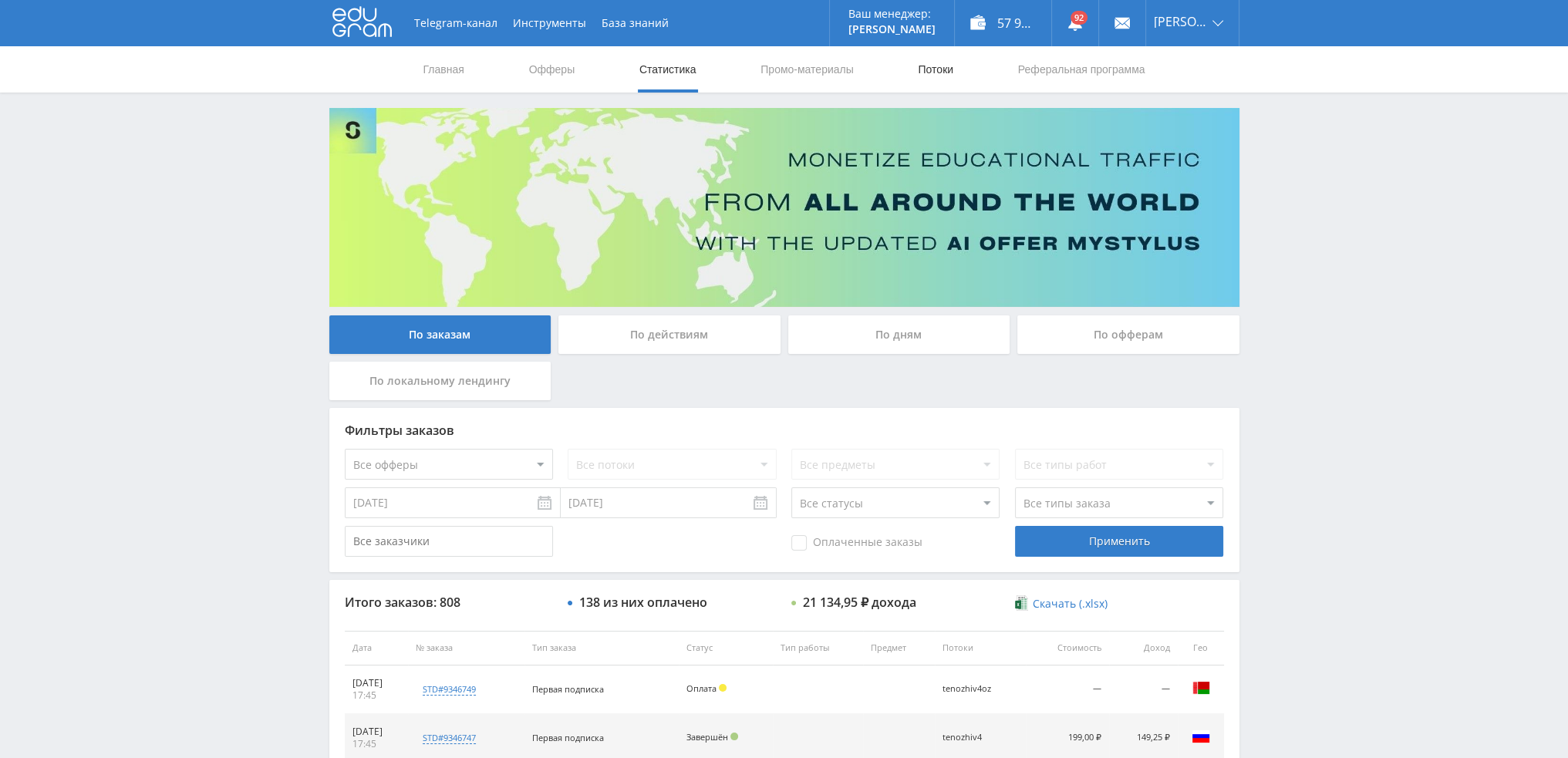
click at [944, 66] on link "Потоки" at bounding box center [935, 69] width 39 height 46
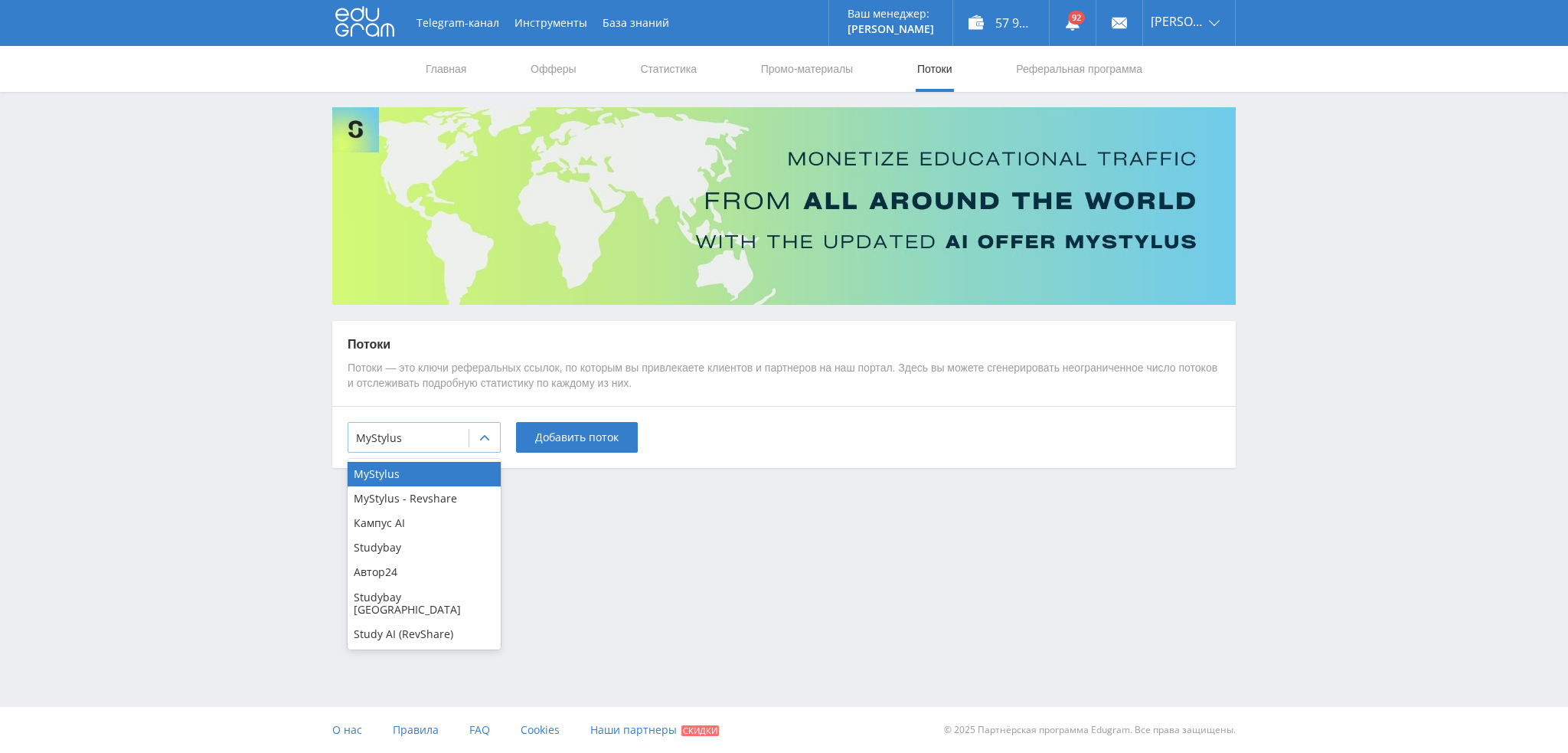
click at [445, 443] on div at bounding box center [408, 438] width 105 height 15
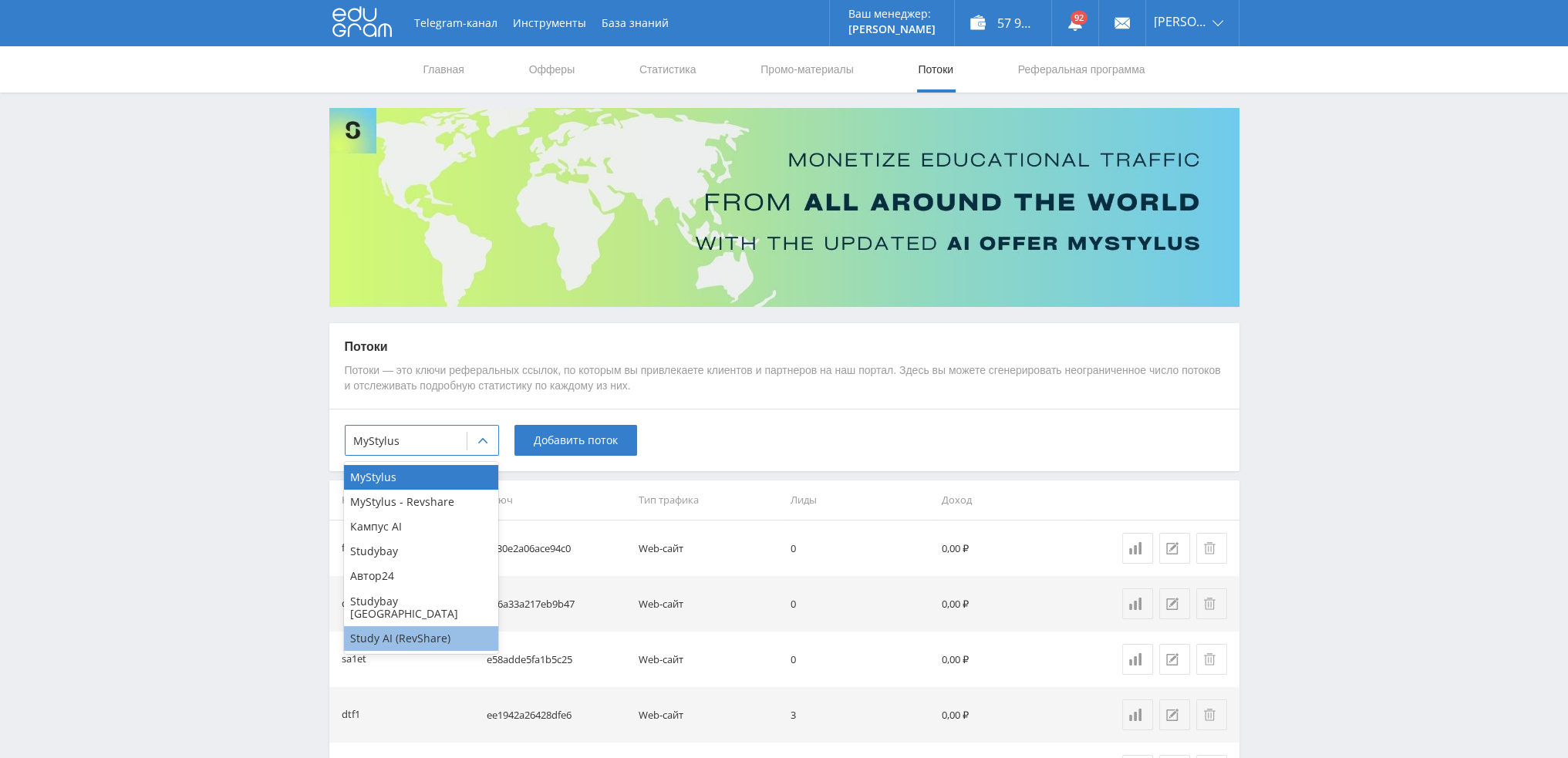
click at [401, 632] on div "Study AI (RevShare)" at bounding box center [421, 638] width 154 height 24
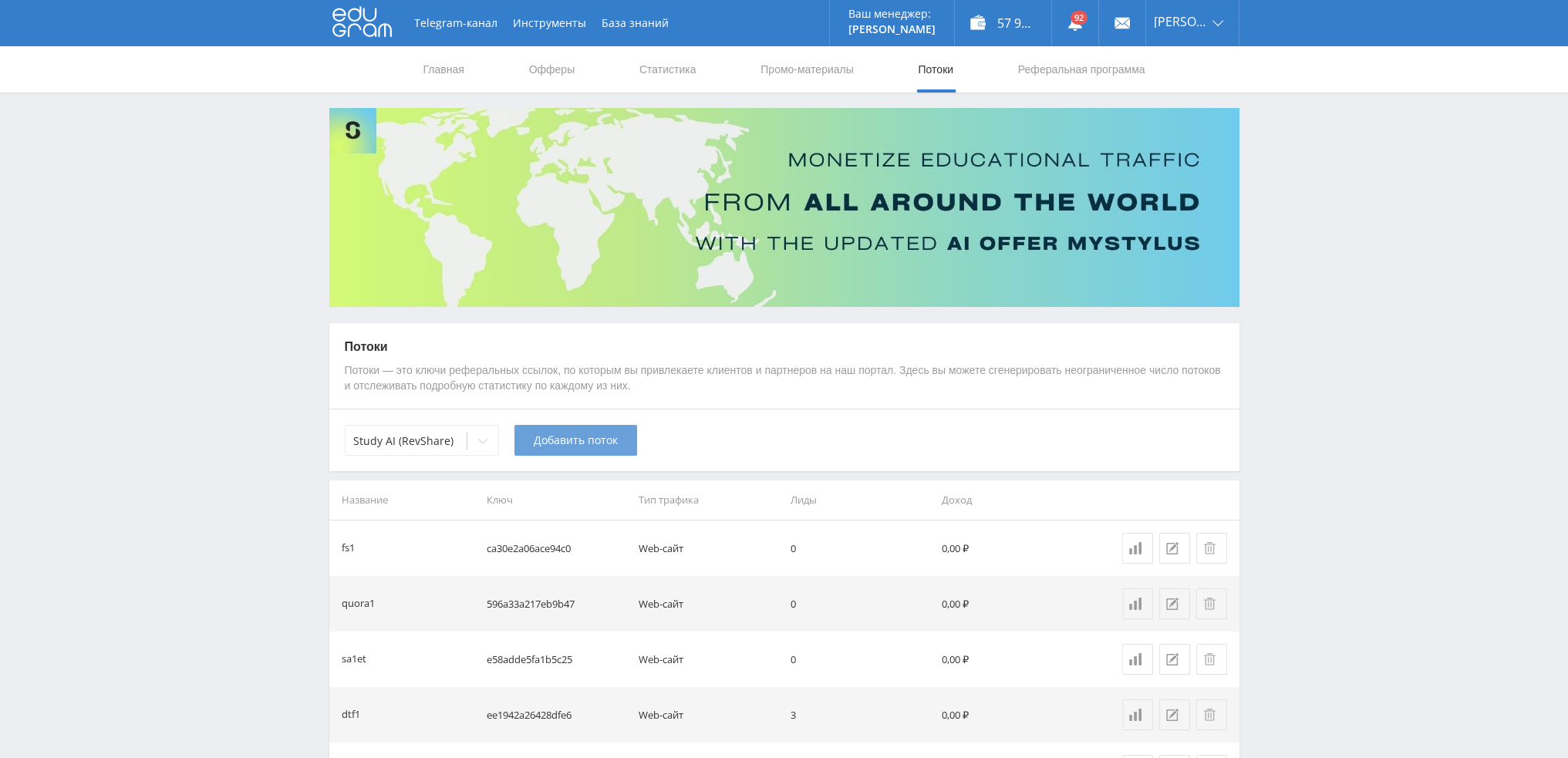
click at [601, 427] on button "Добавить поток" at bounding box center [575, 440] width 123 height 31
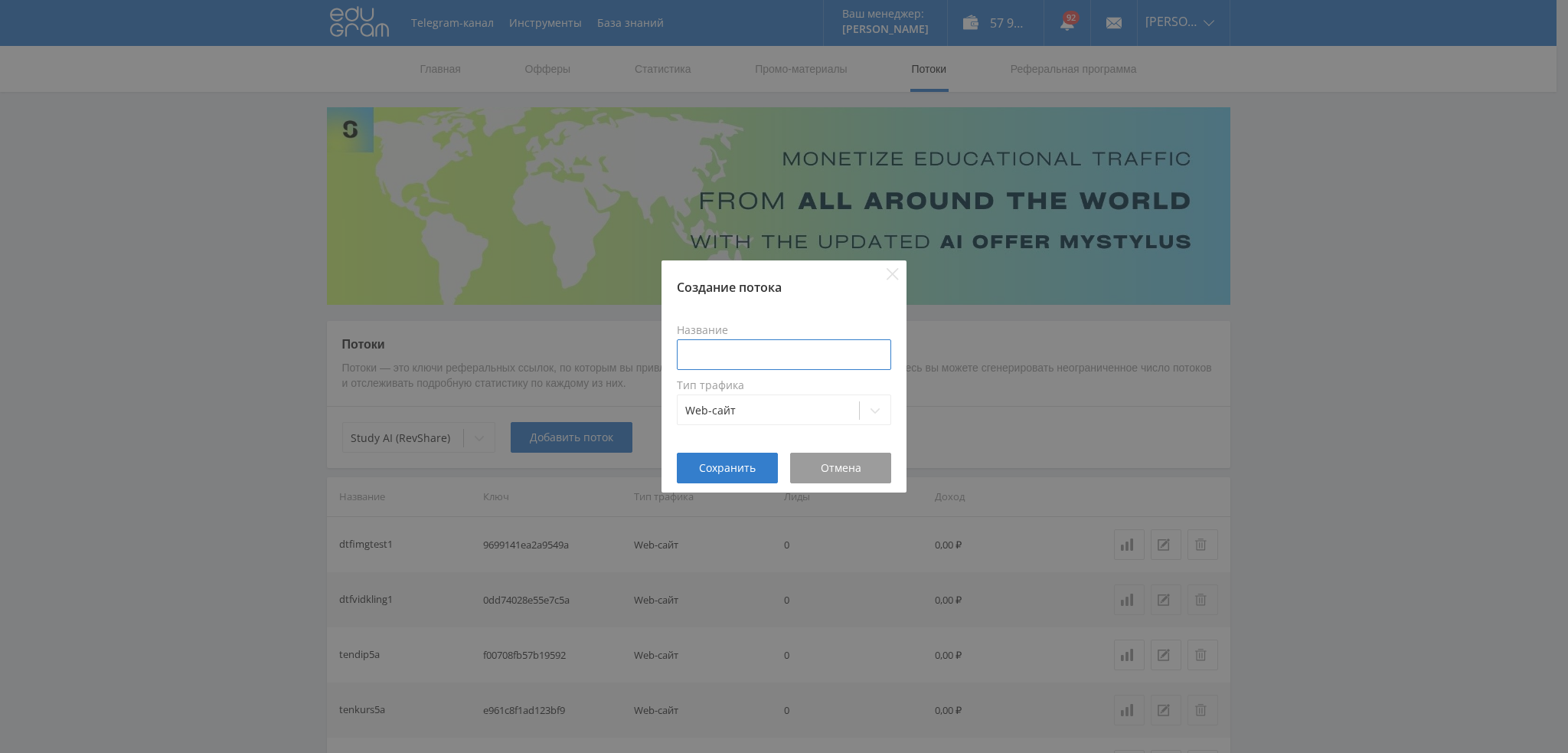
click at [736, 347] on input at bounding box center [784, 354] width 215 height 31
type input "d"
type input "dtfimg2"
click at [731, 471] on span "Сохранить" at bounding box center [728, 468] width 57 height 13
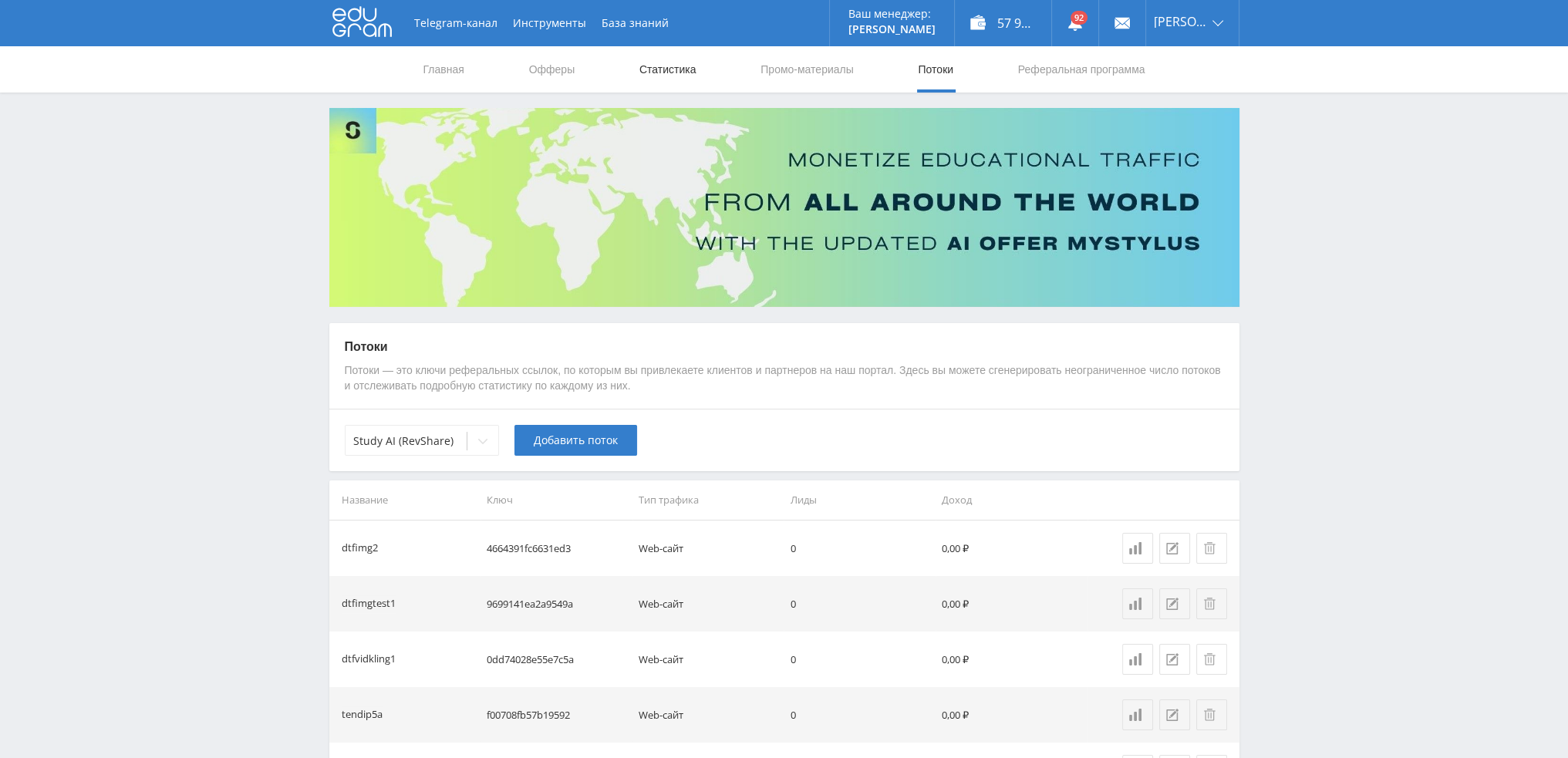
click at [670, 70] on link "Статистика" at bounding box center [668, 69] width 61 height 46
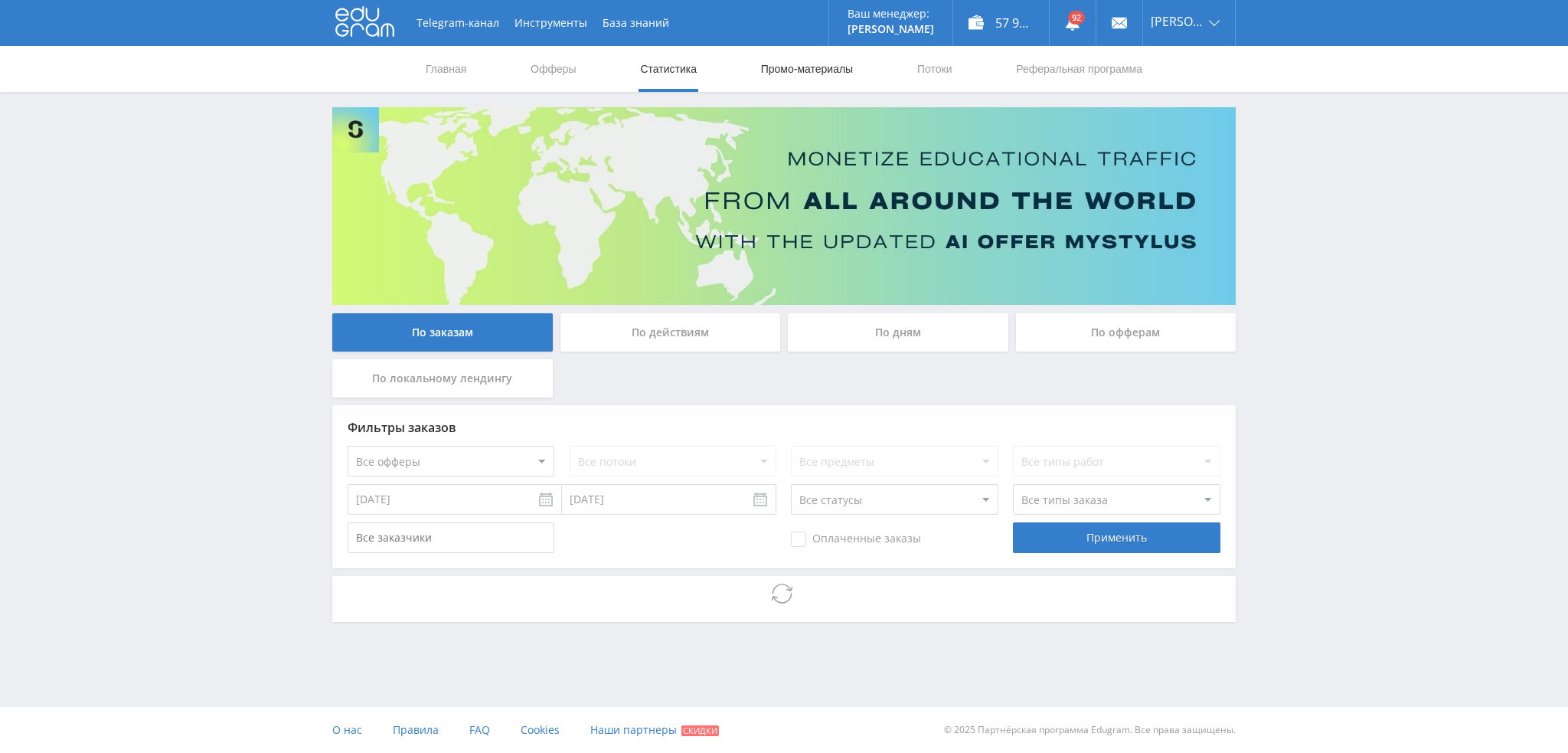
click at [821, 64] on link "Промо-материалы" at bounding box center [807, 69] width 95 height 46
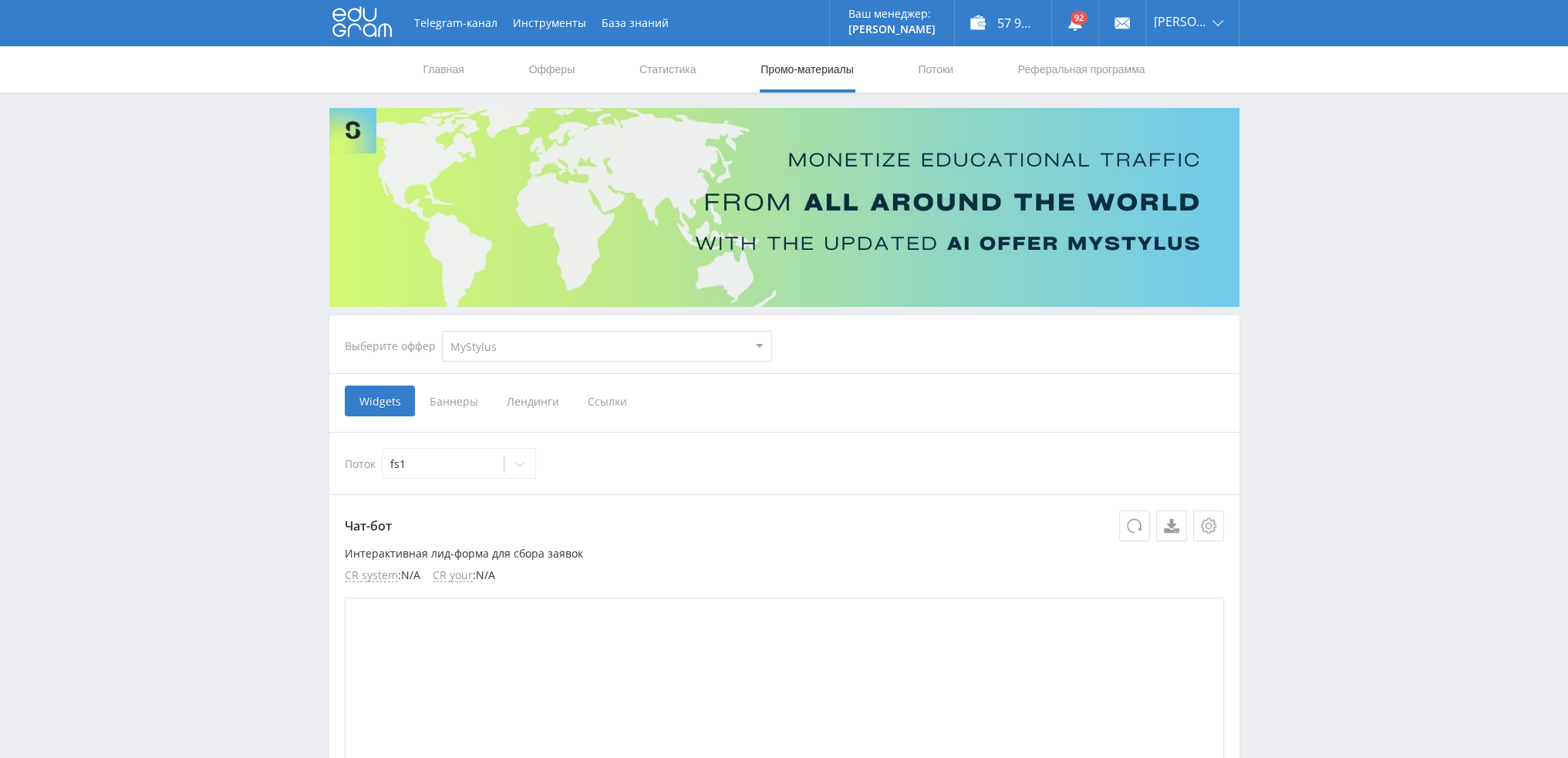
click at [533, 347] on select "MyStylus MyStylus - Revshare Кампус AI Studybay Автор24 Studybay [GEOGRAPHIC_DA…" at bounding box center [607, 346] width 330 height 31
select select "376"
click at [442, 331] on select "MyStylus MyStylus - Revshare Кампус AI Studybay Автор24 Studybay [GEOGRAPHIC_DA…" at bounding box center [607, 346] width 330 height 31
select select "376"
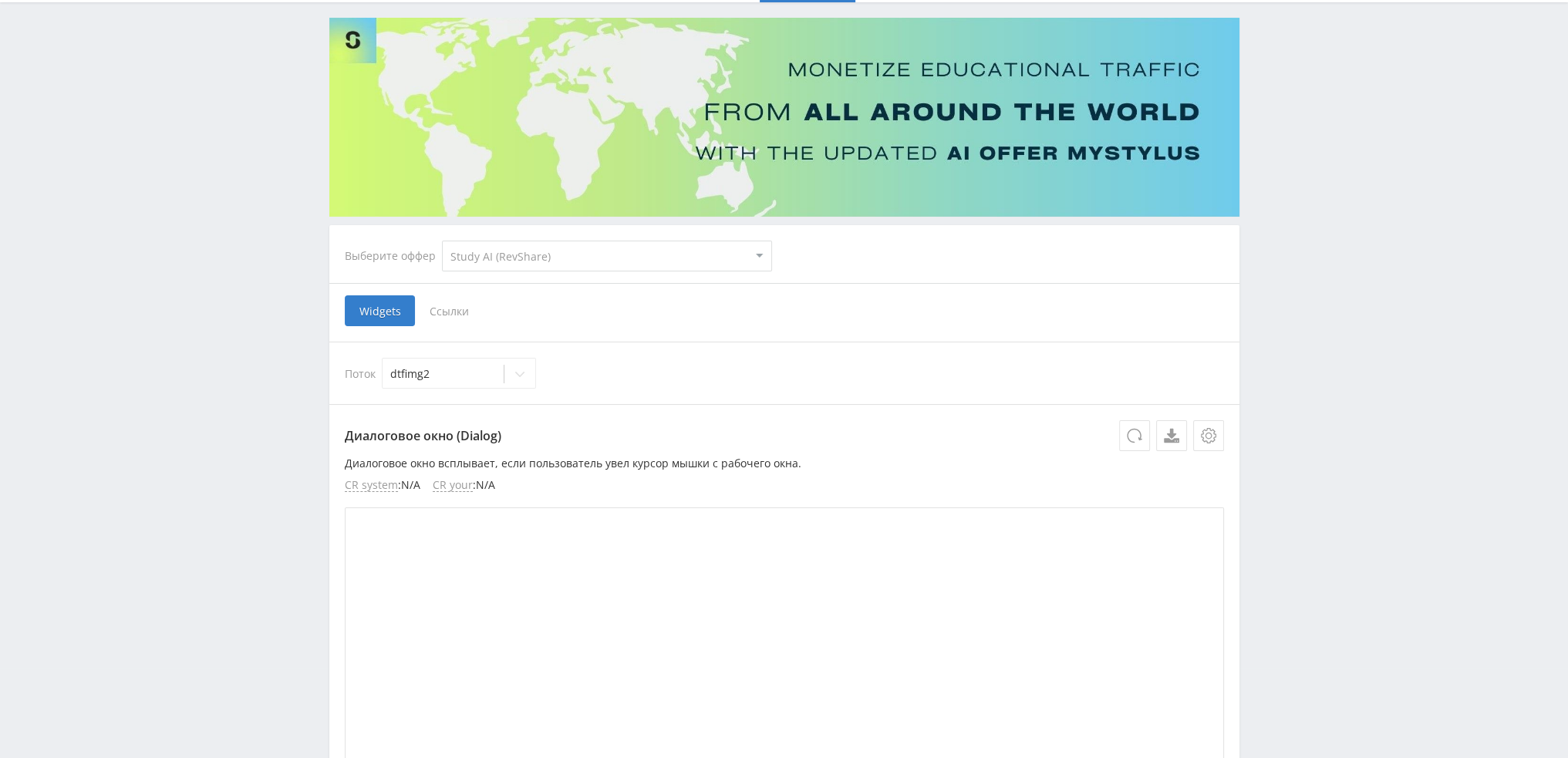
scroll to position [77, 0]
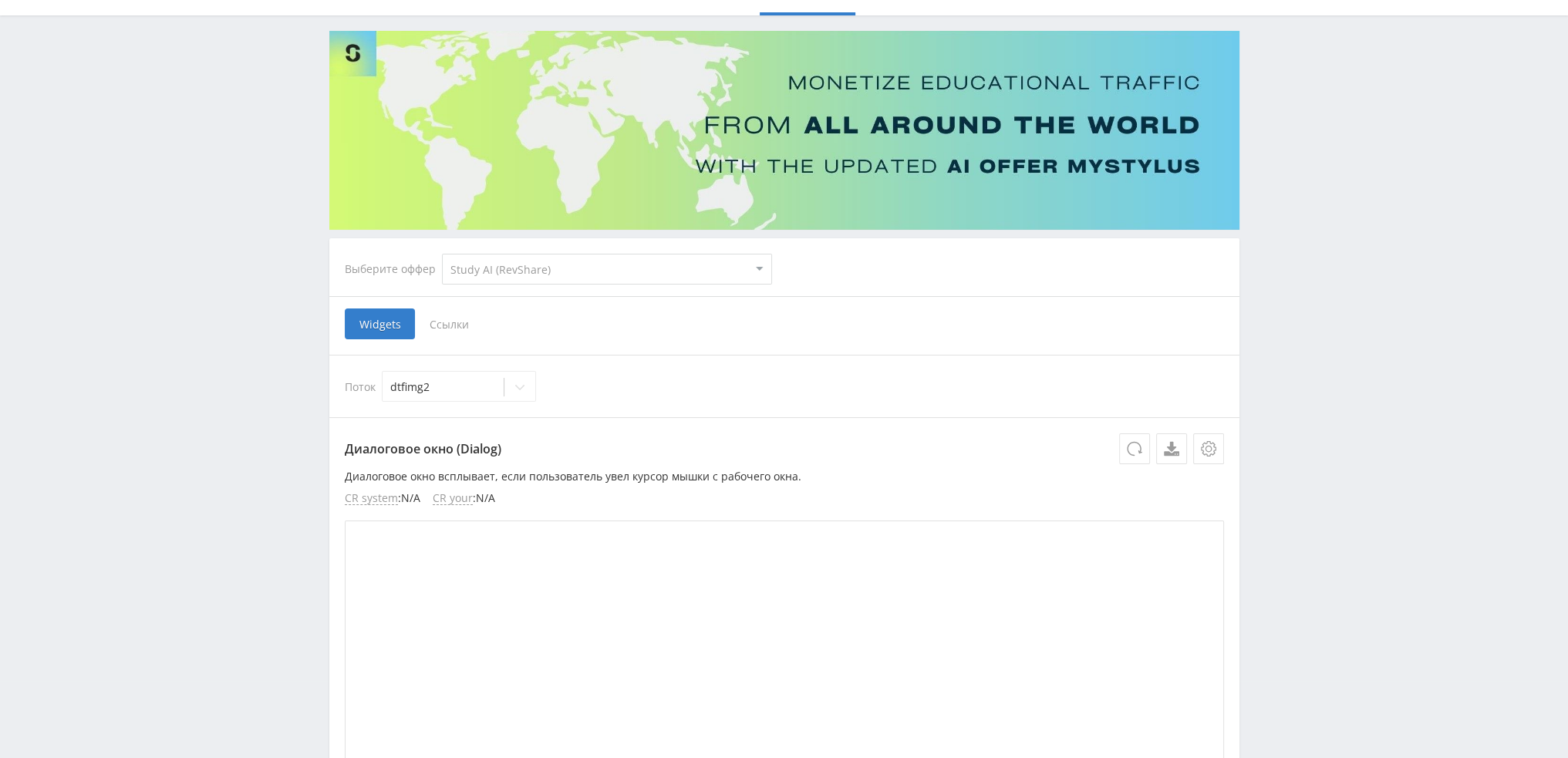
click at [450, 330] on span "Ссылки" at bounding box center [449, 324] width 69 height 31
click at [0, 0] on input "Ссылки" at bounding box center [0, 0] width 0 height 0
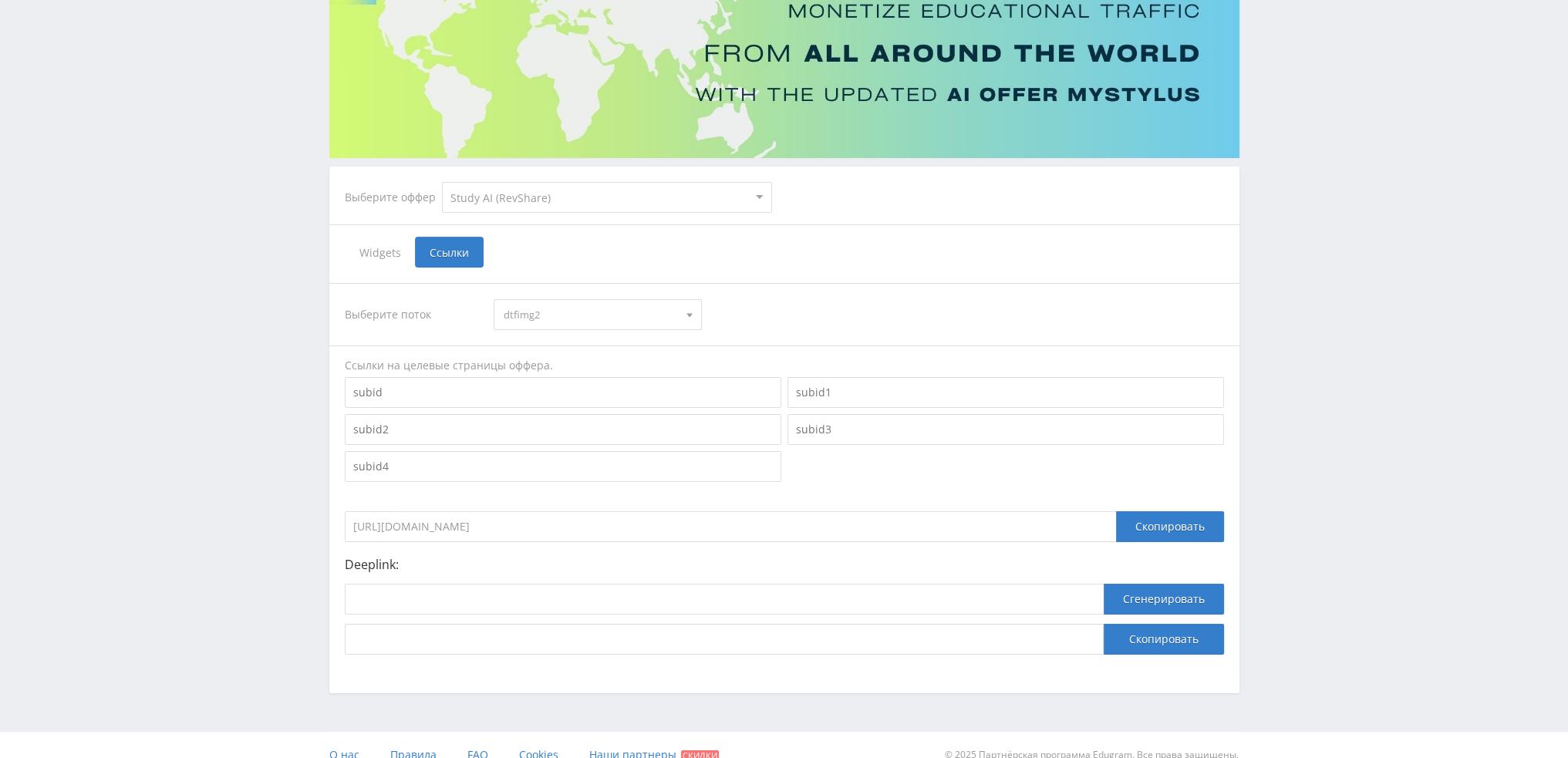
scroll to position [168, 0]
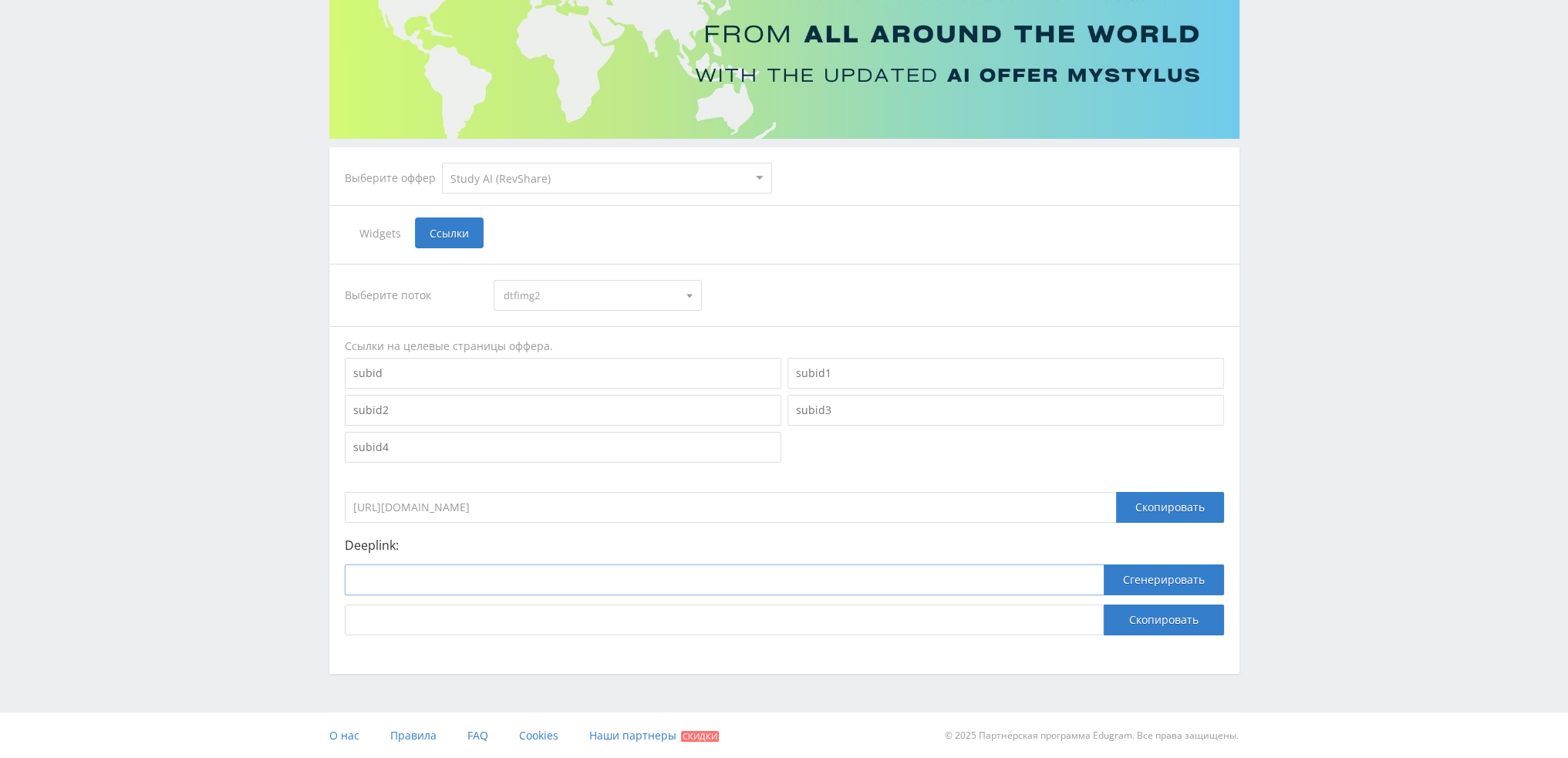
click at [459, 579] on input at bounding box center [724, 580] width 759 height 31
paste input "https://study24.ai/chat/higgsfield_soul"
type input "https://study24.ai/chat/higgsfield_soul"
click at [1181, 576] on button "Сгенерировать" at bounding box center [1163, 580] width 120 height 31
drag, startPoint x: 976, startPoint y: 614, endPoint x: 329, endPoint y: 617, distance: 647.0
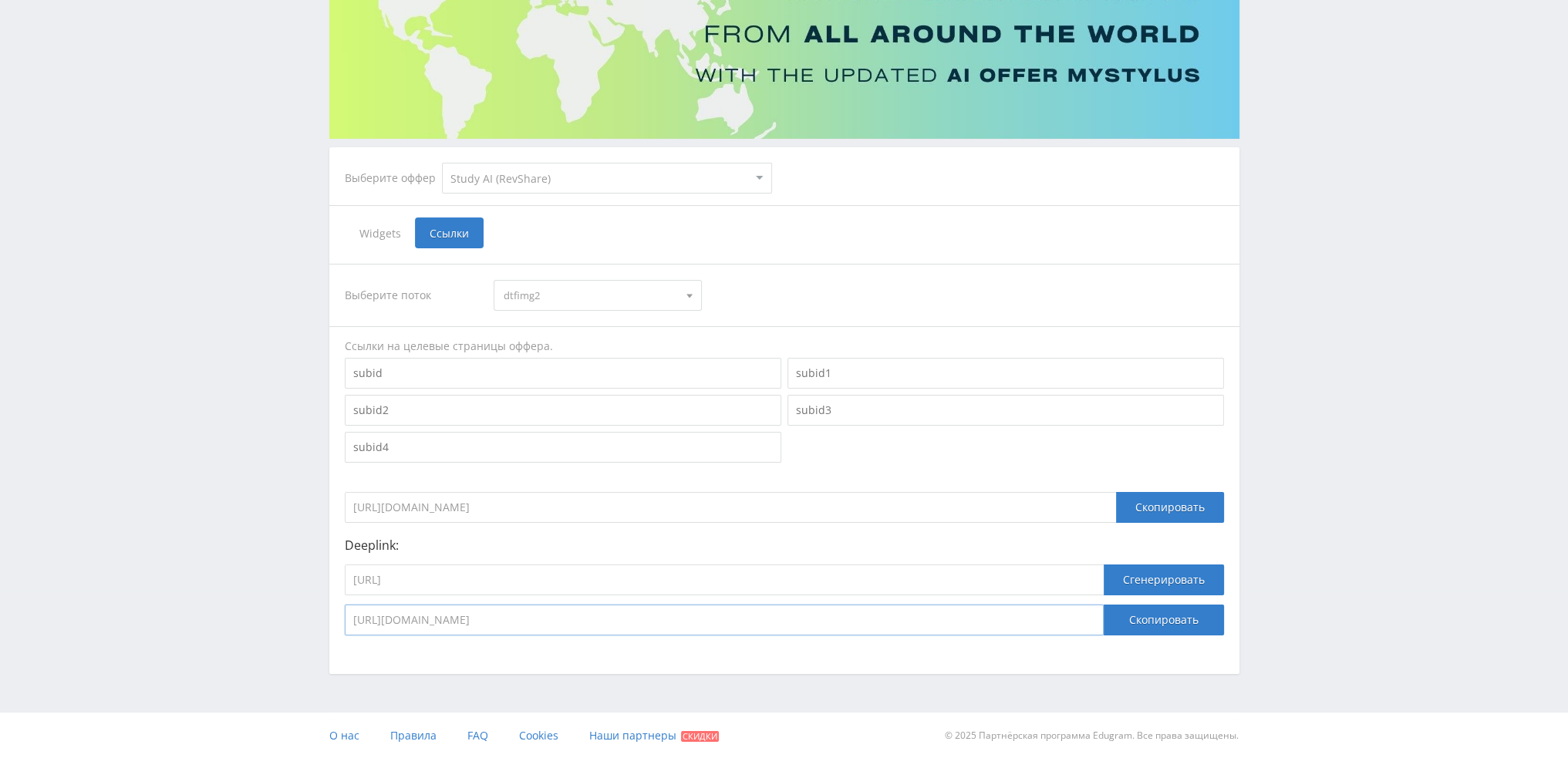
click at [329, 617] on div "Выберите поток dtfimg2 dtfimg2 dtfimgtest1 dtfvidkling1 tendip5a tenkurs5a tene…" at bounding box center [784, 449] width 910 height 403
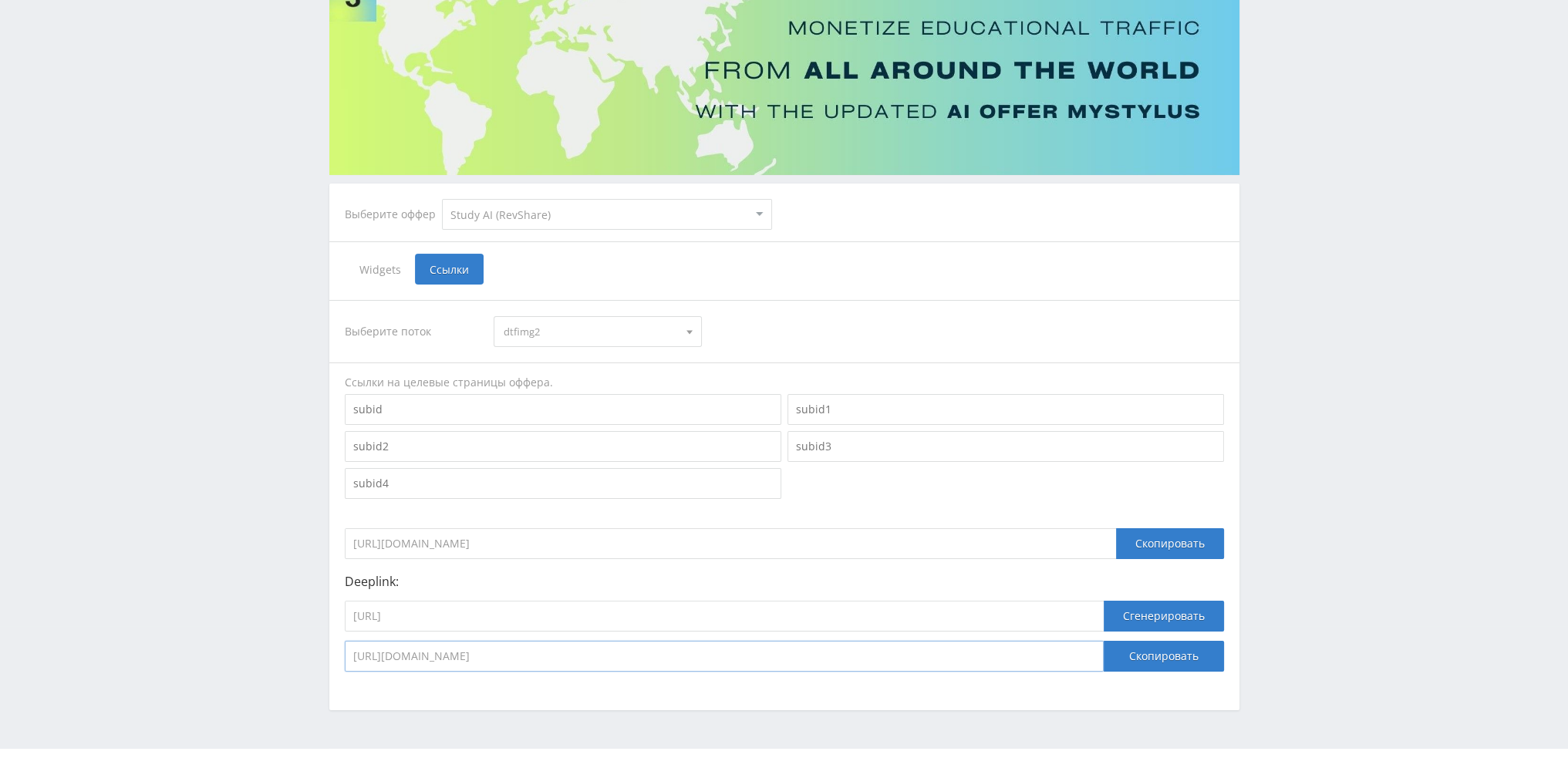
scroll to position [0, 0]
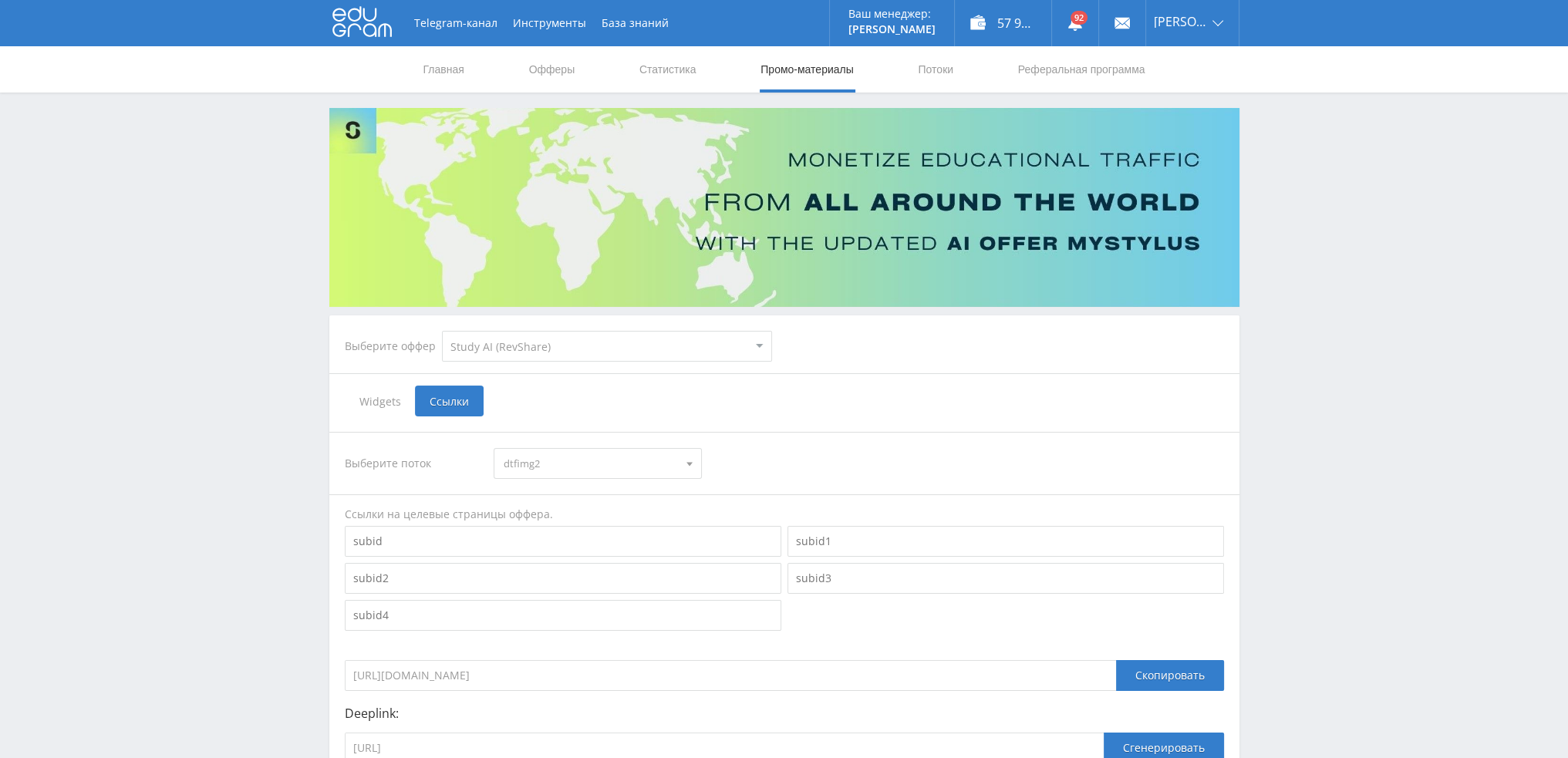
click at [958, 63] on nav "Главная Офферы Статистика Промо-материалы Потоки Реферальная программа" at bounding box center [784, 69] width 725 height 46
click at [943, 70] on link "Потоки" at bounding box center [935, 69] width 39 height 46
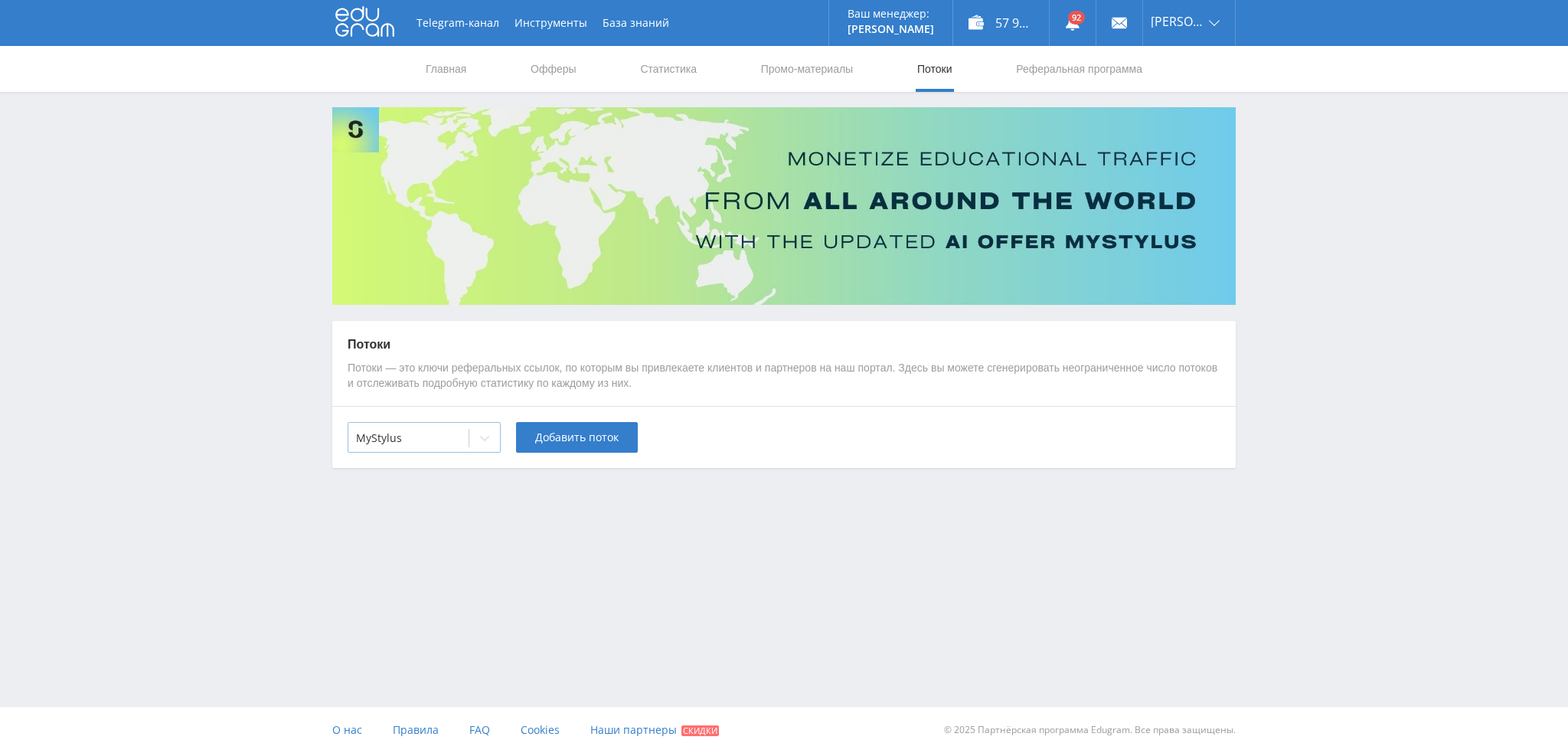
click at [484, 439] on icon at bounding box center [485, 438] width 13 height 13
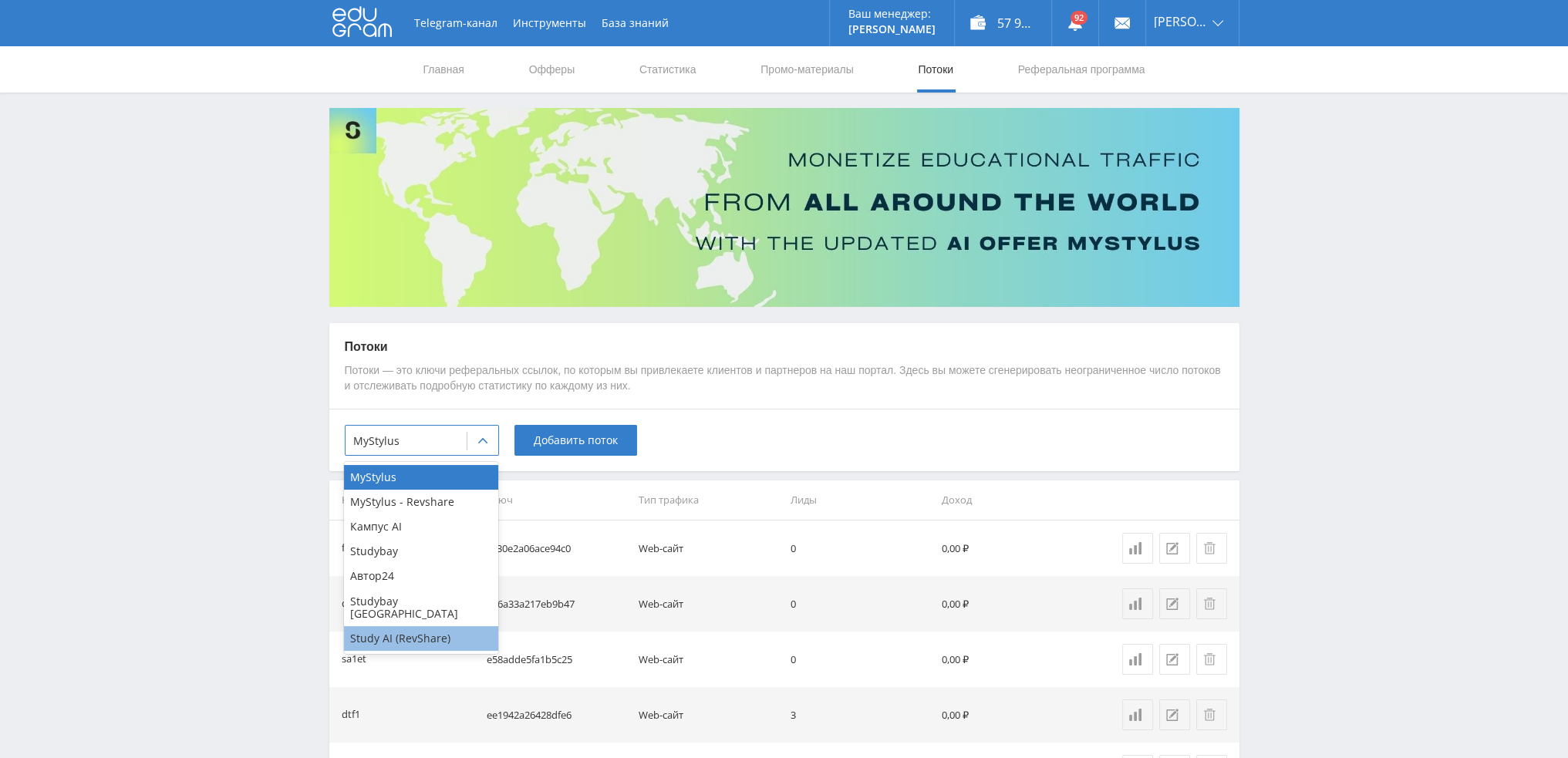
click at [401, 626] on div "Study AI (RevShare)" at bounding box center [421, 638] width 154 height 24
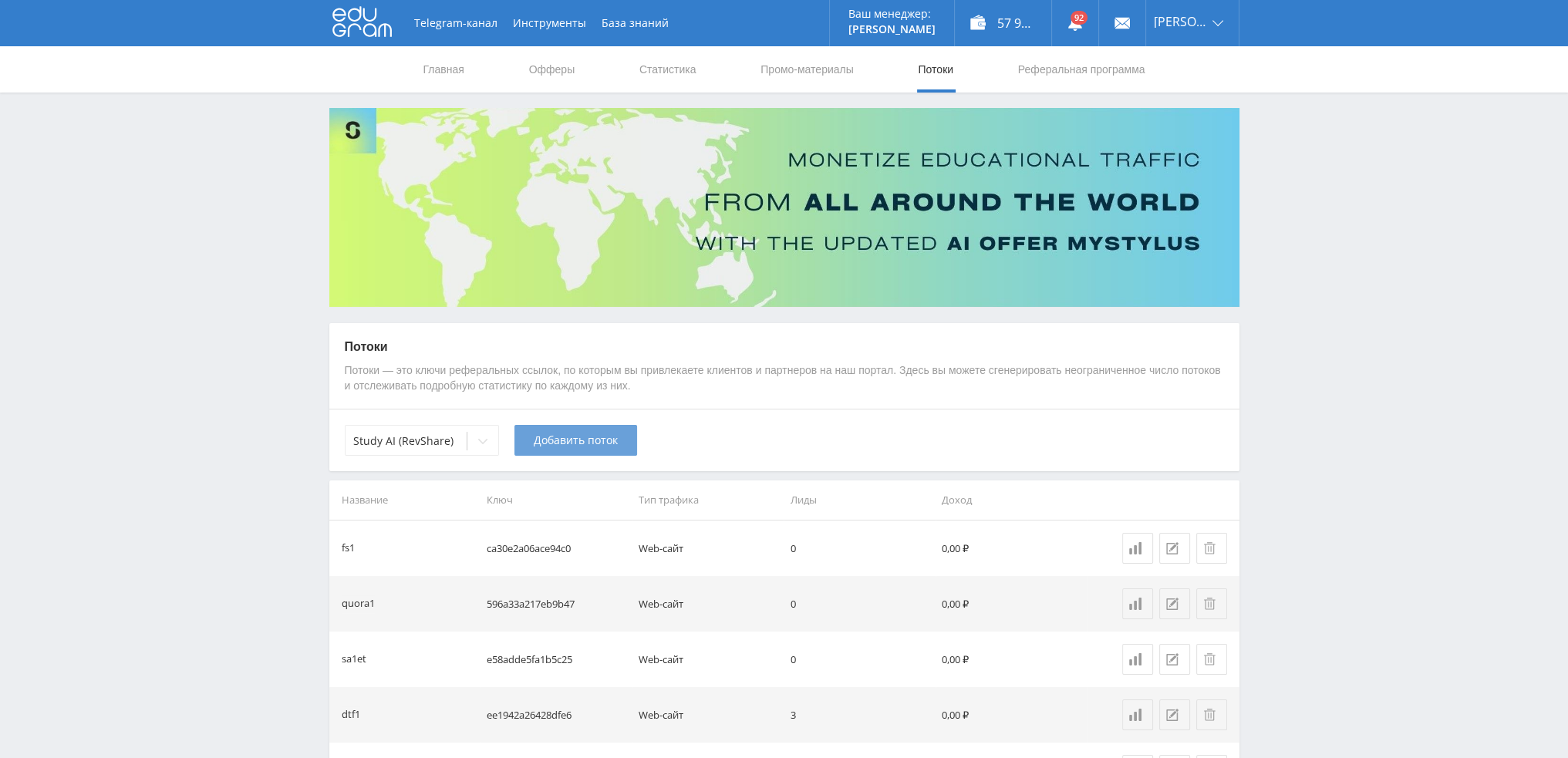
click at [590, 451] on button "Добавить поток" at bounding box center [575, 440] width 123 height 31
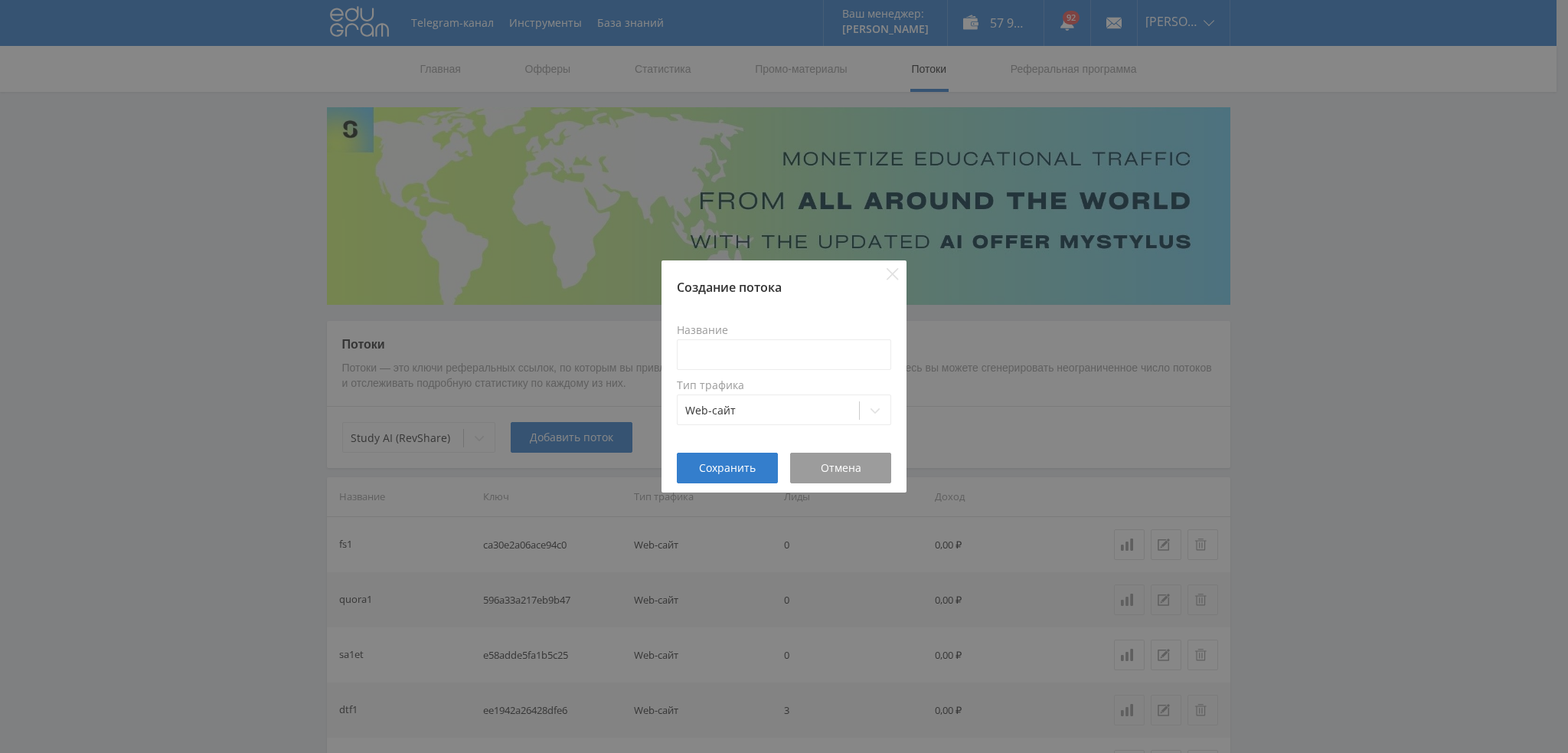
click at [768, 380] on label "Тип трафика" at bounding box center [784, 385] width 215 height 13
click at [755, 356] on input at bounding box center [784, 354] width 215 height 31
type input "в"
type input "dtfimgmid1"
click at [712, 476] on button "Сохранить" at bounding box center [727, 468] width 101 height 31
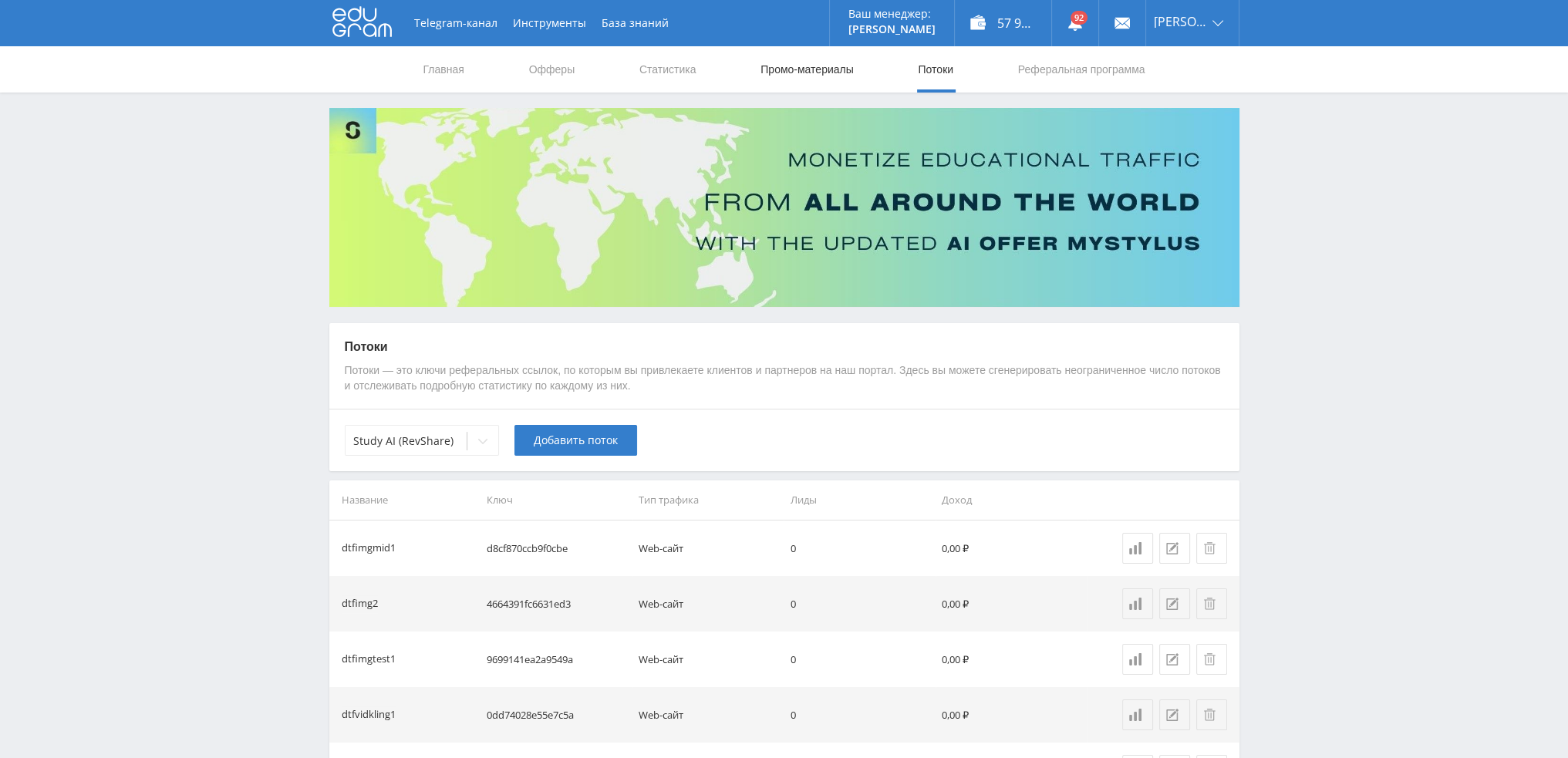
click at [854, 58] on link "Промо-материалы" at bounding box center [807, 69] width 96 height 46
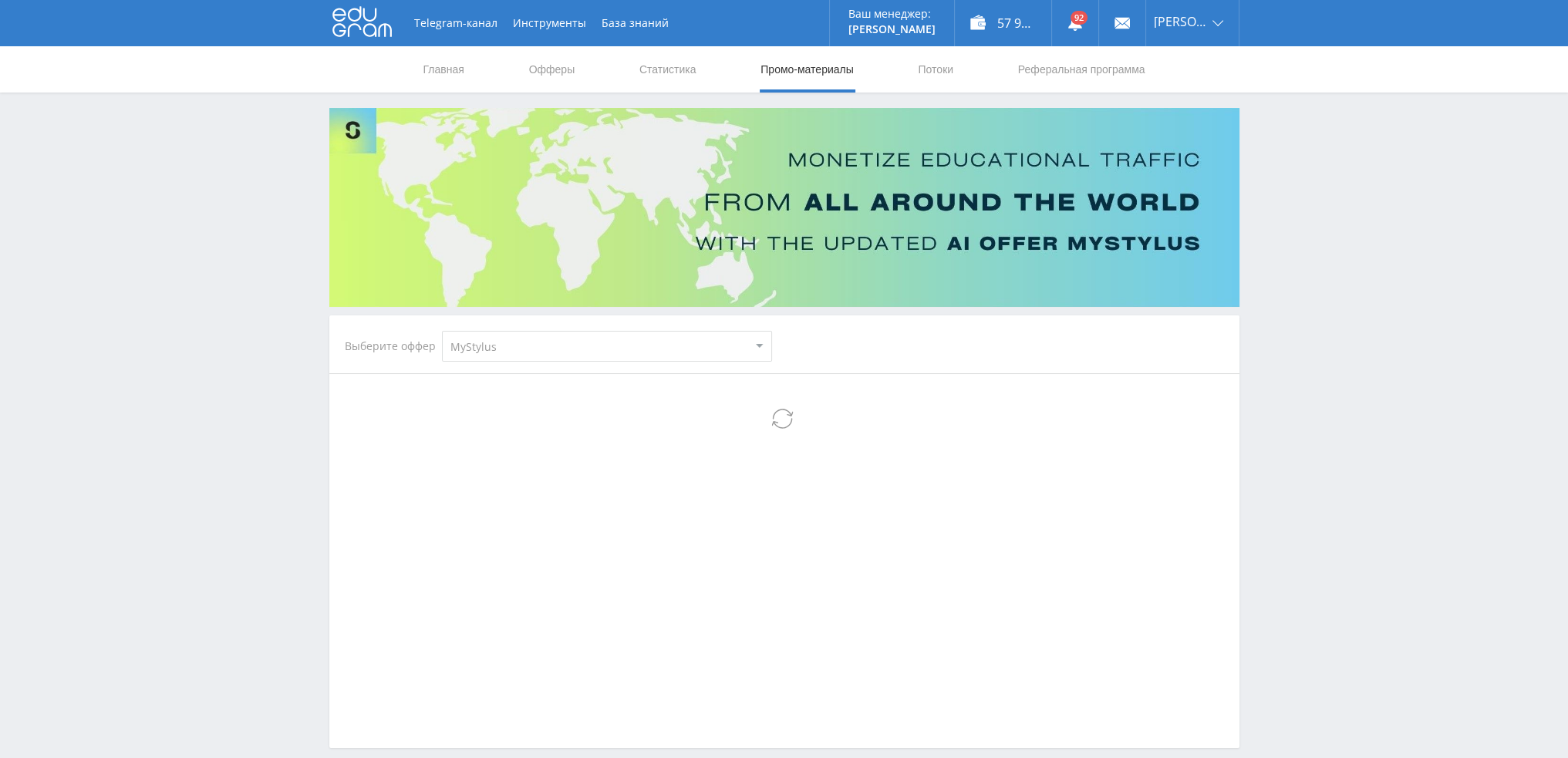
click at [539, 360] on select "MyStylus MyStylus - Revshare Кампус AI Studybay Автор24 Studybay [GEOGRAPHIC_DA…" at bounding box center [607, 346] width 330 height 31
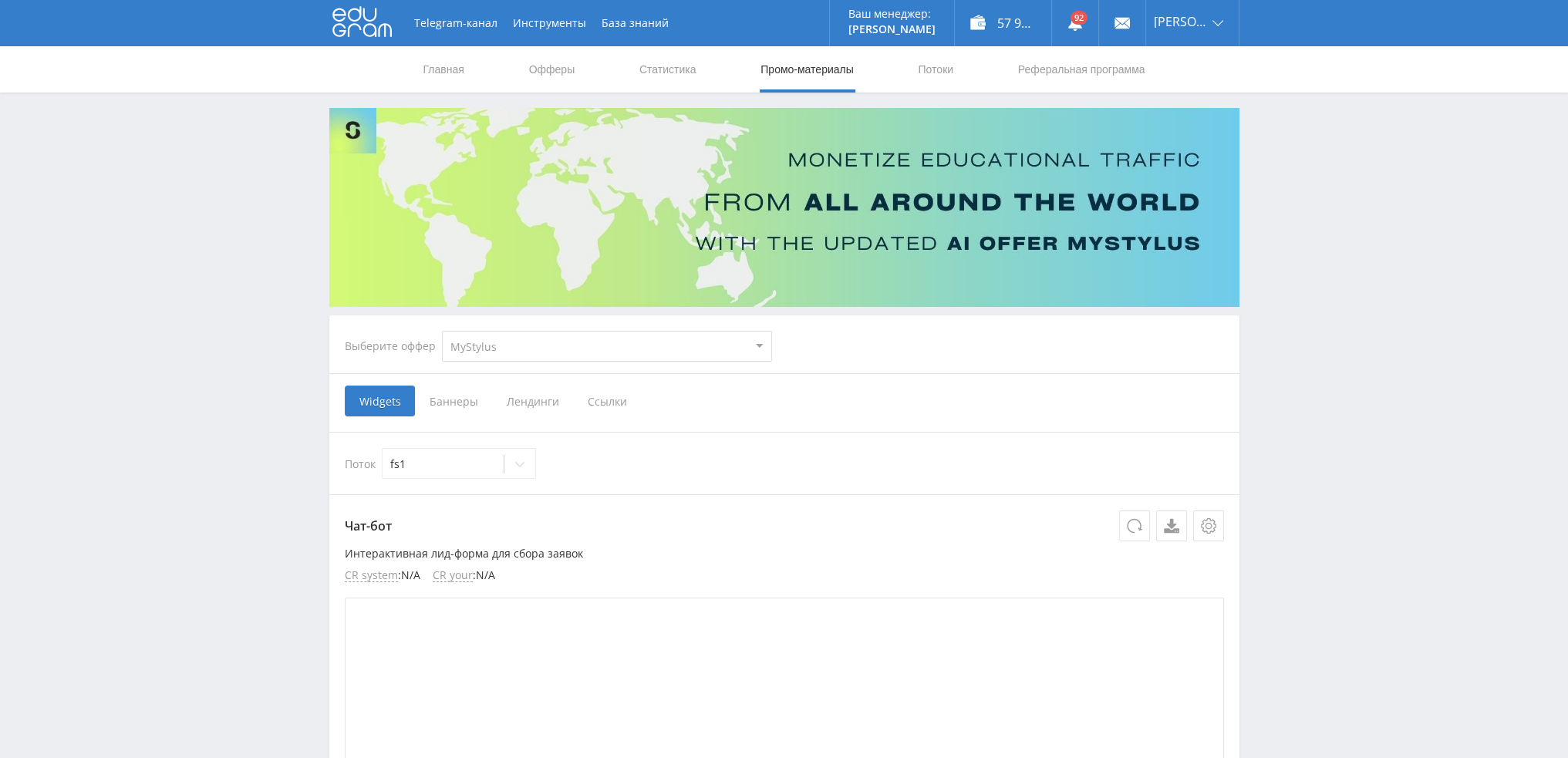
click at [487, 351] on select "MyStylus MyStylus - Revshare Кампус AI Studybay Автор24 Studybay [GEOGRAPHIC_DA…" at bounding box center [607, 346] width 330 height 31
select select "376"
click at [442, 331] on select "MyStylus MyStylus - Revshare Кампус AI Studybay Автор24 Studybay [GEOGRAPHIC_DA…" at bounding box center [607, 346] width 330 height 31
select select "376"
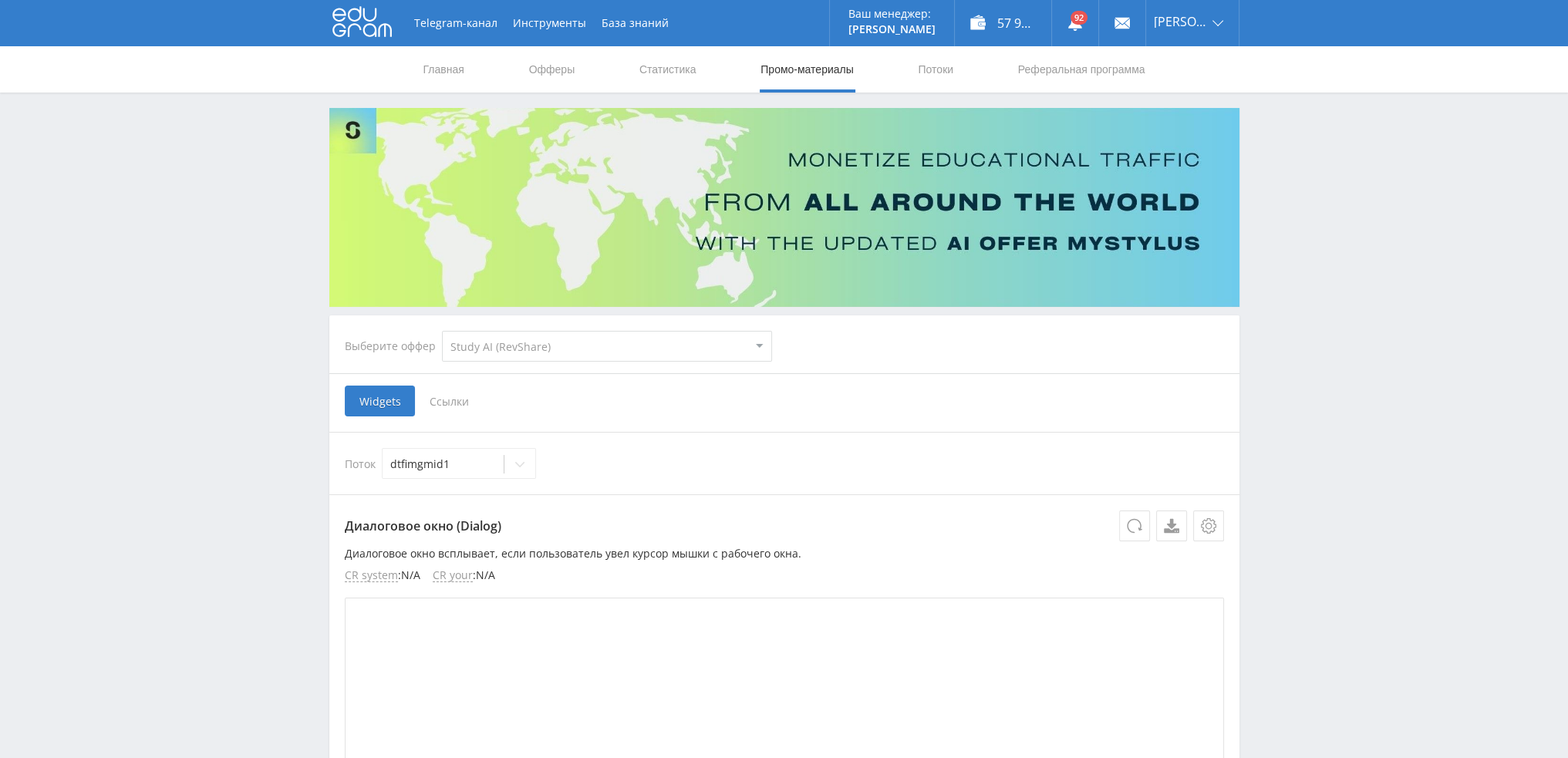
click at [471, 407] on span "Ссылки" at bounding box center [449, 400] width 69 height 31
click at [0, 0] on input "Ссылки" at bounding box center [0, 0] width 0 height 0
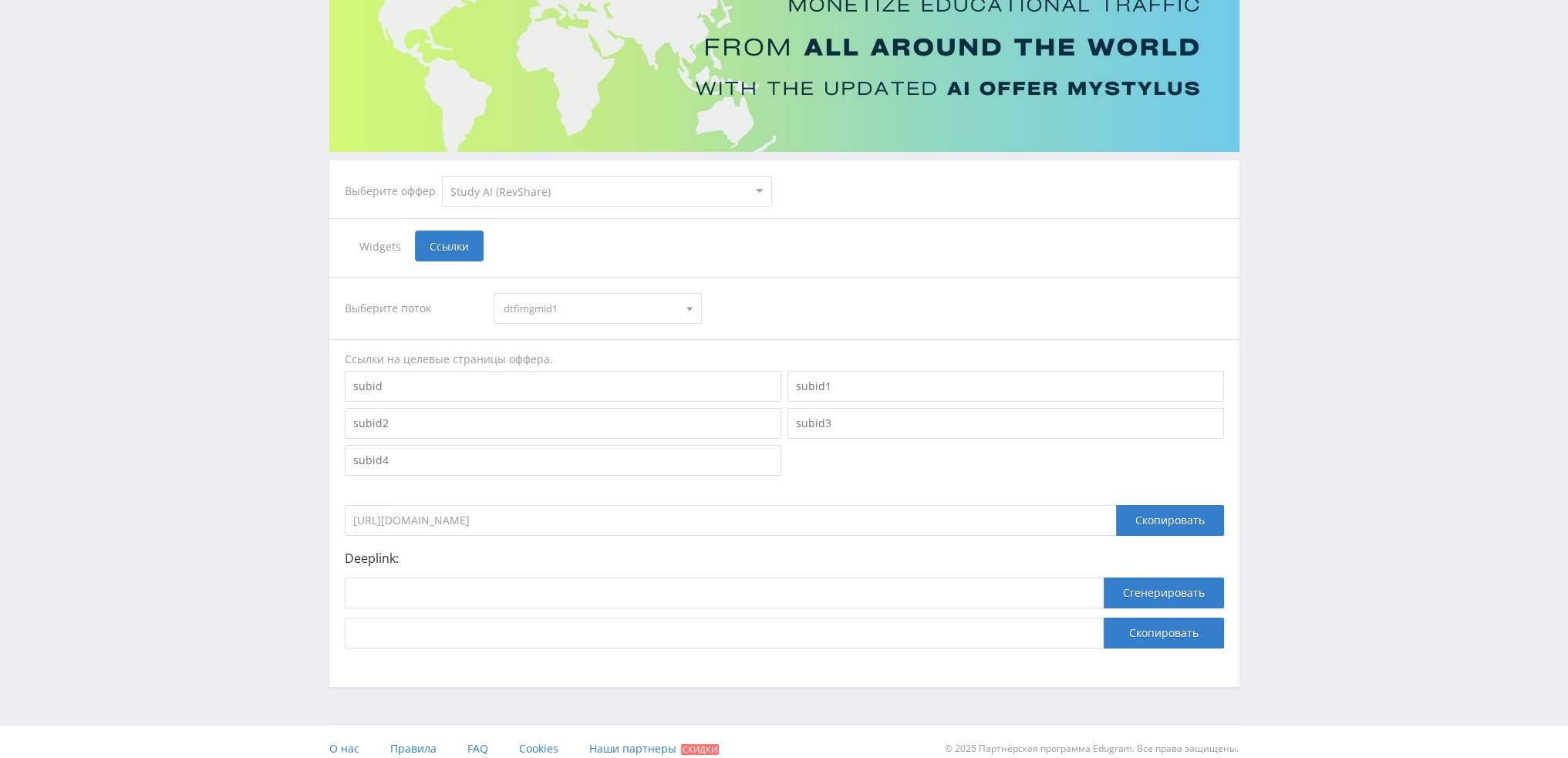
scroll to position [168, 0]
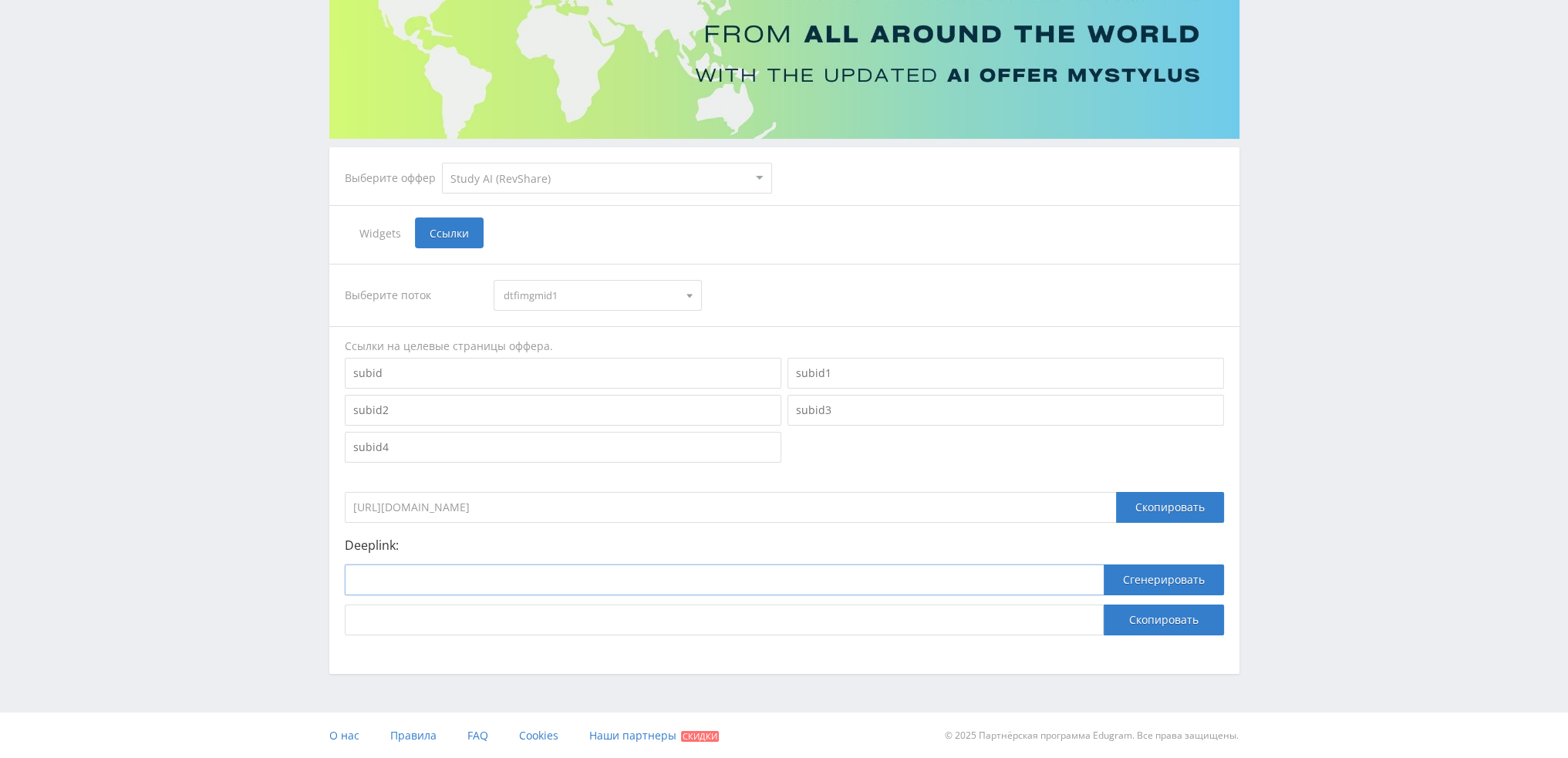
click at [502, 576] on input at bounding box center [724, 580] width 759 height 31
paste input "https://study24.ai/chat/midjourney_toe_bot"
type input "https://study24.ai/chat/midjourney_toe_bot"
click at [1164, 578] on button "Сгенерировать" at bounding box center [1163, 580] width 120 height 31
click at [1163, 617] on button "Скопировать" at bounding box center [1163, 620] width 120 height 31
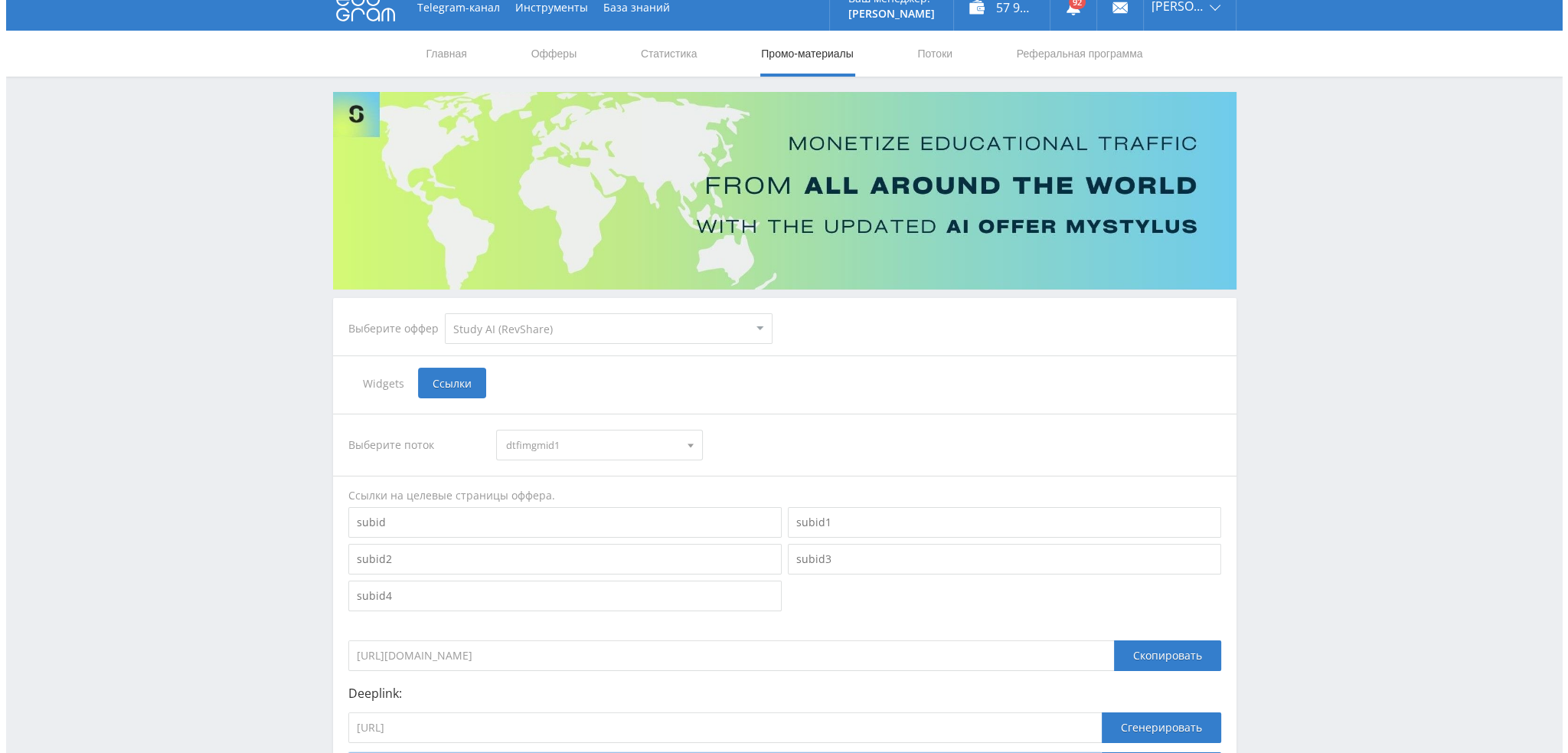
scroll to position [0, 0]
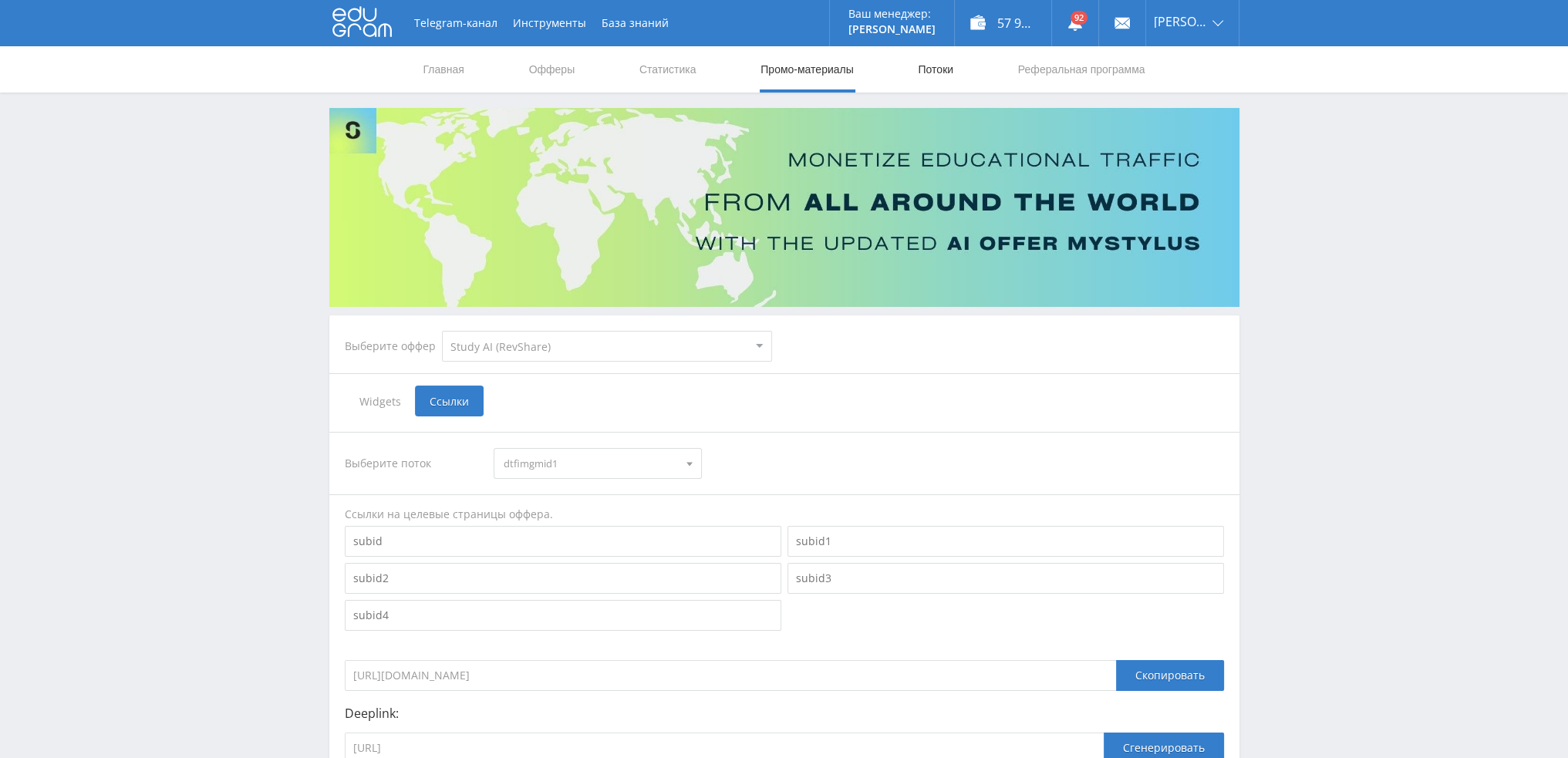
click at [924, 79] on link "Потоки" at bounding box center [935, 69] width 39 height 46
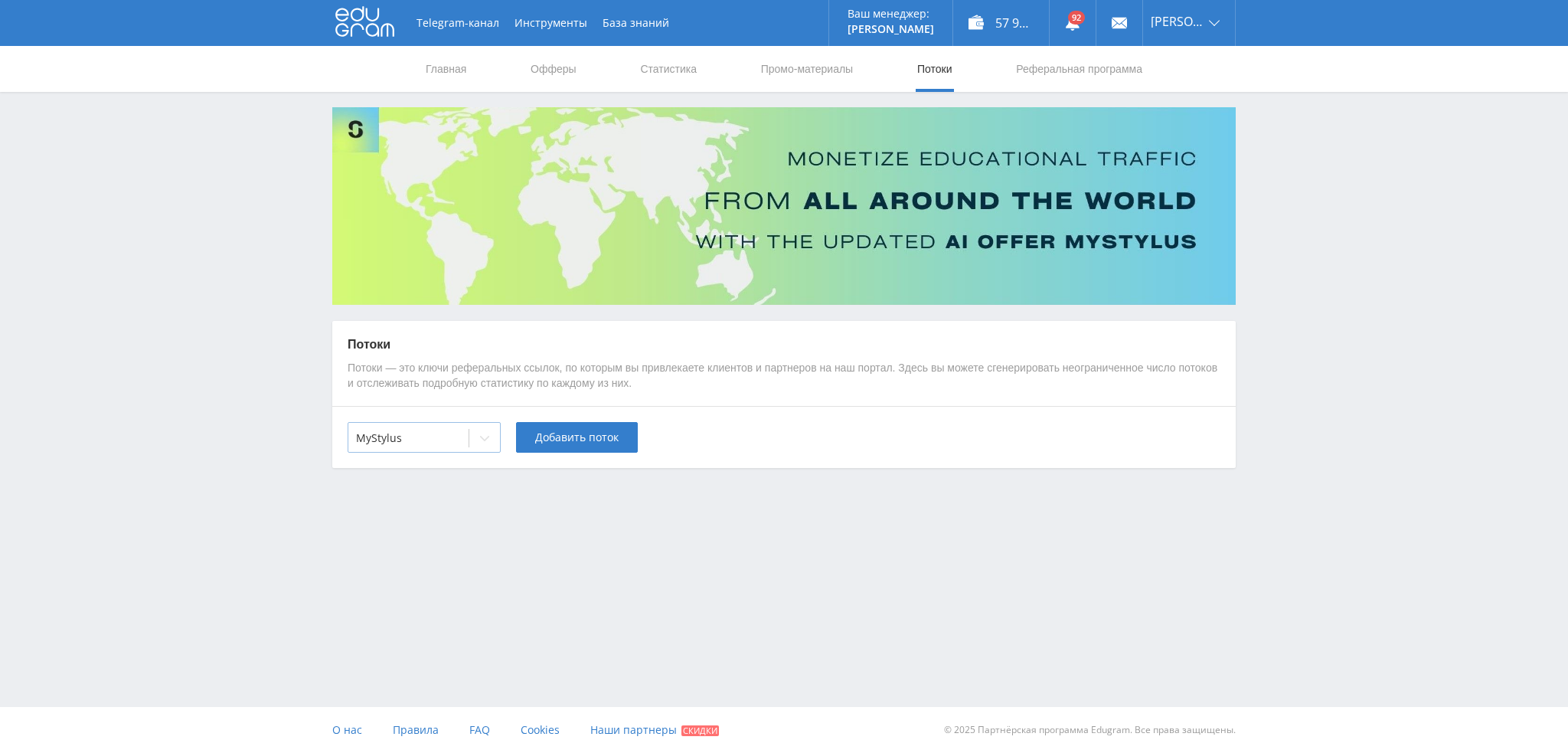
click at [474, 431] on div at bounding box center [485, 438] width 31 height 31
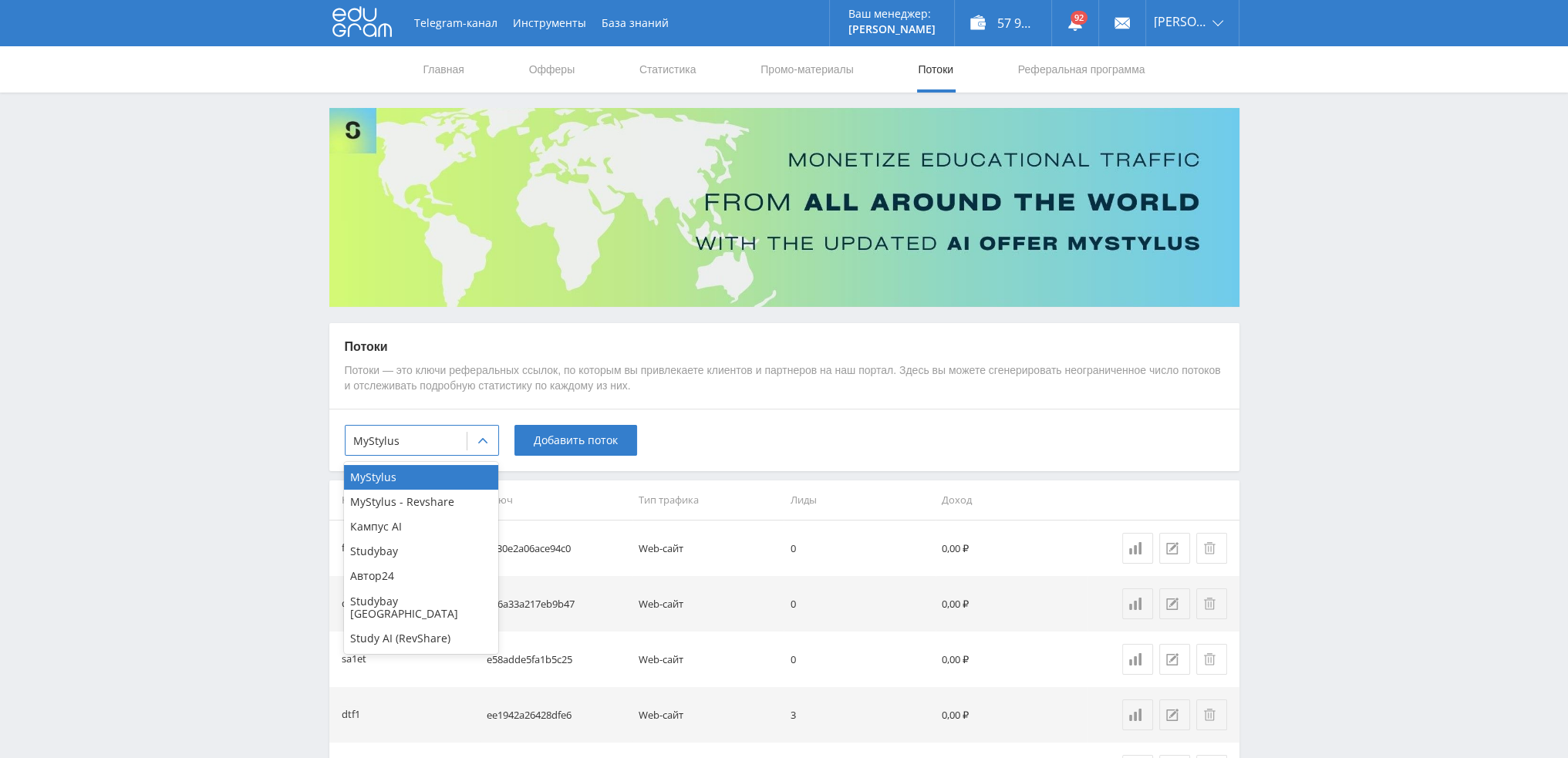
click at [392, 631] on div "Study AI (RevShare)" at bounding box center [421, 638] width 154 height 24
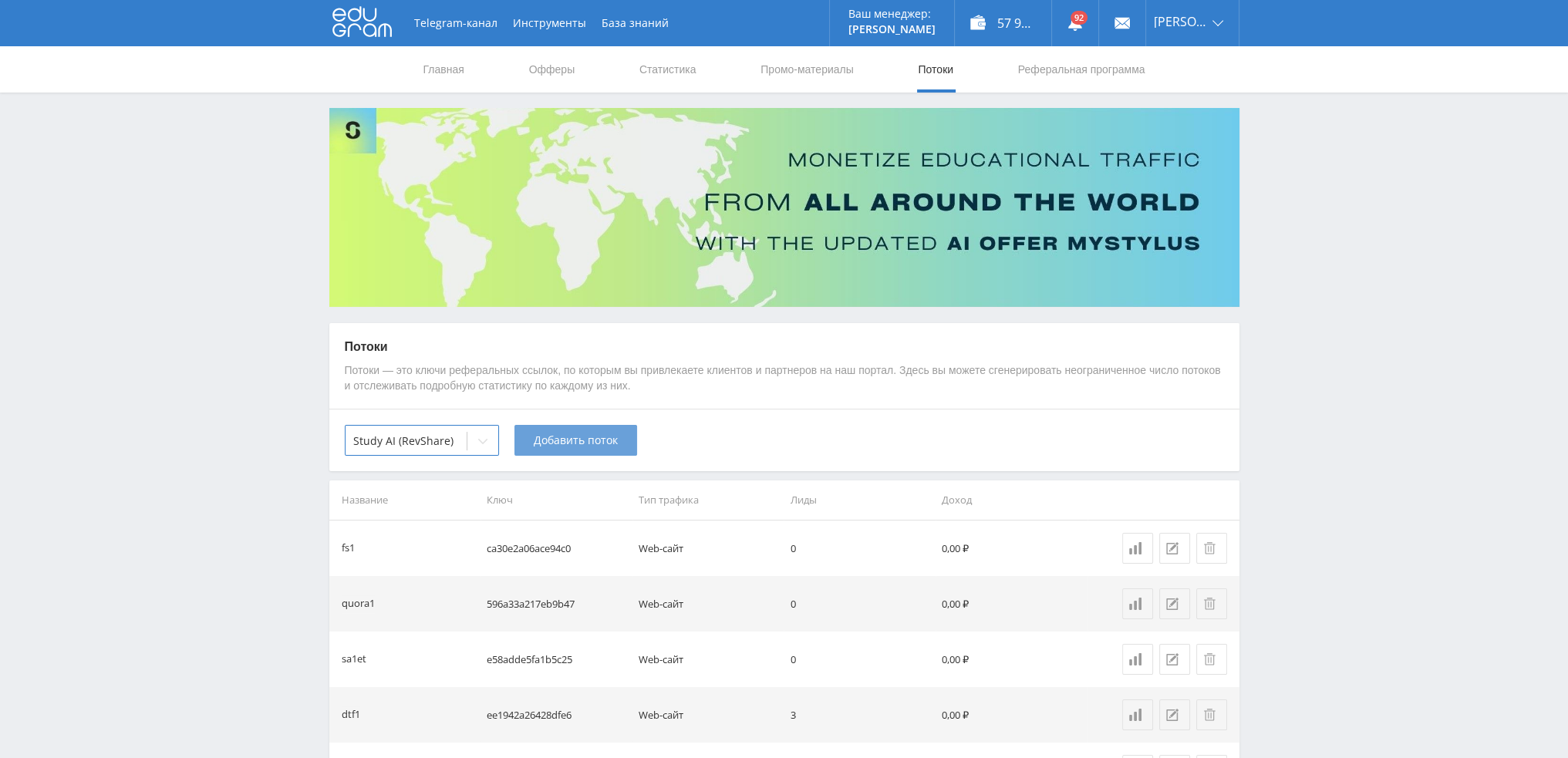
click at [560, 453] on button "Добавить поток" at bounding box center [575, 440] width 123 height 31
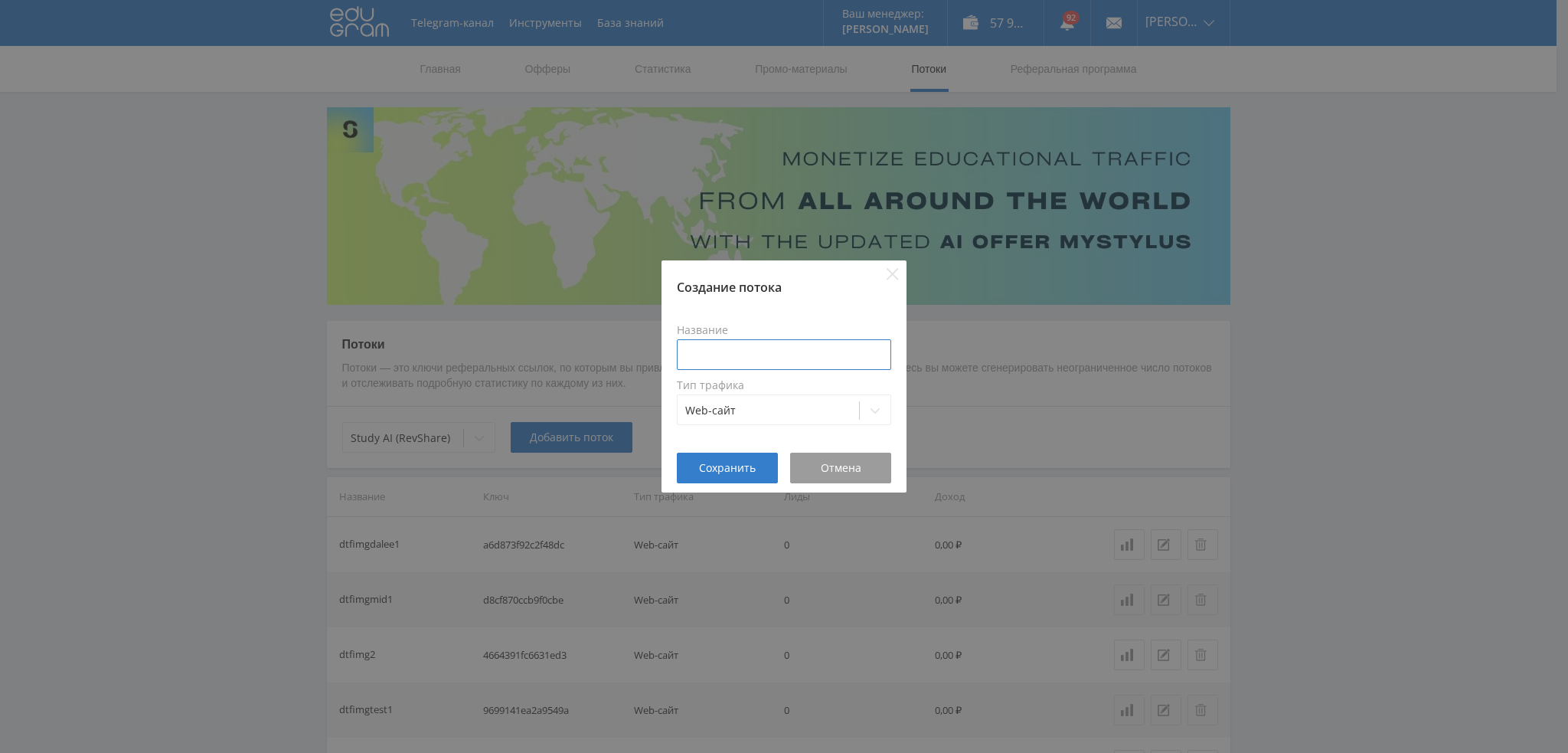
click at [695, 357] on input at bounding box center [784, 354] width 215 height 31
paste input "https://study24.ai/chat/open_ai_image_bot"
type input "https://study24.ai/chat/open_ai_image_bot"
type input "в"
type input "dtfimgopenia1"
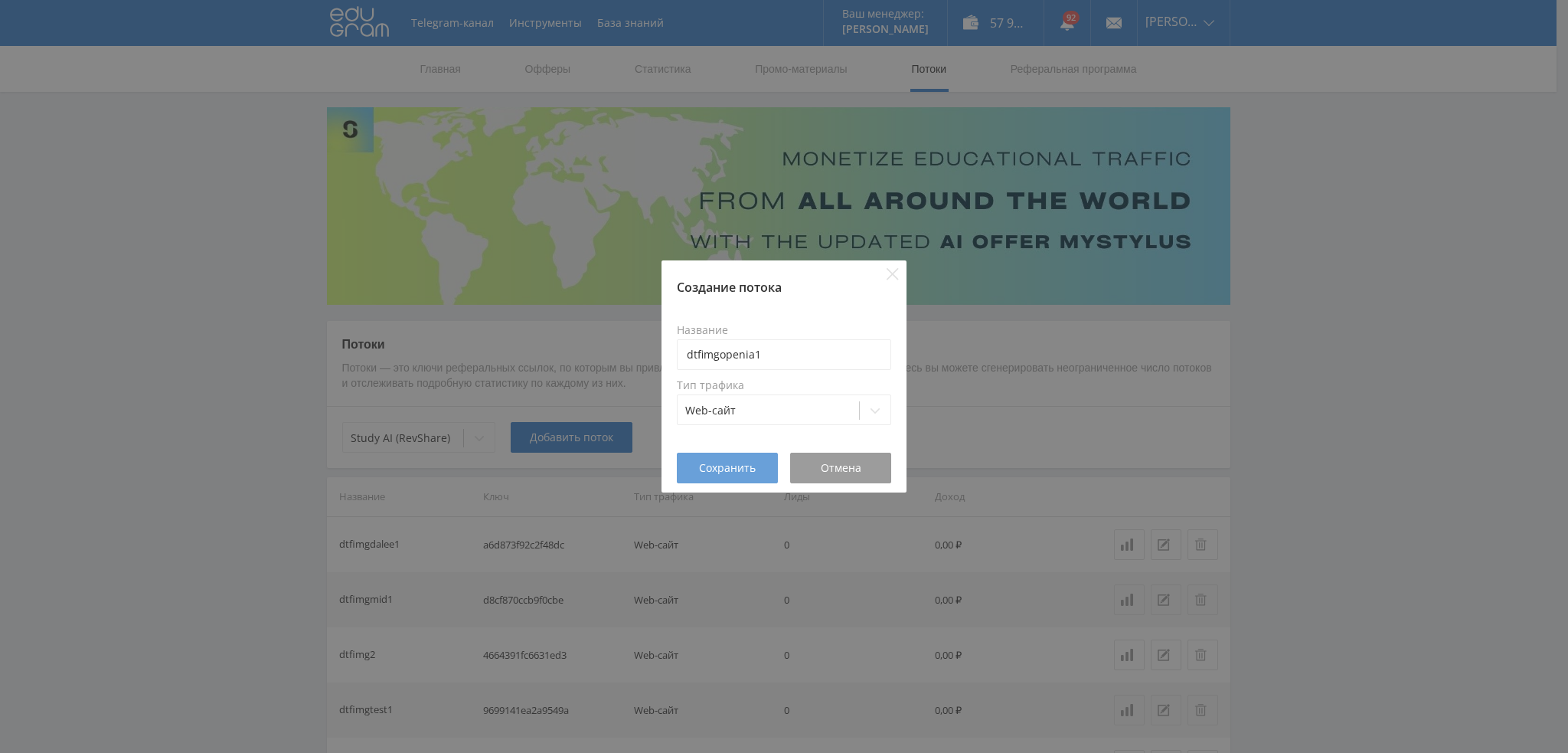
click at [707, 466] on span "Сохранить" at bounding box center [728, 468] width 57 height 13
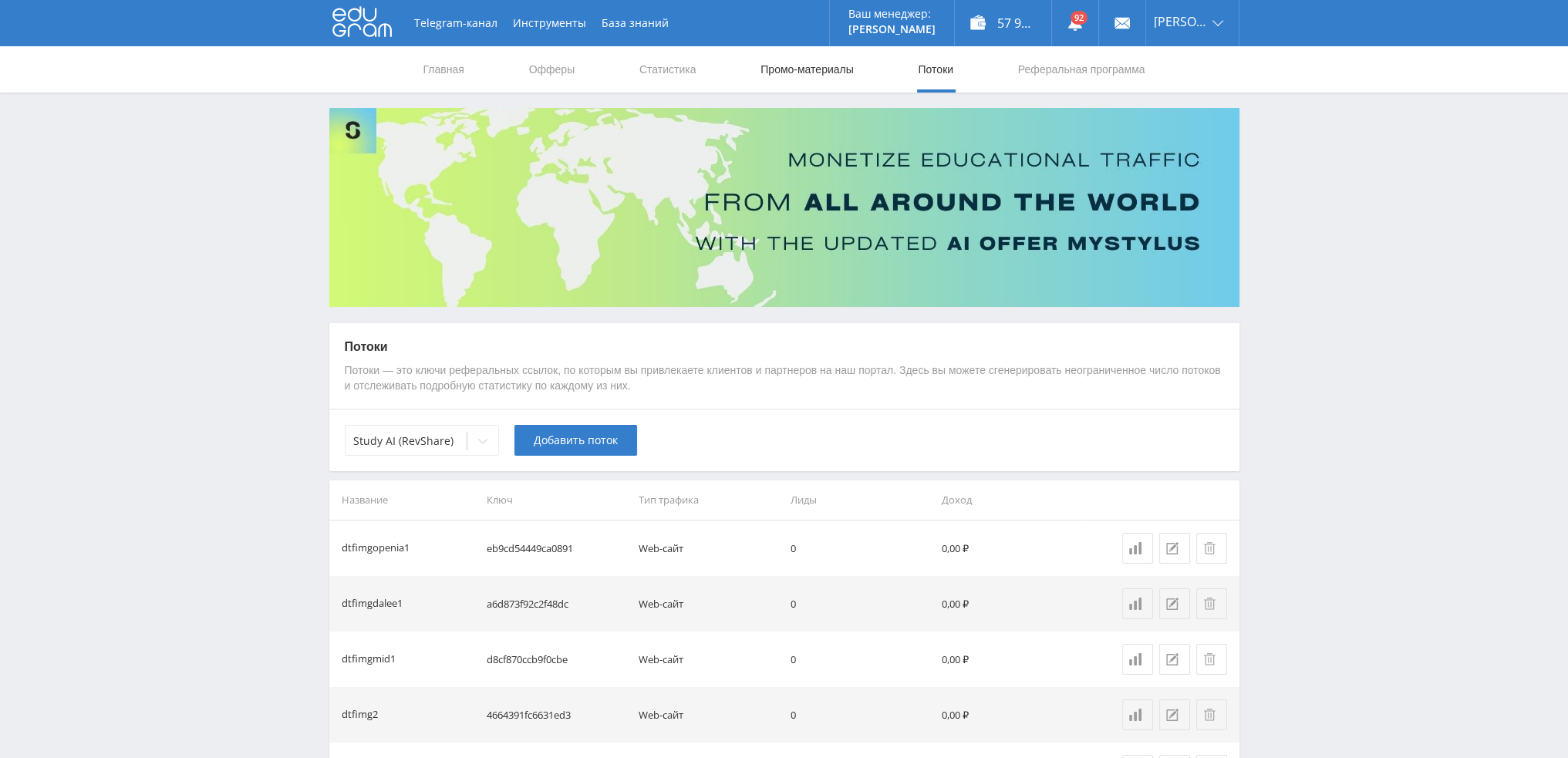
click at [803, 70] on link "Промо-материалы" at bounding box center [807, 69] width 96 height 46
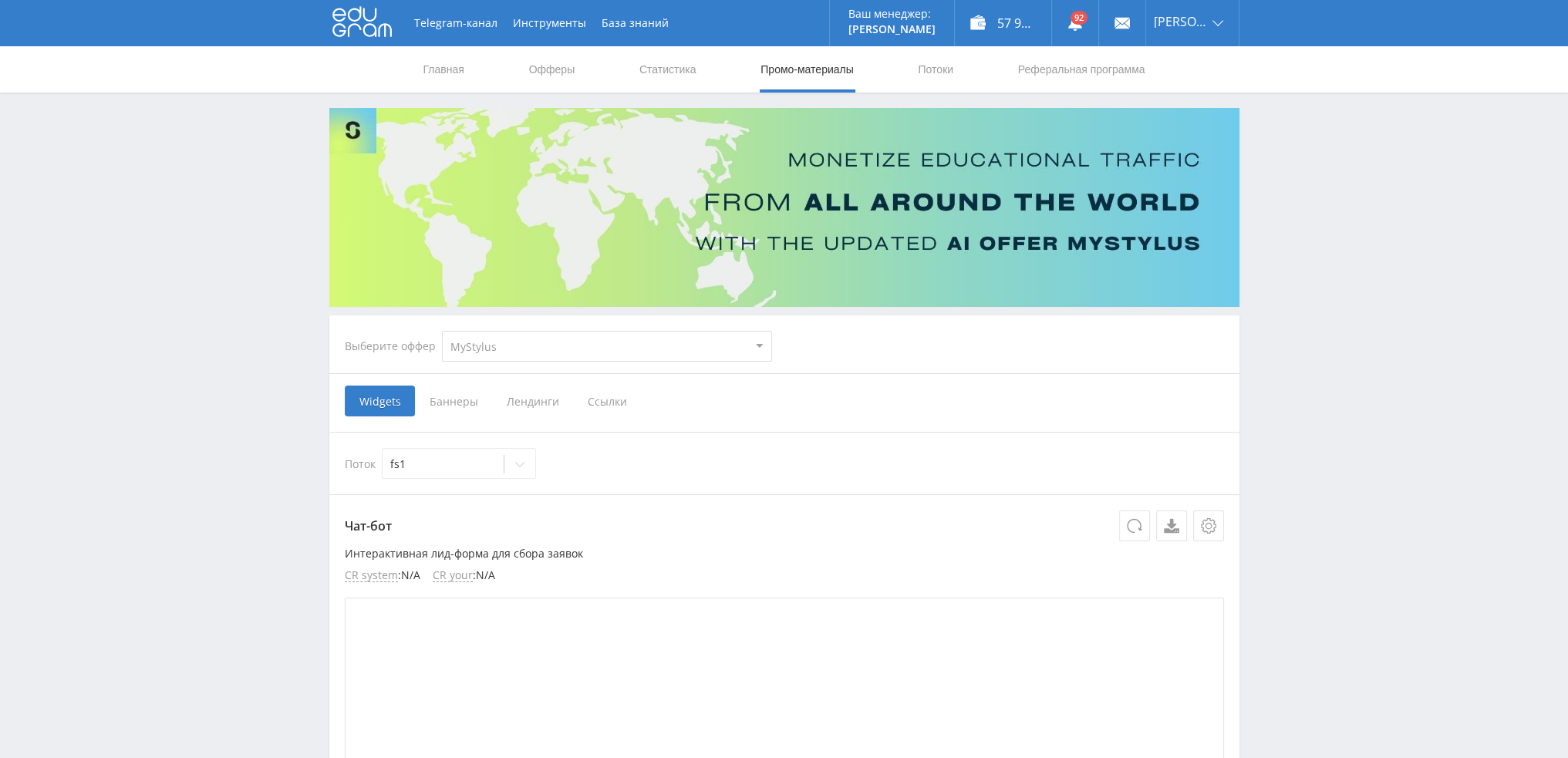
click at [552, 360] on select "MyStylus MyStylus - Revshare Кампус AI Studybay Автор24 Studybay [GEOGRAPHIC_DA…" at bounding box center [607, 346] width 330 height 31
select select "376"
click at [442, 331] on select "MyStylus MyStylus - Revshare Кампус AI Studybay Автор24 Studybay [GEOGRAPHIC_DA…" at bounding box center [607, 346] width 330 height 31
select select "376"
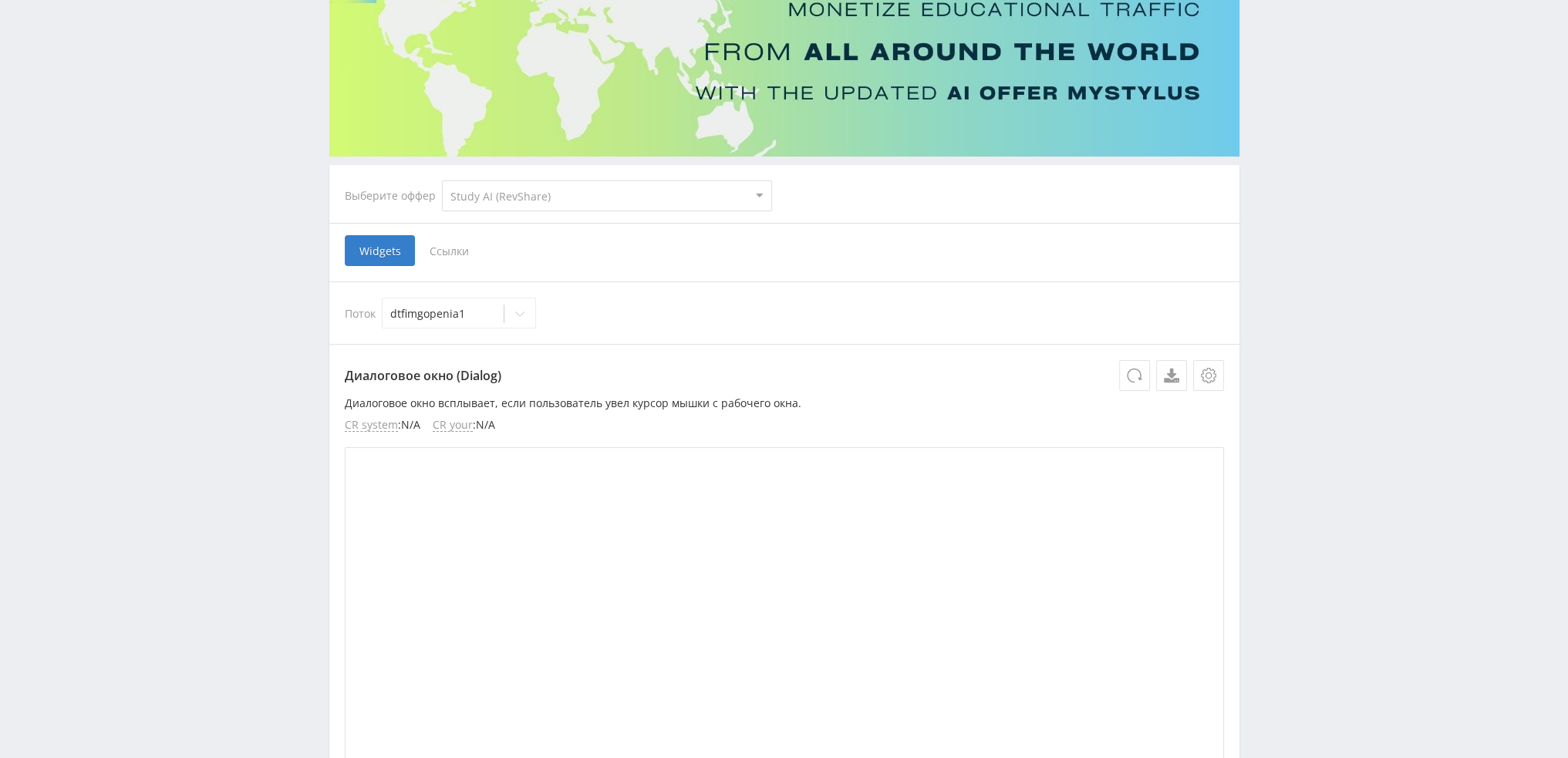
scroll to position [77, 0]
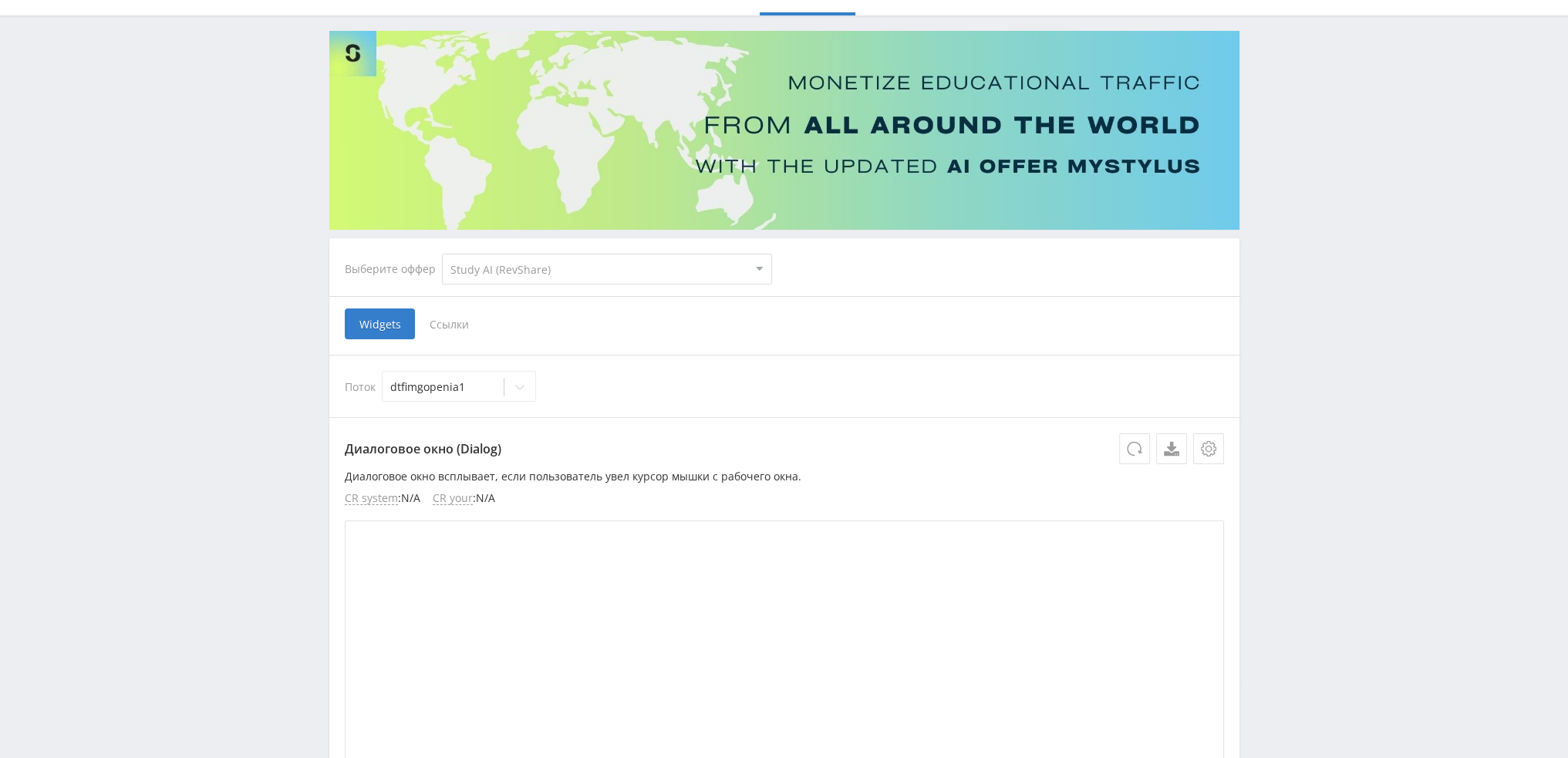
click at [450, 326] on span "Ссылки" at bounding box center [449, 324] width 69 height 31
click at [0, 0] on input "Ссылки" at bounding box center [0, 0] width 0 height 0
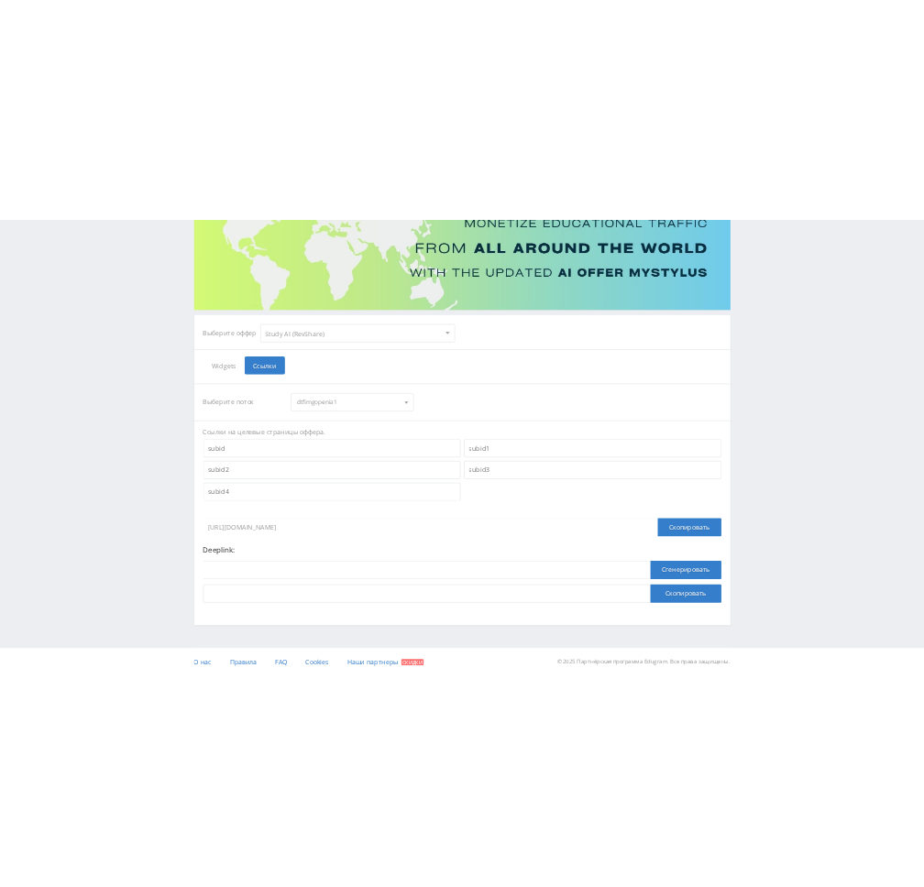
scroll to position [200, 0]
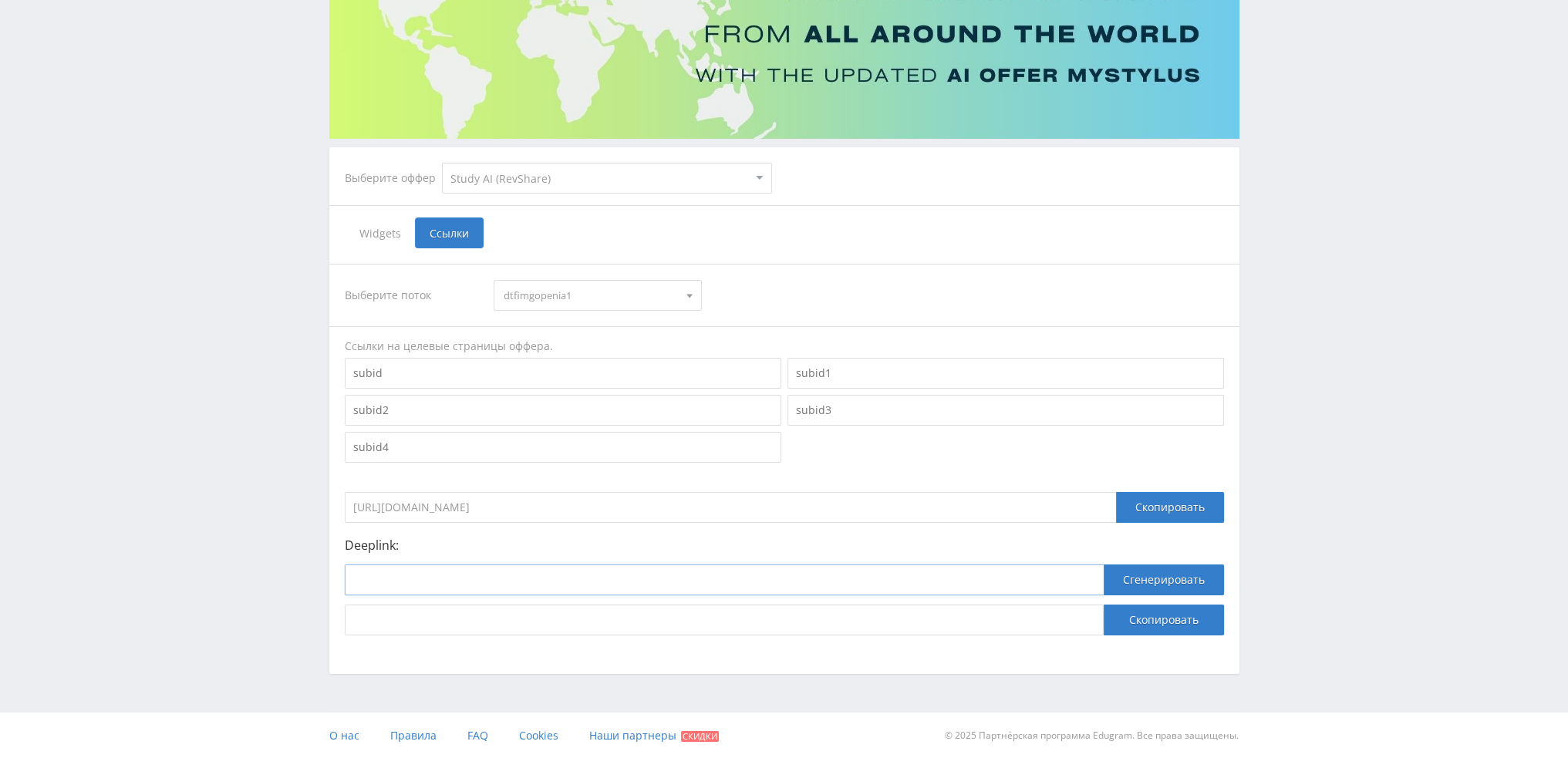
click at [585, 580] on input at bounding box center [724, 580] width 759 height 31
paste input "https://study24.ai/chat/open_ai_image_bot"
type input "https://study24.ai/chat/open_ai_image_bot"
click at [1171, 585] on button "Сгенерировать" at bounding box center [1163, 580] width 120 height 31
click at [1168, 624] on button "Скопировать" at bounding box center [1163, 620] width 120 height 31
